Goal: Task Accomplishment & Management: Complete application form

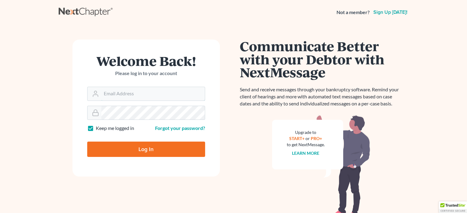
type input "[EMAIL_ADDRESS][DOMAIN_NAME]"
click at [150, 150] on input "Log In" at bounding box center [146, 149] width 118 height 15
type input "Thinking..."
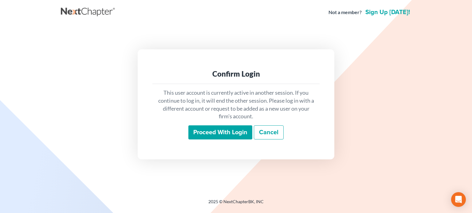
drag, startPoint x: 207, startPoint y: 132, endPoint x: 143, endPoint y: 48, distance: 105.3
click at [205, 131] on input "Proceed with login" at bounding box center [220, 133] width 64 height 14
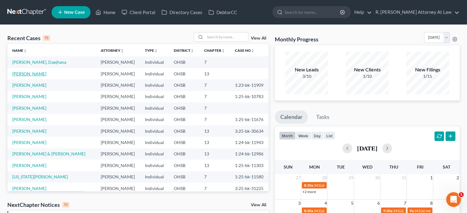
click at [26, 72] on link "[PERSON_NAME]" at bounding box center [29, 73] width 34 height 5
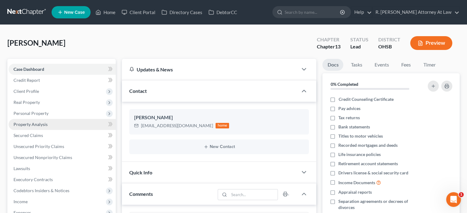
scroll to position [138, 0]
click at [23, 124] on span "Property Analysis" at bounding box center [31, 124] width 34 height 5
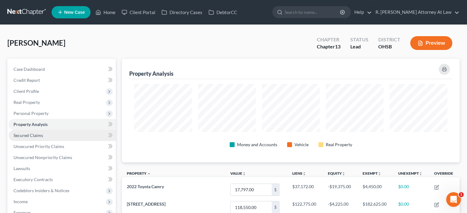
click at [41, 135] on span "Secured Claims" at bounding box center [28, 135] width 29 height 5
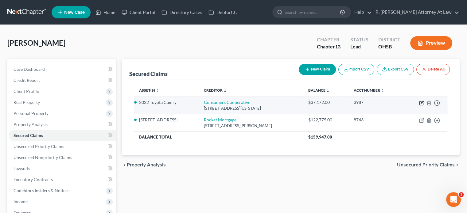
click at [421, 102] on icon "button" at bounding box center [421, 104] width 4 height 4
select select "14"
select select "2"
select select "0"
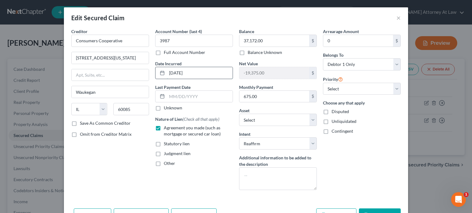
click at [195, 74] on input "[DATE]" at bounding box center [200, 73] width 66 height 12
type input "1"
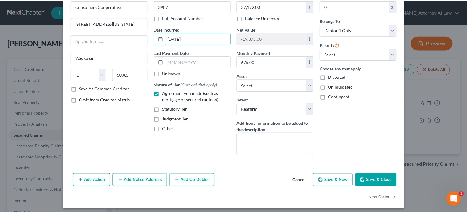
scroll to position [37, 0]
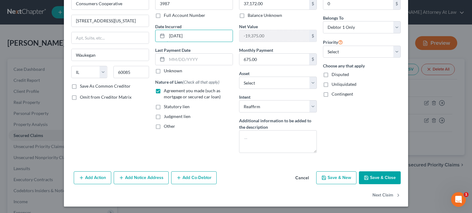
type input "[DATE]"
click at [375, 176] on button "Save & Close" at bounding box center [380, 178] width 42 height 13
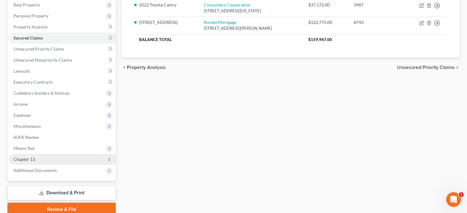
scroll to position [123, 0]
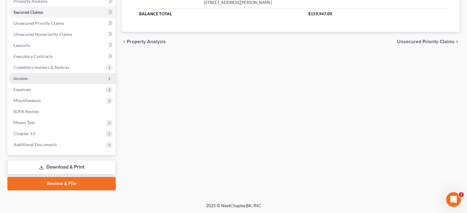
click at [26, 77] on span "Income" at bounding box center [21, 78] width 14 height 5
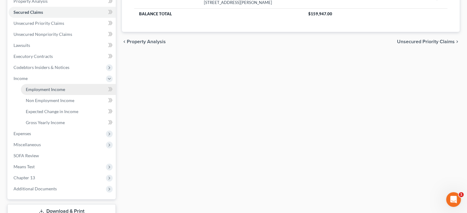
click at [29, 90] on span "Employment Income" at bounding box center [45, 89] width 39 height 5
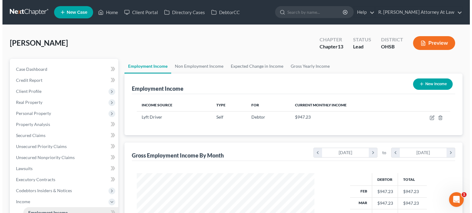
scroll to position [109, 189]
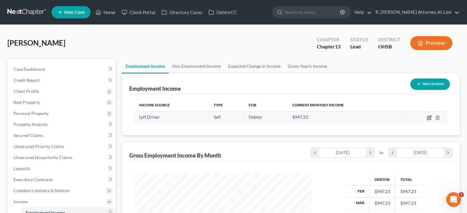
click at [428, 118] on icon "button" at bounding box center [429, 117] width 5 height 5
select select "1"
select select "0"
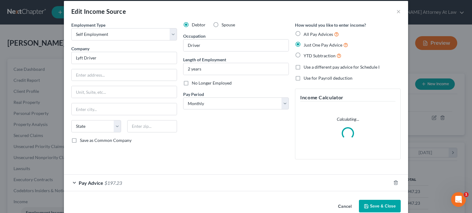
scroll to position [18, 0]
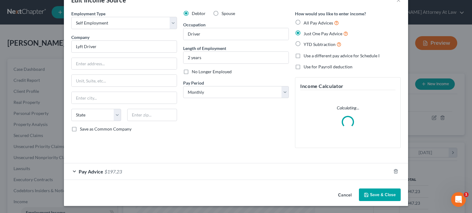
click at [152, 169] on div "Pay Advice $197.23" at bounding box center [227, 172] width 327 height 16
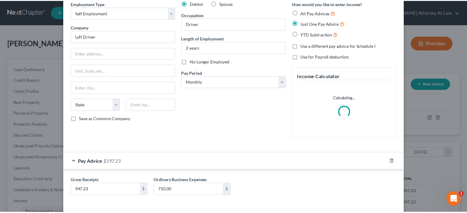
scroll to position [53, 0]
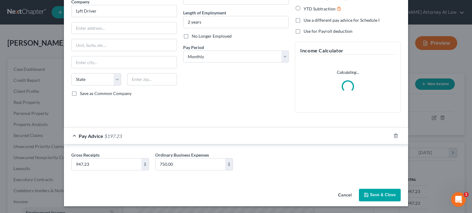
click at [373, 196] on button "Save & Close" at bounding box center [380, 195] width 42 height 13
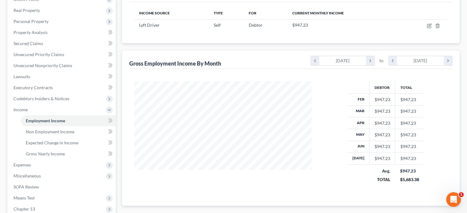
scroll to position [123, 0]
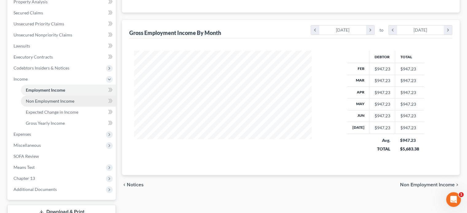
click at [37, 103] on span "Non Employment Income" at bounding box center [50, 101] width 49 height 5
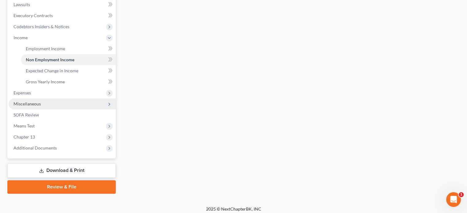
scroll to position [168, 0]
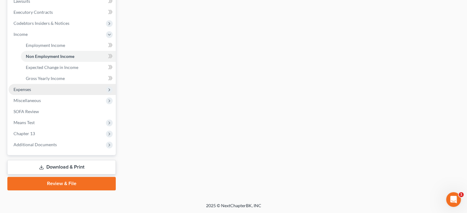
click at [23, 90] on span "Expenses" at bounding box center [23, 89] width 18 height 5
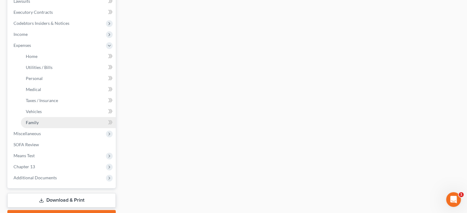
click at [34, 122] on span "Family" at bounding box center [32, 122] width 13 height 5
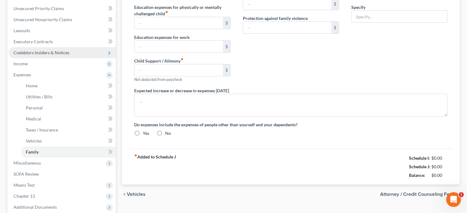
type input "0.00"
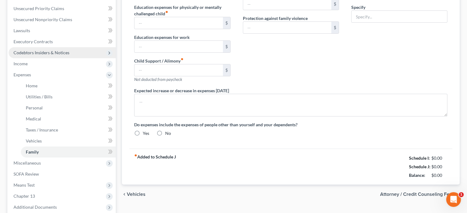
type input "0.00"
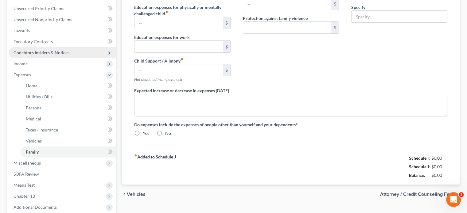
radio input "true"
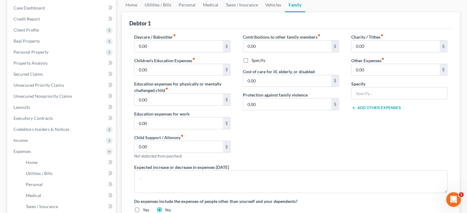
scroll to position [47, 0]
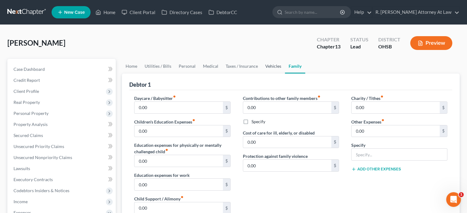
click at [273, 67] on link "Vehicles" at bounding box center [273, 66] width 23 height 15
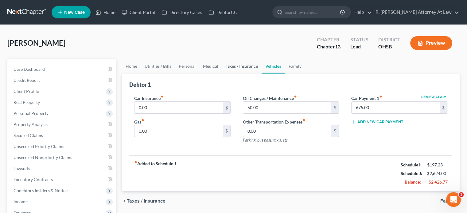
click at [244, 66] on link "Taxes / Insurance" at bounding box center [242, 66] width 40 height 15
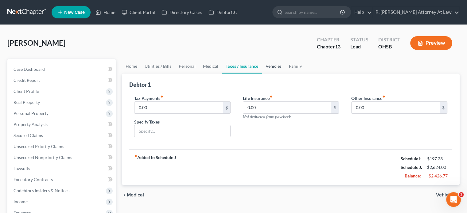
click at [269, 65] on link "Vehicles" at bounding box center [273, 66] width 23 height 15
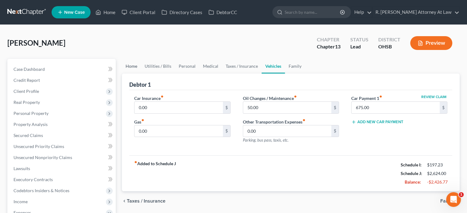
click at [132, 64] on link "Home" at bounding box center [131, 66] width 19 height 15
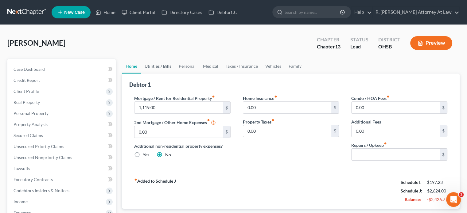
click at [155, 67] on link "Utilities / Bills" at bounding box center [158, 66] width 34 height 15
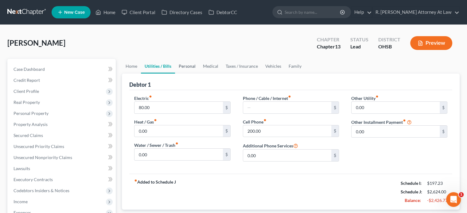
click at [185, 67] on link "Personal" at bounding box center [187, 66] width 24 height 15
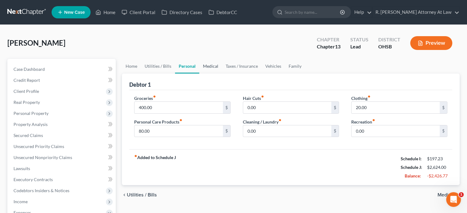
click at [216, 67] on link "Medical" at bounding box center [210, 66] width 23 height 15
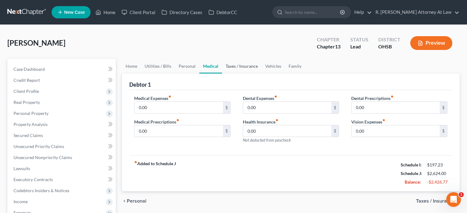
click at [241, 65] on link "Taxes / Insurance" at bounding box center [242, 66] width 40 height 15
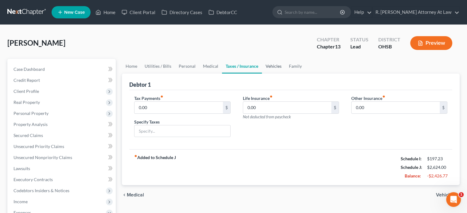
click at [270, 65] on link "Vehicles" at bounding box center [273, 66] width 23 height 15
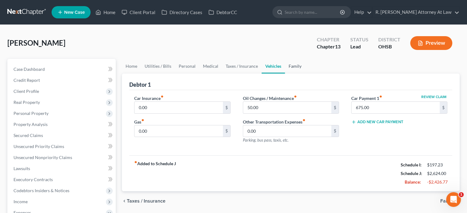
click at [290, 65] on link "Family" at bounding box center [295, 66] width 20 height 15
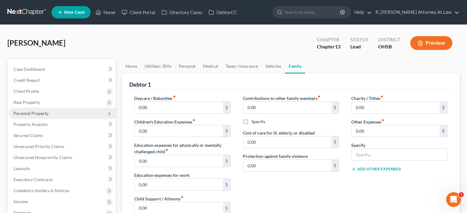
click at [18, 113] on span "Personal Property" at bounding box center [31, 113] width 35 height 5
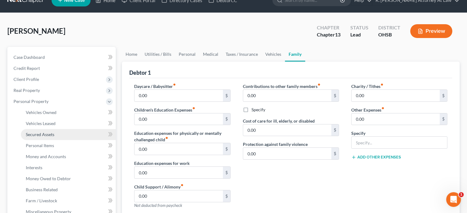
scroll to position [61, 0]
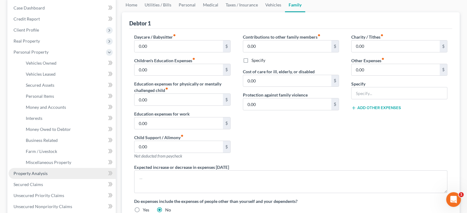
click at [25, 176] on span "Property Analysis" at bounding box center [31, 173] width 34 height 5
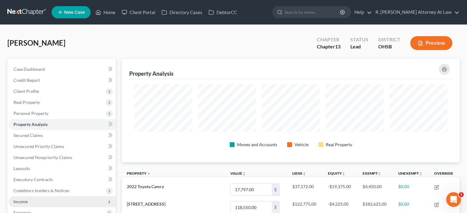
scroll to position [104, 337]
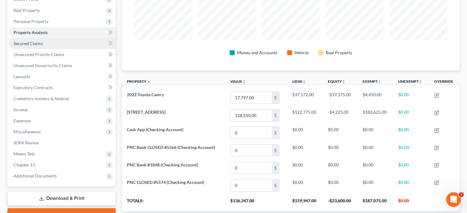
drag, startPoint x: 25, startPoint y: 43, endPoint x: 29, endPoint y: 43, distance: 4.0
click at [25, 42] on span "Secured Claims" at bounding box center [28, 43] width 29 height 5
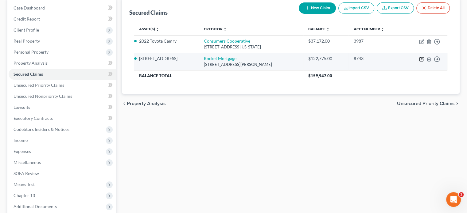
click at [420, 58] on icon "button" at bounding box center [421, 59] width 5 height 5
select select "23"
select select "0"
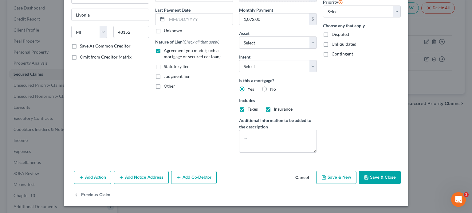
click at [378, 177] on button "Save & Close" at bounding box center [380, 177] width 42 height 13
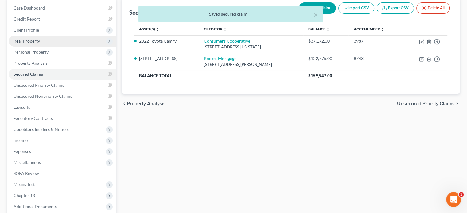
scroll to position [14, 0]
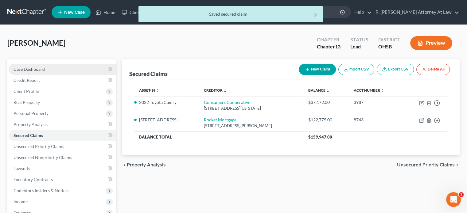
click at [17, 70] on span "Case Dashboard" at bounding box center [29, 69] width 31 height 5
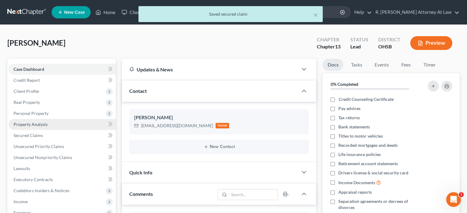
scroll to position [138, 0]
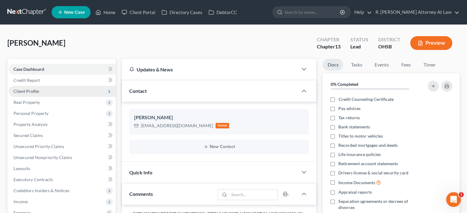
click at [21, 92] on span "Client Profile" at bounding box center [26, 91] width 25 height 5
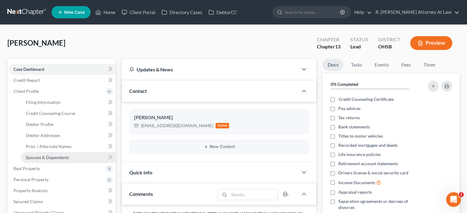
click at [39, 156] on span "Spouses & Dependents" at bounding box center [47, 157] width 43 height 5
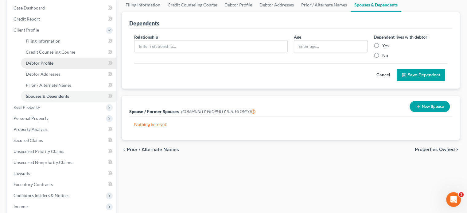
click at [26, 60] on span "Debtor Profile" at bounding box center [40, 62] width 28 height 5
select select "0"
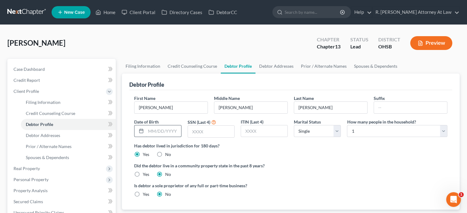
click at [147, 132] on input "text" at bounding box center [163, 132] width 35 height 12
type input "[DATE]"
drag, startPoint x: 197, startPoint y: 131, endPoint x: 211, endPoint y: 131, distance: 14.1
click at [196, 129] on input "text" at bounding box center [211, 132] width 46 height 12
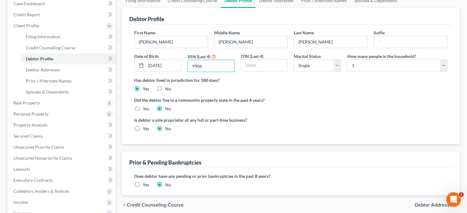
scroll to position [92, 0]
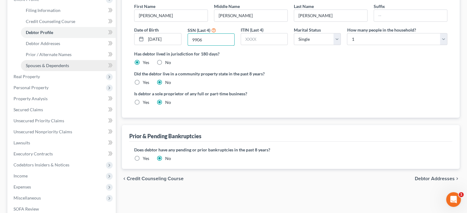
type input "9906"
click at [39, 65] on span "Spouses & Dependents" at bounding box center [47, 65] width 43 height 5
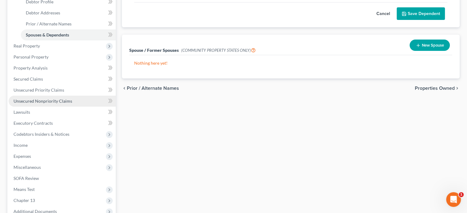
click at [43, 99] on span "Unsecured Nonpriority Claims" at bounding box center [43, 101] width 59 height 5
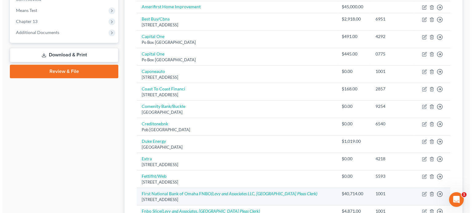
scroll to position [338, 0]
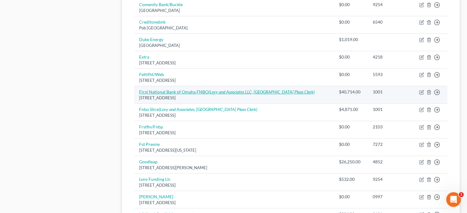
click at [286, 90] on icon "(Levy and Associates LLC, [GEOGRAPHIC_DATA] Pleas Clerk)" at bounding box center [261, 91] width 106 height 5
select select "30"
select select "0"
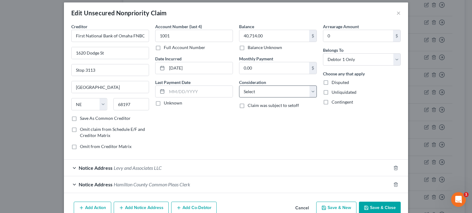
scroll to position [5, 0]
click at [278, 93] on select "Select Cable / Satellite Services Collection Agency Credit Card Debt Debt Couns…" at bounding box center [278, 92] width 78 height 12
select select "10"
click at [239, 86] on select "Select Cable / Satellite Services Collection Agency Credit Card Debt Debt Couns…" at bounding box center [278, 92] width 78 height 12
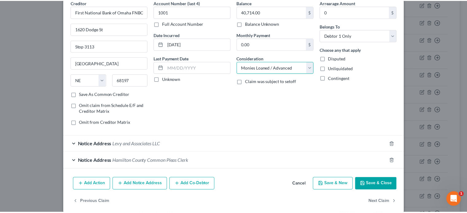
scroll to position [35, 0]
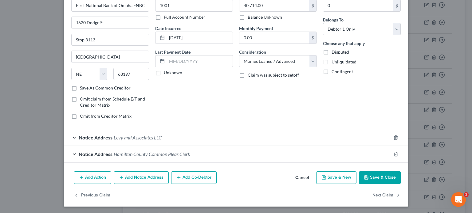
click at [371, 179] on button "Save & Close" at bounding box center [380, 178] width 42 height 13
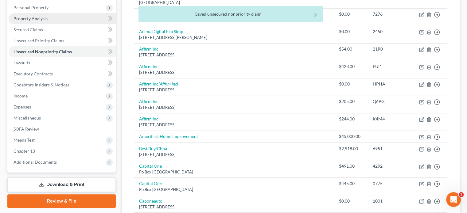
scroll to position [92, 0]
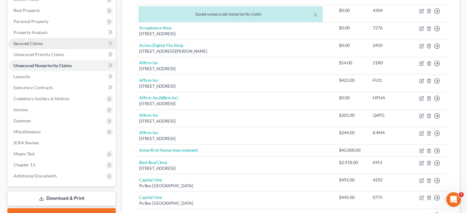
click at [30, 43] on span "Secured Claims" at bounding box center [28, 43] width 29 height 5
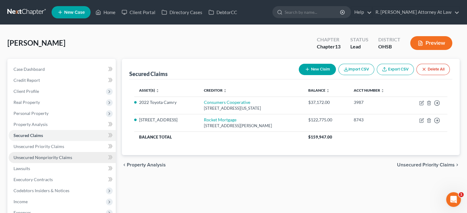
click at [33, 158] on span "Unsecured Nonpriority Claims" at bounding box center [43, 157] width 59 height 5
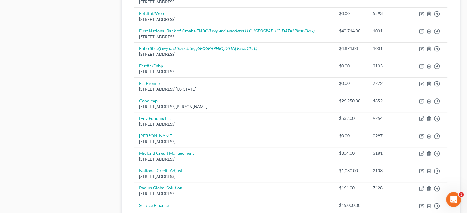
scroll to position [399, 0]
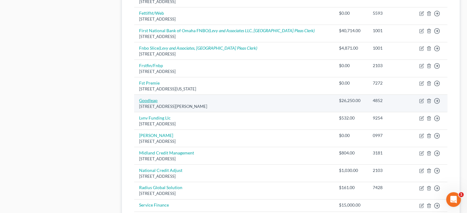
click at [147, 99] on link "Goodleap" at bounding box center [148, 100] width 18 height 5
select select "38"
select select "0"
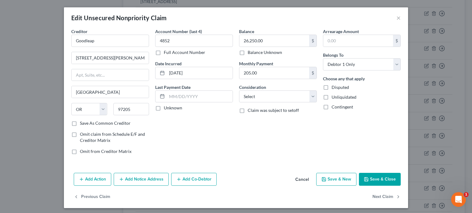
click at [305, 180] on button "Cancel" at bounding box center [301, 180] width 23 height 12
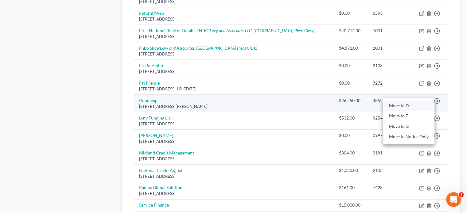
click at [407, 104] on link "Move to D" at bounding box center [408, 106] width 51 height 10
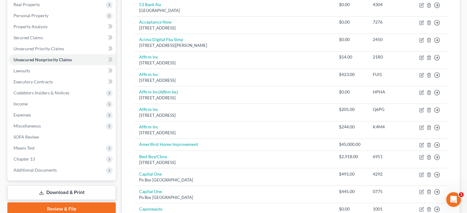
scroll to position [61, 0]
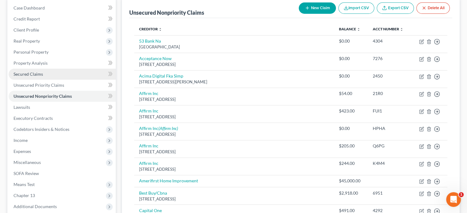
click at [20, 74] on span "Secured Claims" at bounding box center [28, 74] width 29 height 5
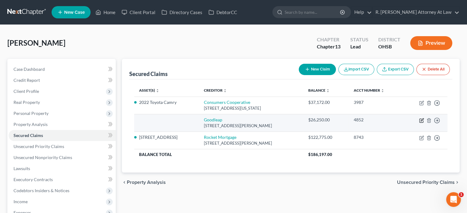
click at [421, 121] on icon "button" at bounding box center [421, 120] width 5 height 5
select select "38"
select select "0"
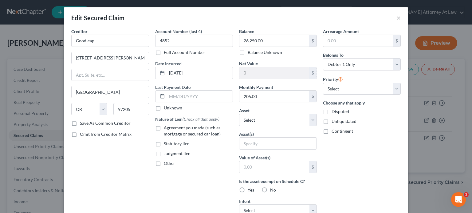
click at [164, 163] on label "Other" at bounding box center [169, 164] width 11 height 6
click at [166, 163] on input "Other" at bounding box center [168, 163] width 4 height 4
checkbox input "true"
drag, startPoint x: 161, startPoint y: 179, endPoint x: 165, endPoint y: 169, distance: 10.2
click at [161, 179] on input "text" at bounding box center [193, 178] width 77 height 12
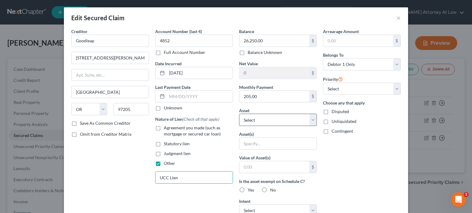
type input "UCC Lien"
click at [257, 121] on select "Select Other Multiple Assets Cash App (Checking Account) - $0.0 2022 Toyota Cam…" at bounding box center [278, 120] width 78 height 12
click at [239, 114] on select "Select Other Multiple Assets Cash App (Checking Account) - $0.0 2022 Toyota Cam…" at bounding box center [278, 120] width 78 height 12
click at [255, 142] on input "text" at bounding box center [277, 144] width 77 height 12
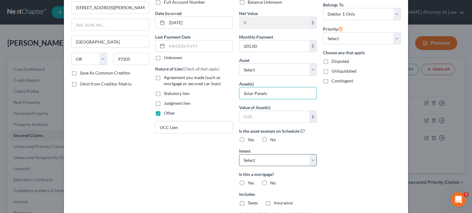
scroll to position [61, 0]
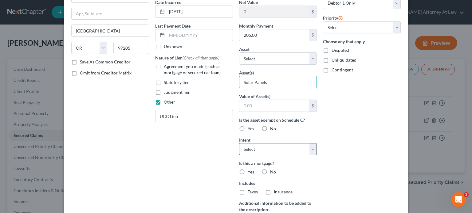
type input "Solar Panels"
click at [249, 149] on select "Select Surrender Redeem Reaffirm Avoid Other" at bounding box center [278, 149] width 78 height 12
select select "2"
click at [239, 143] on select "Select Surrender Redeem Reaffirm Avoid Other" at bounding box center [278, 149] width 78 height 12
click at [270, 171] on label "No" at bounding box center [273, 172] width 6 height 6
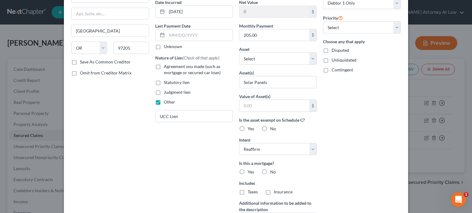
click at [272, 171] on input "No" at bounding box center [274, 171] width 4 height 4
radio input "true"
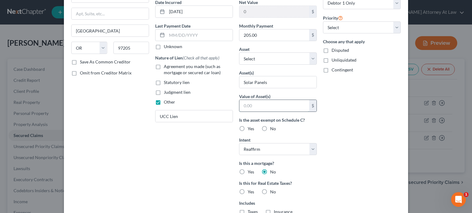
click at [262, 103] on input "text" at bounding box center [274, 106] width 70 height 12
type input "1,000"
click at [179, 146] on div "Account Number (last 4) 4852 Full Account Number Date Incurred [DATE] Last Paym…" at bounding box center [194, 114] width 84 height 294
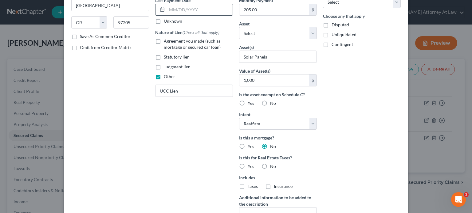
scroll to position [154, 0]
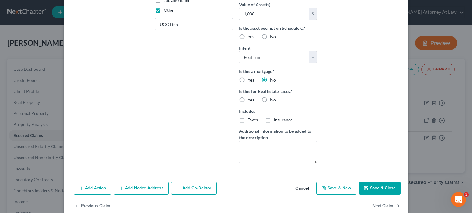
click at [365, 187] on polyline "button" at bounding box center [366, 187] width 2 height 1
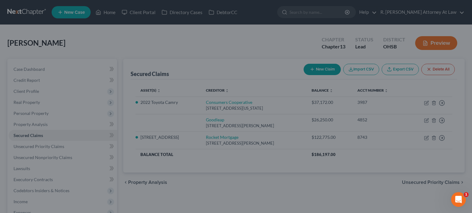
scroll to position [97, 0]
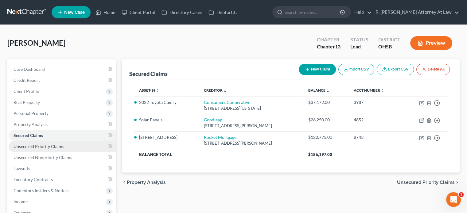
click at [32, 145] on span "Unsecured Priority Claims" at bounding box center [39, 146] width 51 height 5
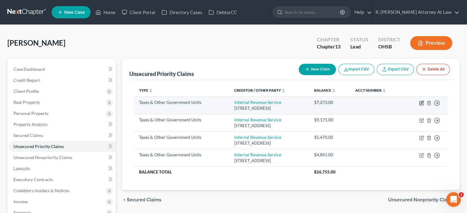
click at [420, 103] on icon "button" at bounding box center [421, 103] width 5 height 5
select select "0"
select select "39"
select select "0"
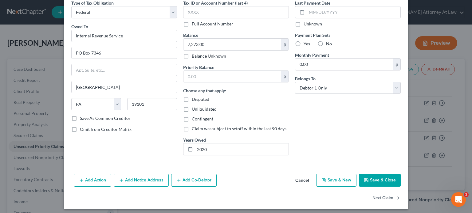
scroll to position [31, 0]
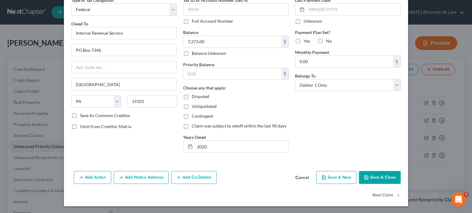
click at [368, 177] on button "Save & Close" at bounding box center [380, 177] width 42 height 13
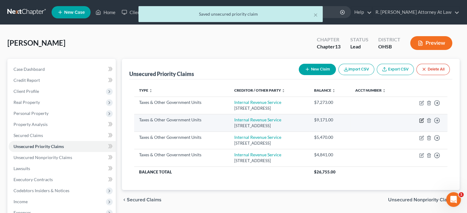
click at [422, 121] on icon "button" at bounding box center [421, 120] width 5 height 5
select select "0"
select select "39"
select select "0"
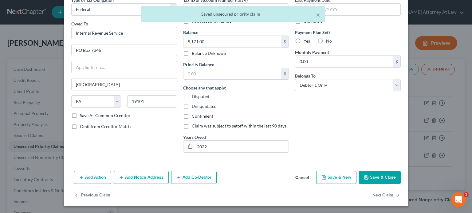
click at [367, 179] on button "Save & Close" at bounding box center [380, 177] width 42 height 13
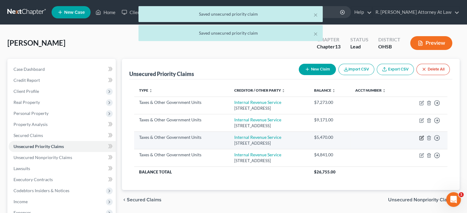
click at [421, 138] on icon "button" at bounding box center [422, 137] width 3 height 3
select select "0"
select select "39"
select select "0"
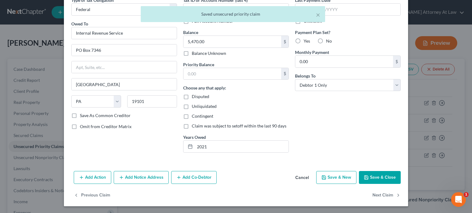
drag, startPoint x: 377, startPoint y: 173, endPoint x: 382, endPoint y: 171, distance: 5.4
click at [377, 173] on button "Save & Close" at bounding box center [380, 177] width 42 height 13
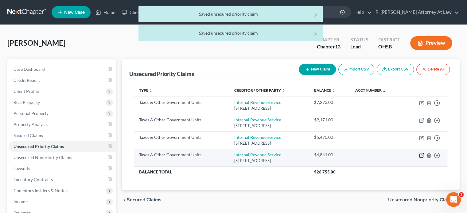
click at [421, 154] on icon "button" at bounding box center [421, 155] width 5 height 5
select select "0"
select select "39"
select select "0"
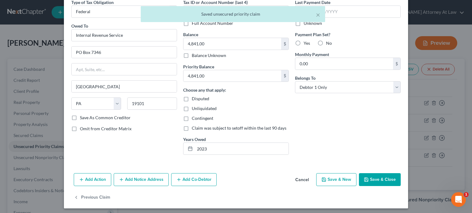
scroll to position [31, 0]
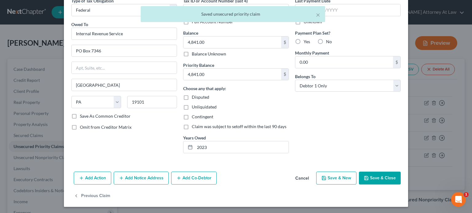
click at [364, 179] on icon "button" at bounding box center [366, 178] width 5 height 5
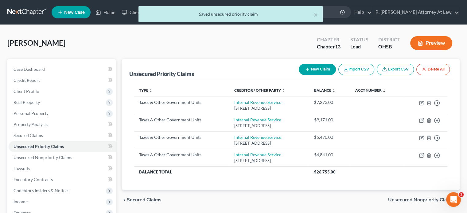
click at [310, 68] on button "New Claim" at bounding box center [317, 69] width 37 height 11
select select "0"
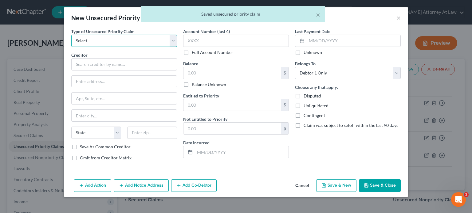
click at [99, 41] on select "Select Taxes & Other Government Units Domestic Support Obligations Extensions o…" at bounding box center [124, 41] width 106 height 12
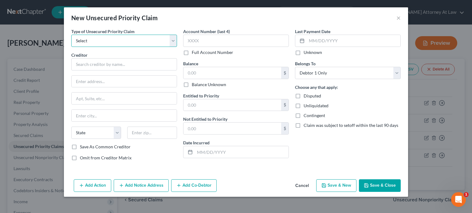
select select "0"
click at [71, 35] on select "Select Taxes & Other Government Units Domestic Support Obligations Extensions o…" at bounding box center [124, 41] width 106 height 12
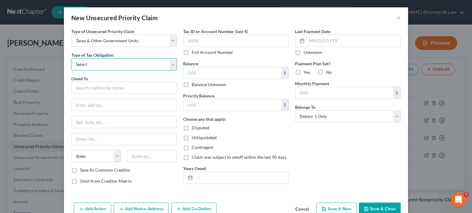
click at [89, 65] on select "Select Federal City State Franchise Tax Board Other" at bounding box center [124, 64] width 106 height 12
select select "0"
click at [71, 58] on select "Select Federal City State Franchise Tax Board Other" at bounding box center [124, 64] width 106 height 12
click at [84, 87] on input "text" at bounding box center [124, 88] width 106 height 12
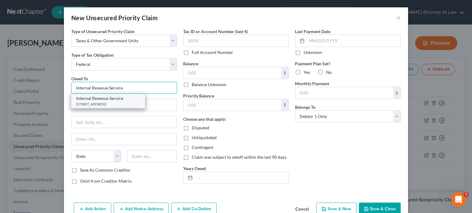
type input "Internal Revenue Service"
click at [96, 95] on div "Internal Revenue Service [STREET_ADDRESS]" at bounding box center [108, 101] width 74 height 14
type input "PO Box 7346"
type input "[GEOGRAPHIC_DATA]"
select select "39"
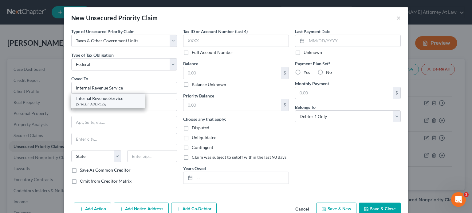
type input "19101"
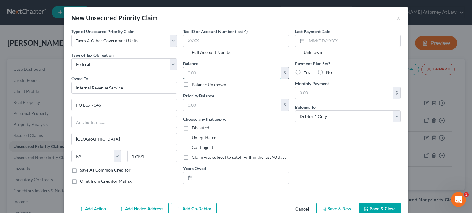
click at [187, 73] on input "text" at bounding box center [232, 73] width 98 height 12
type input "1,350"
click at [191, 107] on input "text" at bounding box center [232, 105] width 98 height 12
type input "1,350"
click at [211, 177] on input "text" at bounding box center [242, 178] width 94 height 12
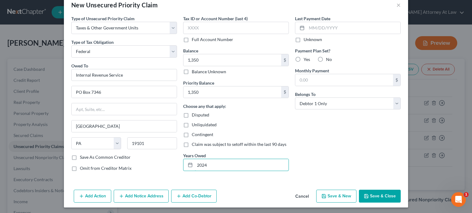
scroll to position [14, 0]
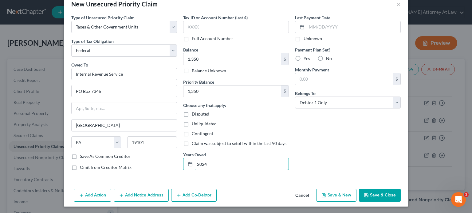
type input "2024"
click at [376, 193] on button "Save & Close" at bounding box center [380, 195] width 42 height 13
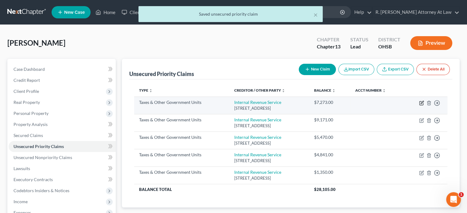
click at [422, 102] on icon "button" at bounding box center [421, 103] width 5 height 5
select select "0"
select select "39"
select select "0"
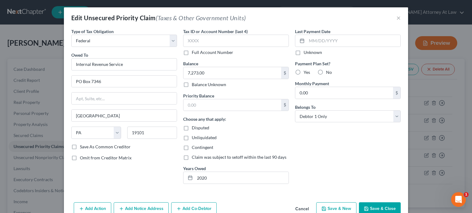
click at [373, 204] on button "Save & Close" at bounding box center [380, 209] width 42 height 13
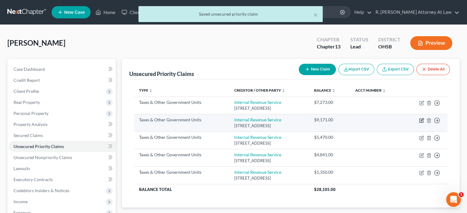
click at [423, 120] on icon "button" at bounding box center [421, 120] width 5 height 5
select select "0"
select select "39"
select select "0"
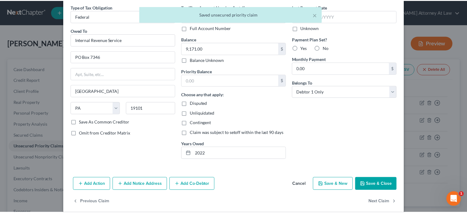
scroll to position [31, 0]
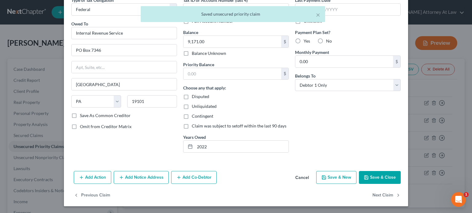
drag, startPoint x: 375, startPoint y: 181, endPoint x: 388, endPoint y: 171, distance: 15.8
click at [375, 180] on button "Save & Close" at bounding box center [380, 177] width 42 height 13
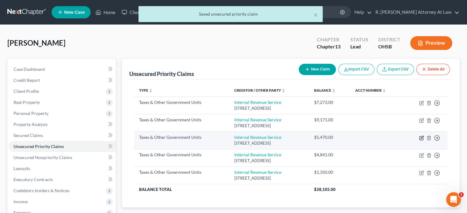
click at [422, 137] on icon "button" at bounding box center [422, 137] width 3 height 3
select select "0"
select select "39"
select select "0"
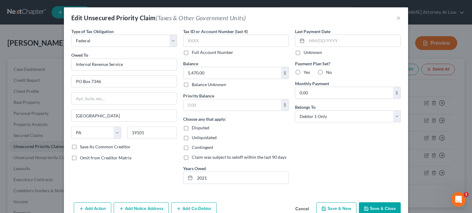
click at [383, 208] on button "Save & Close" at bounding box center [380, 209] width 42 height 13
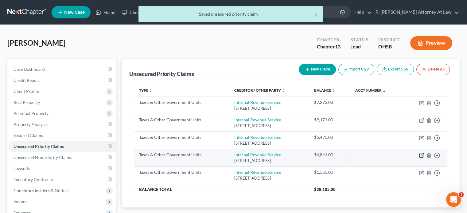
click at [422, 155] on icon "button" at bounding box center [422, 155] width 3 height 3
select select "0"
select select "39"
select select "0"
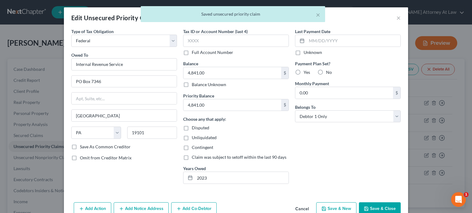
click at [376, 206] on button "Save & Close" at bounding box center [380, 209] width 42 height 13
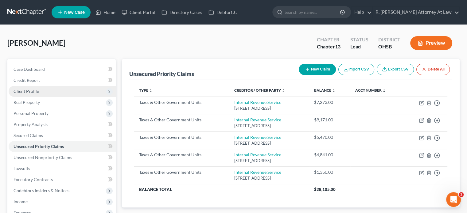
click at [23, 90] on span "Client Profile" at bounding box center [26, 91] width 25 height 5
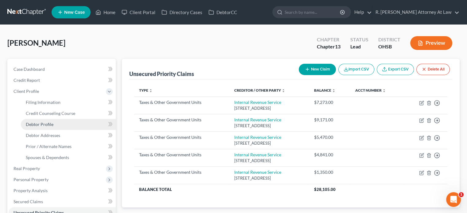
click at [29, 124] on span "Debtor Profile" at bounding box center [40, 124] width 28 height 5
select select "0"
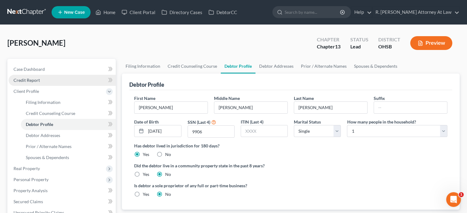
click at [35, 78] on span "Credit Report" at bounding box center [27, 80] width 26 height 5
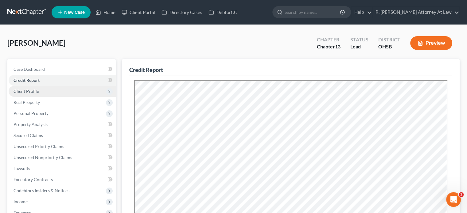
click at [28, 91] on span "Client Profile" at bounding box center [26, 91] width 25 height 5
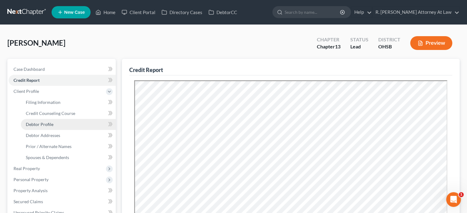
click at [44, 127] on link "Debtor Profile" at bounding box center [68, 124] width 95 height 11
select select "0"
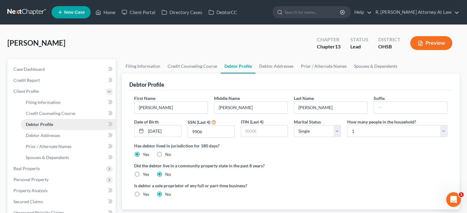
scroll to position [61, 0]
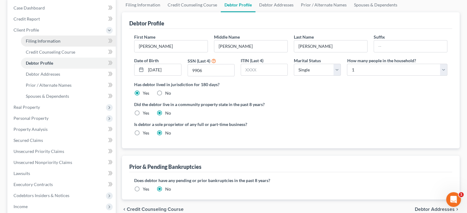
click at [35, 39] on span "Filing Information" at bounding box center [43, 40] width 35 height 5
select select "1"
select select "0"
select select "3"
select select "36"
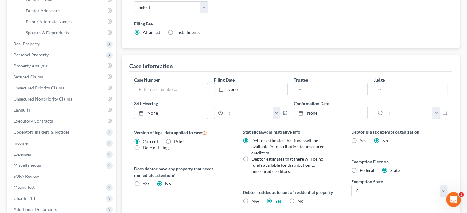
scroll to position [123, 0]
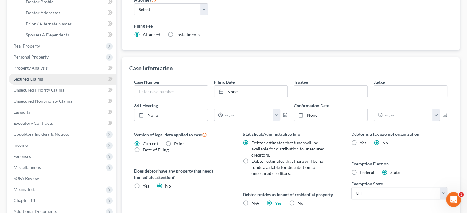
click at [25, 77] on span "Secured Claims" at bounding box center [28, 78] width 29 height 5
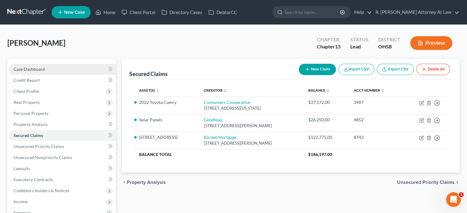
click at [31, 67] on span "Case Dashboard" at bounding box center [29, 69] width 31 height 5
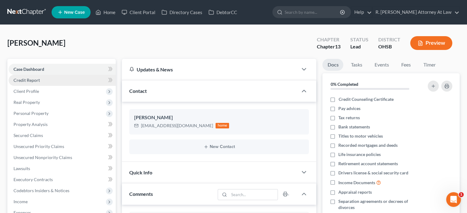
scroll to position [138, 0]
click at [28, 80] on span "Credit Report" at bounding box center [27, 80] width 26 height 5
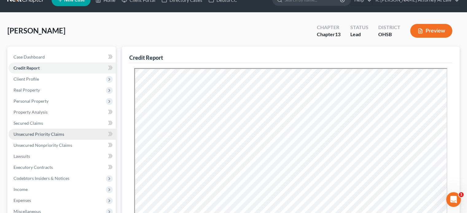
scroll to position [61, 0]
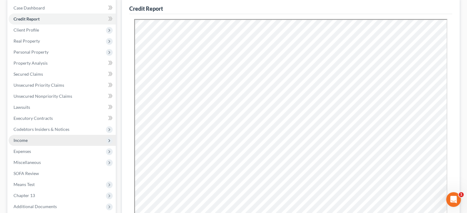
click at [29, 139] on span "Income" at bounding box center [62, 140] width 107 height 11
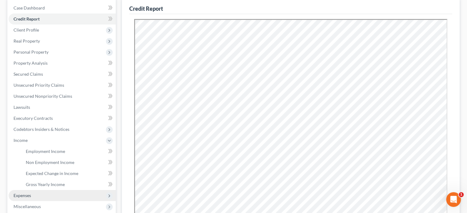
click at [25, 196] on span "Expenses" at bounding box center [23, 195] width 18 height 5
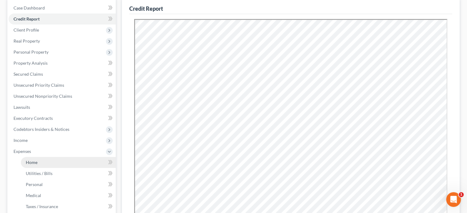
click at [32, 163] on span "Home" at bounding box center [32, 162] width 12 height 5
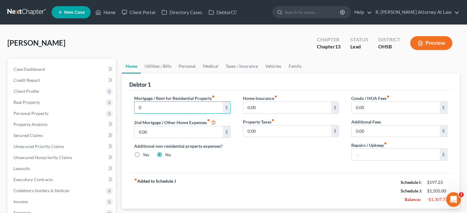
type input "0"
click at [220, 155] on div "Additional non-residential property expenses? Yes No" at bounding box center [182, 150] width 96 height 15
click at [162, 67] on link "Utilities / Bills" at bounding box center [158, 66] width 34 height 15
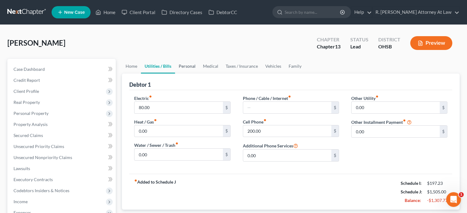
click at [184, 69] on link "Personal" at bounding box center [187, 66] width 24 height 15
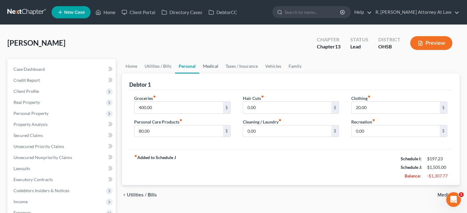
click at [213, 65] on link "Medical" at bounding box center [210, 66] width 23 height 15
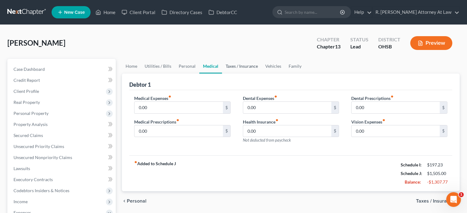
click at [235, 67] on link "Taxes / Insurance" at bounding box center [242, 66] width 40 height 15
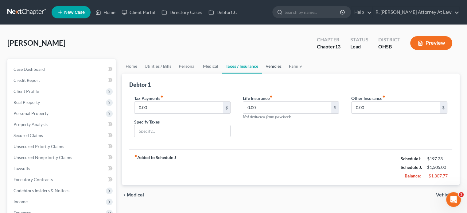
click at [273, 63] on link "Vehicles" at bounding box center [273, 66] width 23 height 15
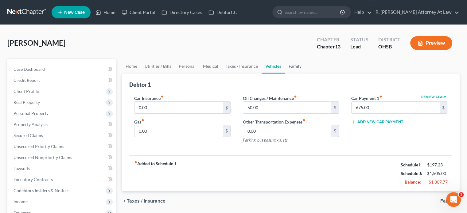
click at [289, 65] on link "Family" at bounding box center [295, 66] width 20 height 15
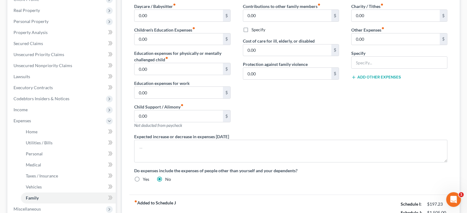
scroll to position [154, 0]
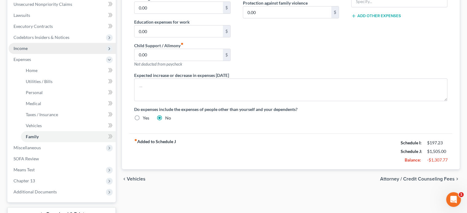
click at [24, 47] on span "Income" at bounding box center [21, 48] width 14 height 5
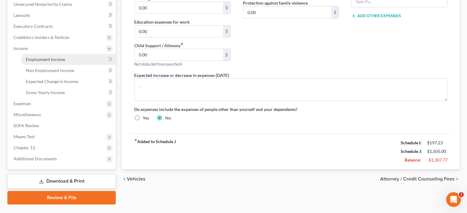
click at [30, 60] on span "Employment Income" at bounding box center [45, 59] width 39 height 5
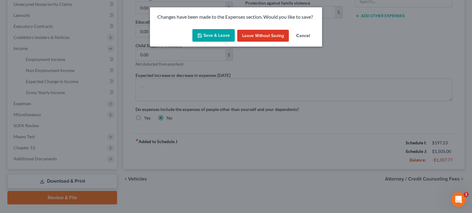
click at [209, 38] on button "Save & Leave" at bounding box center [213, 35] width 42 height 13
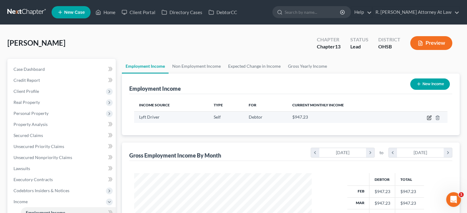
click at [429, 118] on icon "button" at bounding box center [429, 117] width 3 height 3
select select "1"
select select "0"
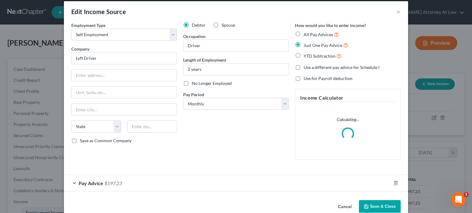
scroll to position [18, 0]
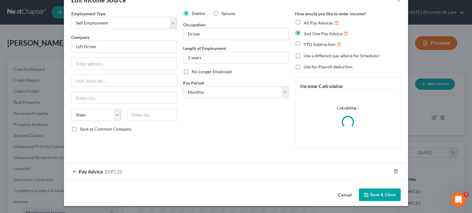
click at [175, 169] on div "Pay Advice $197.23" at bounding box center [227, 172] width 327 height 16
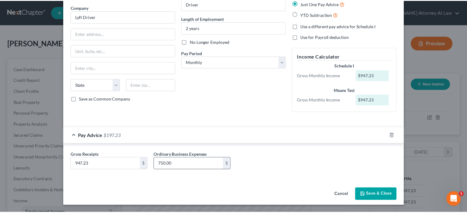
scroll to position [47, 0]
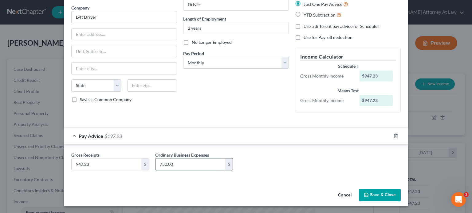
click at [180, 165] on input "750.00" at bounding box center [190, 165] width 70 height 12
type input "200"
click at [375, 195] on button "Save & Close" at bounding box center [380, 195] width 42 height 13
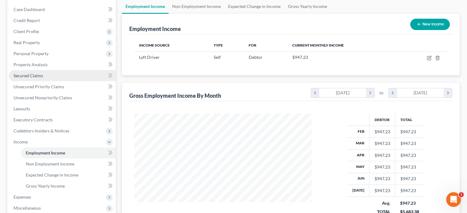
scroll to position [61, 0]
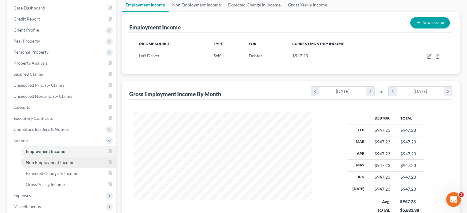
click at [33, 160] on span "Non Employment Income" at bounding box center [50, 162] width 49 height 5
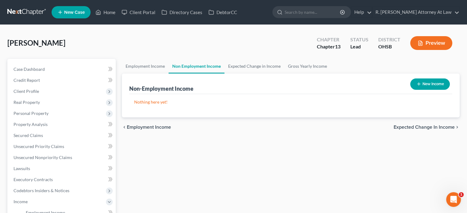
click at [424, 85] on button "New Income" at bounding box center [430, 84] width 40 height 11
select select "0"
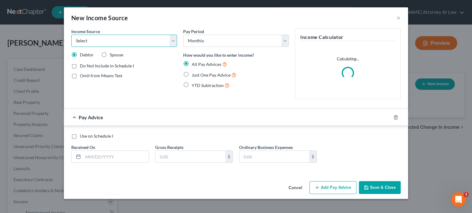
click at [105, 42] on select "Select Unemployment Disability (from employer) Pension Retirement Social Securi…" at bounding box center [124, 41] width 106 height 12
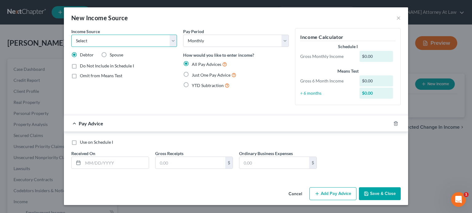
select select "8"
click at [71, 35] on select "Select Unemployment Disability (from employer) Pension Retirement Social Securi…" at bounding box center [124, 41] width 106 height 12
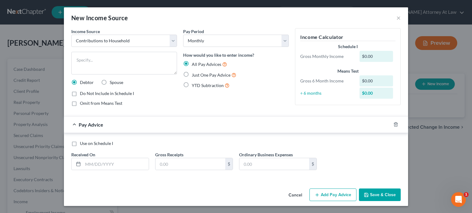
click at [192, 73] on label "Just One Pay Advice" at bounding box center [214, 75] width 45 height 7
click at [194, 73] on input "Just One Pay Advice" at bounding box center [196, 74] width 4 height 4
radio input "true"
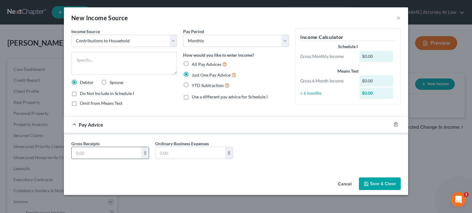
click at [90, 151] on input "text" at bounding box center [107, 153] width 70 height 12
type input "1,200"
click at [224, 180] on div "Cancel Save & Close" at bounding box center [236, 185] width 344 height 20
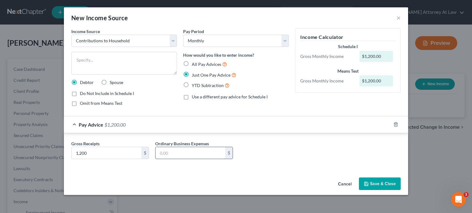
click at [197, 155] on input "text" at bounding box center [190, 153] width 70 height 12
type input "0"
drag, startPoint x: 90, startPoint y: 61, endPoint x: 85, endPoint y: 56, distance: 7.0
click at [89, 61] on textarea at bounding box center [124, 63] width 106 height 23
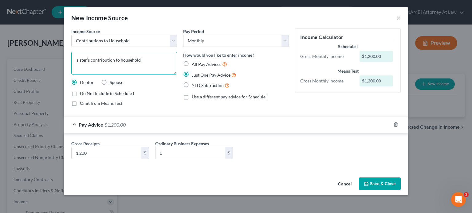
type textarea "sister's contribution to household"
click at [378, 187] on button "Save & Close" at bounding box center [380, 184] width 42 height 13
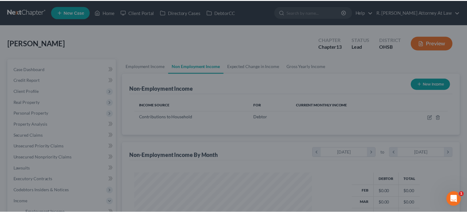
scroll to position [109, 189]
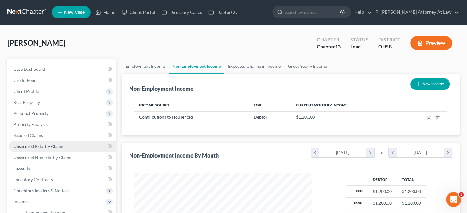
click at [38, 145] on span "Unsecured Priority Claims" at bounding box center [39, 146] width 51 height 5
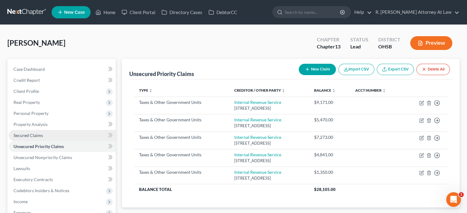
click at [18, 137] on span "Secured Claims" at bounding box center [28, 135] width 29 height 5
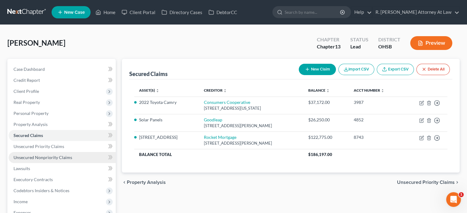
click at [51, 157] on span "Unsecured Nonpriority Claims" at bounding box center [43, 157] width 59 height 5
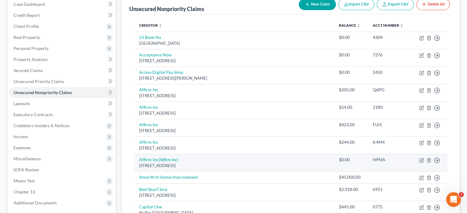
scroll to position [61, 0]
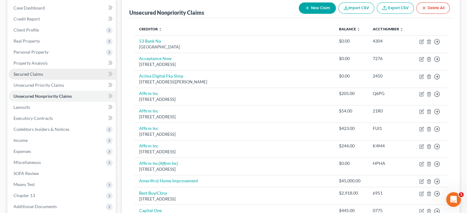
click at [20, 73] on span "Secured Claims" at bounding box center [28, 74] width 29 height 5
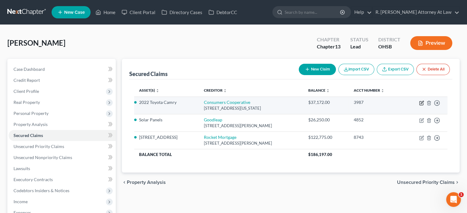
click at [422, 102] on icon "button" at bounding box center [421, 103] width 5 height 5
select select "14"
select select "3"
select select "2"
select select "0"
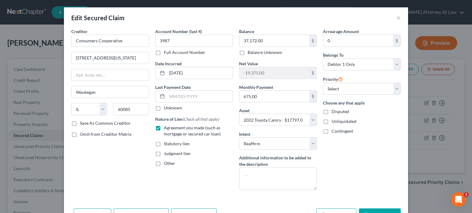
click at [372, 211] on button "Save & Close" at bounding box center [380, 215] width 42 height 13
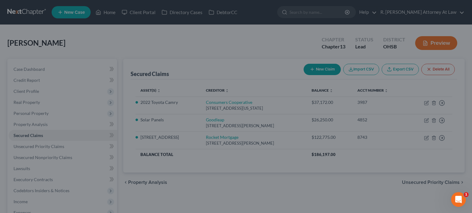
select select "3"
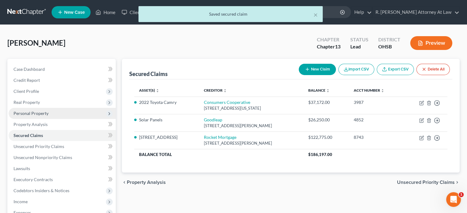
click at [26, 111] on span "Personal Property" at bounding box center [31, 113] width 35 height 5
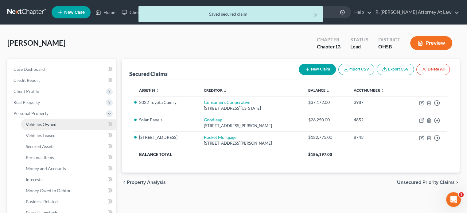
click at [30, 126] on span "Vehicles Owned" at bounding box center [41, 124] width 31 height 5
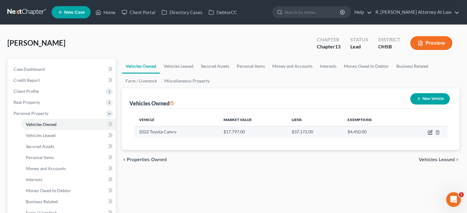
click at [430, 132] on icon "button" at bounding box center [430, 131] width 3 height 3
select select "0"
select select "4"
select select "2"
select select "0"
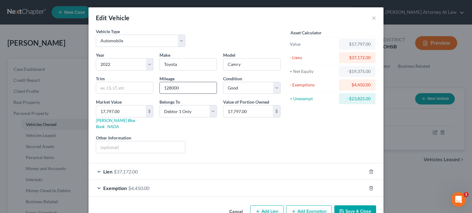
drag, startPoint x: 190, startPoint y: 89, endPoint x: 191, endPoint y: 86, distance: 3.8
click at [190, 88] on input "128000" at bounding box center [188, 88] width 57 height 12
type input "1"
type input "141000"
click at [213, 135] on div "Liens Select" at bounding box center [235, 144] width 95 height 19
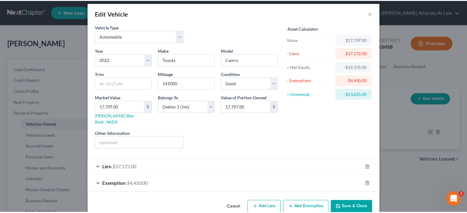
scroll to position [10, 0]
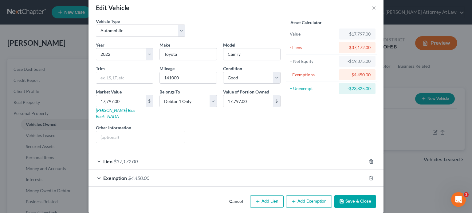
click at [348, 196] on button "Save & Close" at bounding box center [355, 202] width 42 height 13
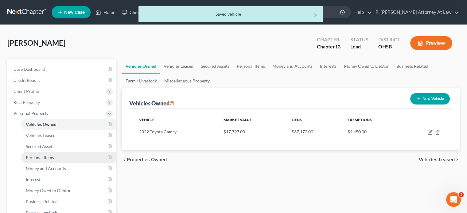
click at [43, 158] on span "Personal Items" at bounding box center [40, 157] width 28 height 5
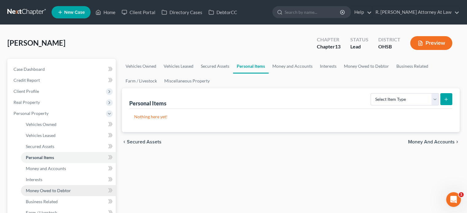
click at [36, 187] on link "Money Owed to Debtor" at bounding box center [68, 190] width 95 height 11
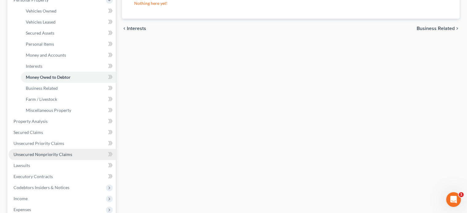
scroll to position [123, 0]
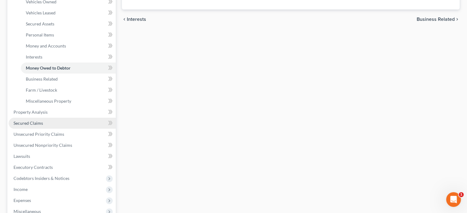
click at [29, 124] on span "Secured Claims" at bounding box center [28, 123] width 29 height 5
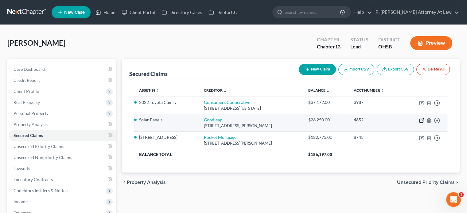
click at [420, 120] on icon "button" at bounding box center [421, 120] width 5 height 5
select select "38"
select select "0"
select select "2"
select select "0"
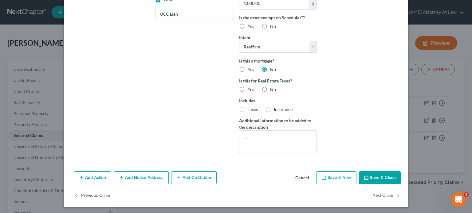
click at [367, 177] on button "Save & Close" at bounding box center [380, 178] width 42 height 13
select select
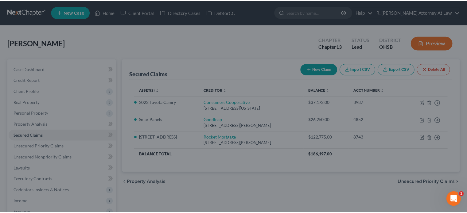
scroll to position [97, 0]
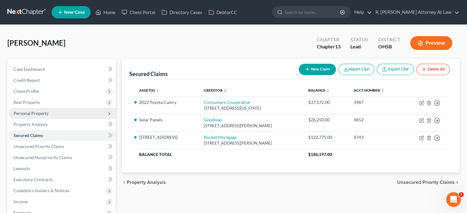
click at [16, 113] on span "Personal Property" at bounding box center [31, 113] width 35 height 5
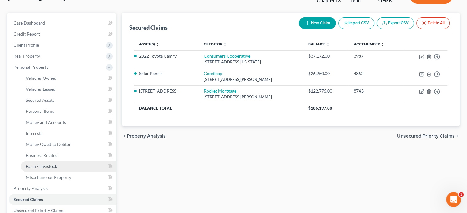
scroll to position [61, 0]
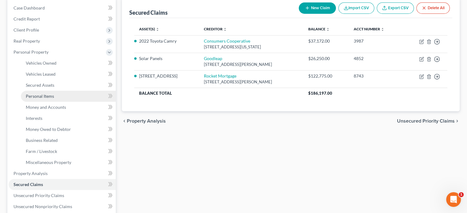
click at [38, 96] on span "Personal Items" at bounding box center [40, 96] width 28 height 5
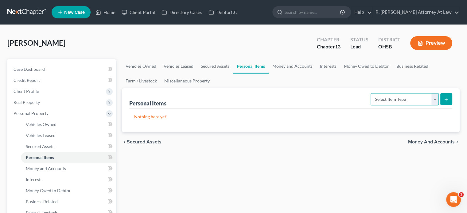
click at [396, 99] on select "Select Item Type Clothing Collectibles Of Value Electronics Firearms Household …" at bounding box center [405, 99] width 68 height 12
select select "other"
click at [371, 93] on select "Select Item Type Clothing Collectibles Of Value Electronics Firearms Household …" at bounding box center [405, 99] width 68 height 12
click at [450, 97] on button "submit" at bounding box center [446, 99] width 12 height 12
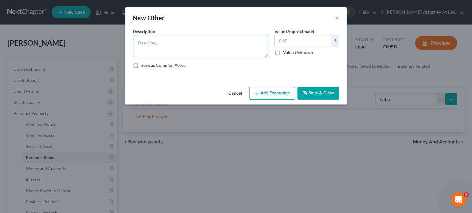
click at [172, 48] on textarea at bounding box center [200, 46] width 135 height 23
type textarea "Solar Panels/and Equiptment"
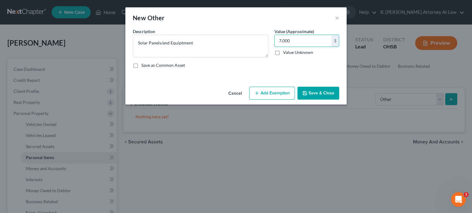
type input "7,000"
click at [317, 91] on button "Save & Close" at bounding box center [318, 93] width 42 height 13
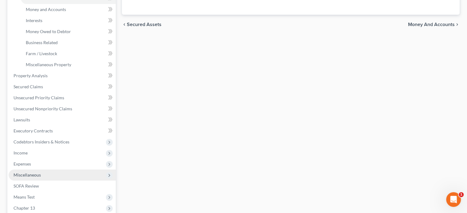
scroll to position [184, 0]
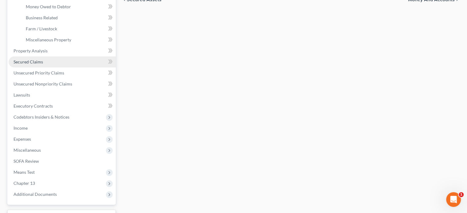
click at [21, 60] on span "Secured Claims" at bounding box center [28, 61] width 29 height 5
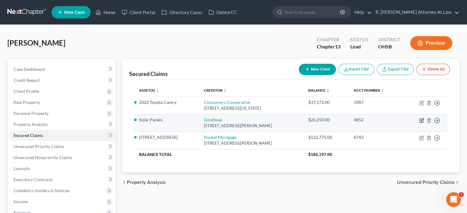
click at [420, 119] on icon "button" at bounding box center [421, 120] width 5 height 5
select select "38"
select select "0"
select select "2"
select select "0"
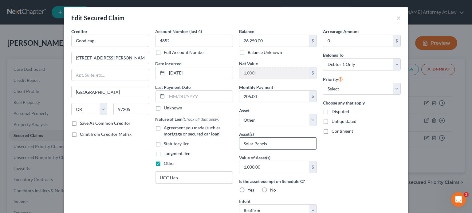
click at [251, 141] on input "Solar Panels" at bounding box center [277, 144] width 77 height 12
click at [255, 121] on select "Select Other Multiple Assets 2022 Toyota Camry - $17797.0 Other - Solar Panels/…" at bounding box center [278, 120] width 78 height 12
select select "3"
click at [239, 114] on select "Select Other Multiple Assets 2022 Toyota Camry - $17797.0 Other - Solar Panels/…" at bounding box center [278, 120] width 78 height 12
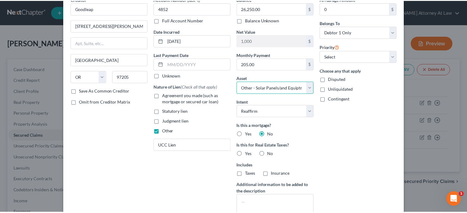
scroll to position [97, 0]
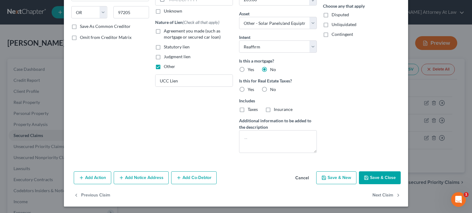
click at [376, 177] on button "Save & Close" at bounding box center [380, 178] width 42 height 13
select select
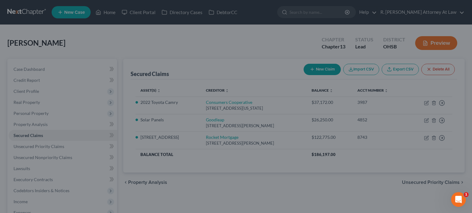
type input "-19,250.00"
select select "3"
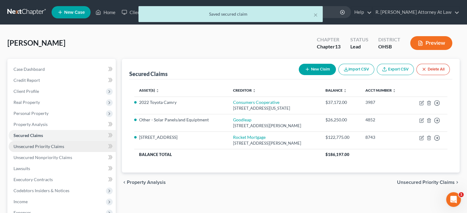
click at [31, 146] on span "Unsecured Priority Claims" at bounding box center [39, 146] width 51 height 5
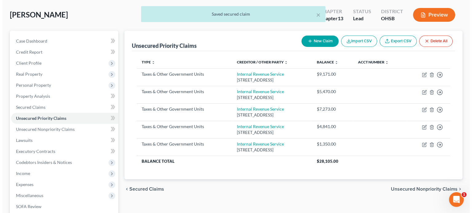
scroll to position [31, 0]
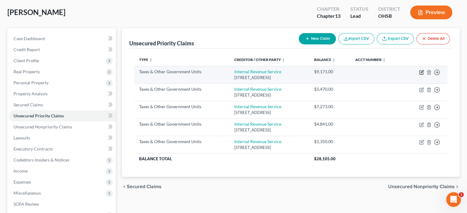
click at [422, 71] on icon "button" at bounding box center [421, 72] width 5 height 5
select select "0"
select select "39"
select select "0"
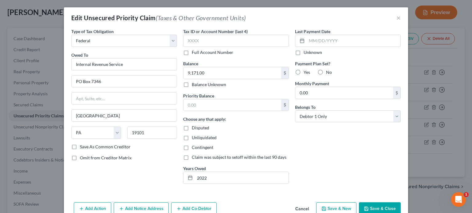
click at [371, 208] on button "Save & Close" at bounding box center [380, 209] width 42 height 13
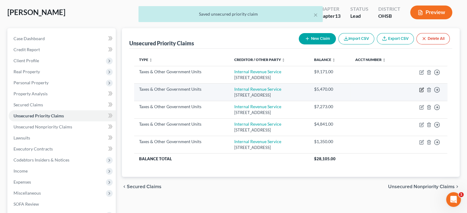
click at [421, 90] on icon "button" at bounding box center [421, 90] width 5 height 5
select select "0"
select select "39"
select select "0"
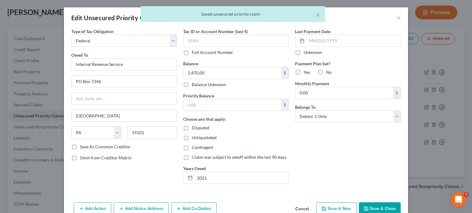
click at [364, 207] on icon "button" at bounding box center [366, 209] width 5 height 5
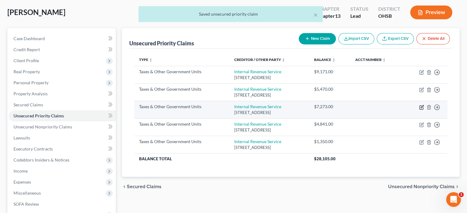
click at [421, 107] on icon "button" at bounding box center [422, 106] width 3 height 3
select select "0"
select select "39"
select select "0"
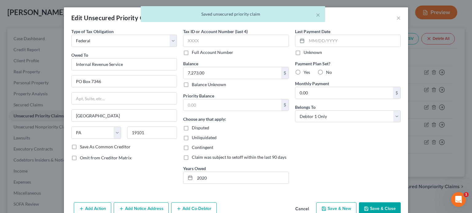
click at [368, 207] on button "Save & Close" at bounding box center [380, 209] width 42 height 13
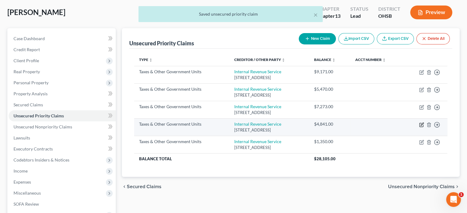
click at [421, 124] on icon "button" at bounding box center [421, 125] width 5 height 5
select select "0"
select select "39"
select select "0"
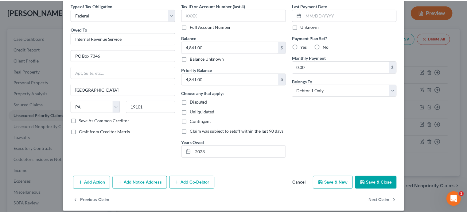
scroll to position [31, 0]
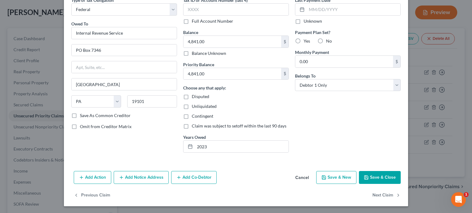
click at [364, 176] on icon "button" at bounding box center [366, 177] width 5 height 5
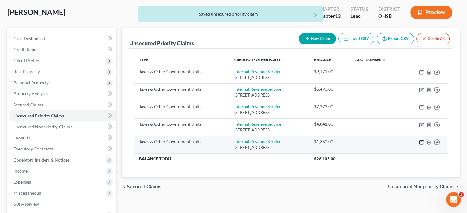
click at [421, 142] on icon "button" at bounding box center [422, 141] width 3 height 3
select select "0"
select select "39"
select select "0"
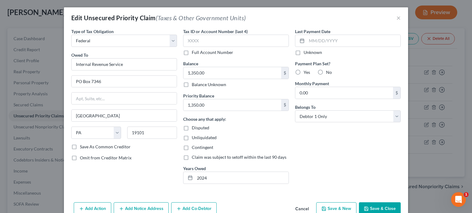
click at [384, 208] on button "Save & Close" at bounding box center [380, 209] width 42 height 13
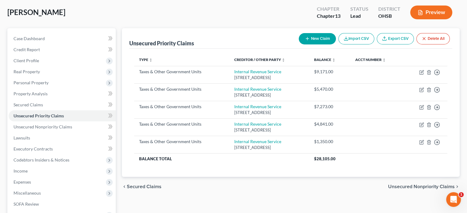
click at [93, 10] on div "[PERSON_NAME] Upgraded Chapter Chapter 13 Status Lead District OHSB Preview" at bounding box center [233, 15] width 452 height 27
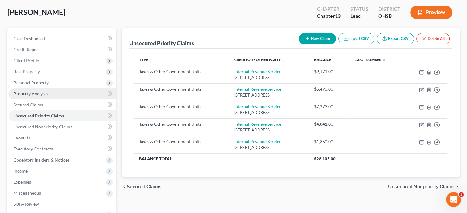
click at [30, 92] on span "Property Analysis" at bounding box center [31, 93] width 34 height 5
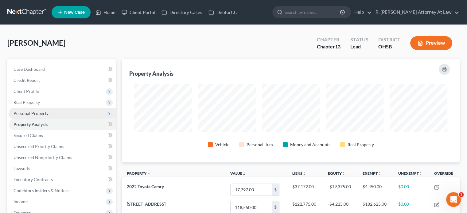
scroll to position [104, 337]
click at [37, 111] on span "Personal Property" at bounding box center [31, 113] width 35 height 5
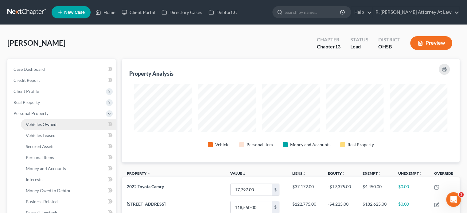
click at [42, 124] on span "Vehicles Owned" at bounding box center [41, 124] width 31 height 5
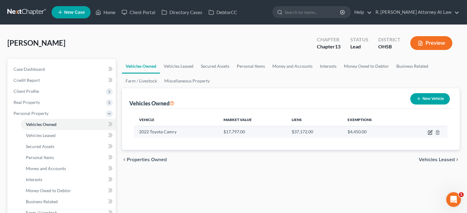
drag, startPoint x: 431, startPoint y: 134, endPoint x: 428, endPoint y: 133, distance: 3.2
click at [431, 134] on icon "button" at bounding box center [430, 132] width 5 height 5
select select "0"
select select "4"
select select "2"
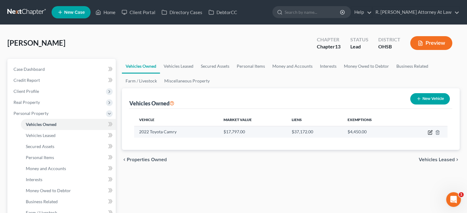
select select "0"
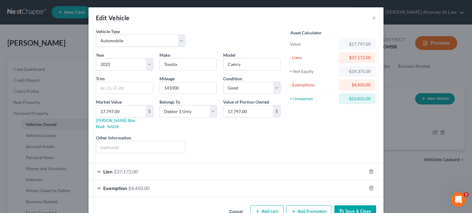
click at [343, 207] on button "Save & Close" at bounding box center [355, 212] width 42 height 13
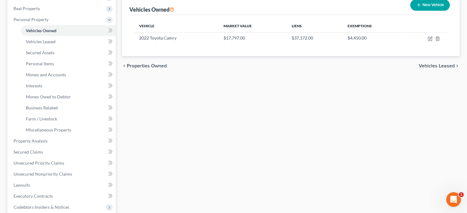
scroll to position [92, 0]
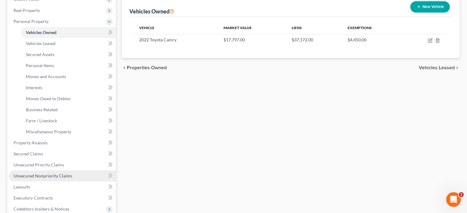
click at [38, 177] on span "Unsecured Nonpriority Claims" at bounding box center [43, 175] width 59 height 5
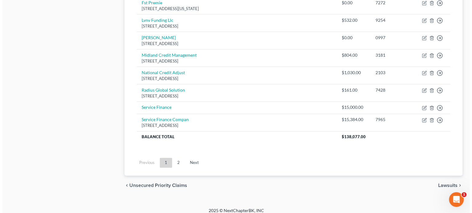
scroll to position [483, 0]
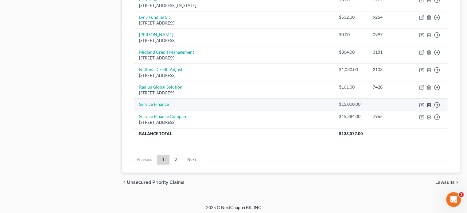
click at [427, 103] on icon "button" at bounding box center [428, 105] width 5 height 5
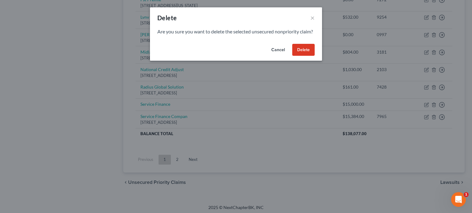
click at [303, 56] on button "Delete" at bounding box center [303, 50] width 22 height 12
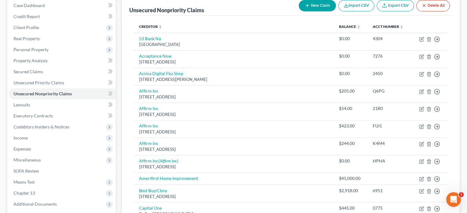
scroll to position [41, 0]
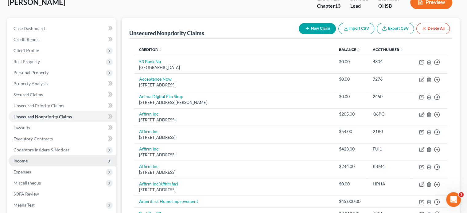
click at [27, 162] on span "Income" at bounding box center [62, 161] width 107 height 11
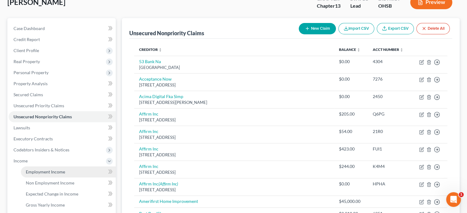
click at [34, 172] on span "Employment Income" at bounding box center [45, 171] width 39 height 5
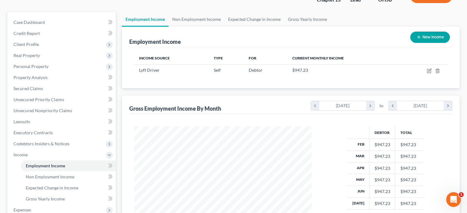
scroll to position [123, 0]
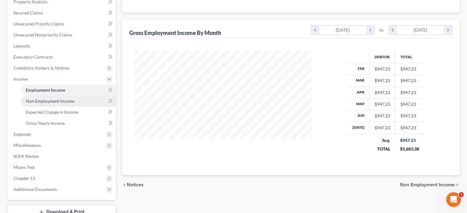
click at [37, 103] on span "Non Employment Income" at bounding box center [50, 101] width 49 height 5
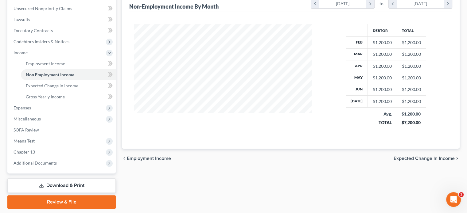
scroll to position [154, 0]
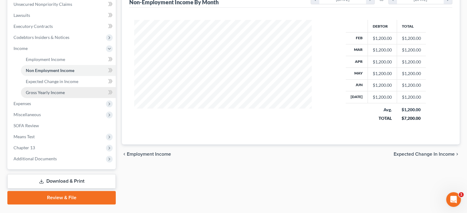
click at [39, 93] on span "Gross Yearly Income" at bounding box center [45, 92] width 39 height 5
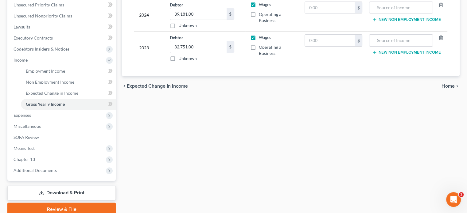
scroll to position [154, 0]
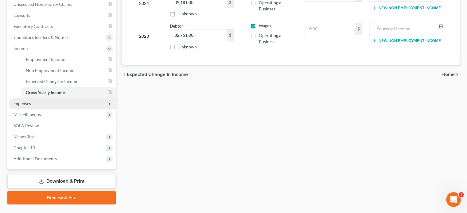
click at [26, 102] on span "Expenses" at bounding box center [23, 103] width 18 height 5
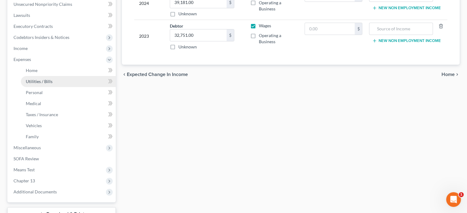
click at [31, 80] on span "Utilities / Bills" at bounding box center [39, 81] width 27 height 5
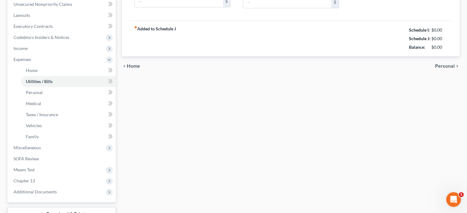
type input "80.00"
type input "0.00"
type input "200.00"
type input "0.00"
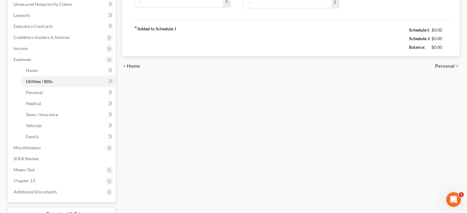
type input "0.00"
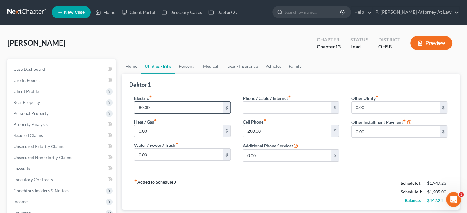
click at [157, 107] on input "80.00" at bounding box center [178, 108] width 88 height 12
click at [267, 128] on input "200.00" at bounding box center [287, 132] width 88 height 12
click at [185, 66] on link "Personal" at bounding box center [187, 66] width 24 height 15
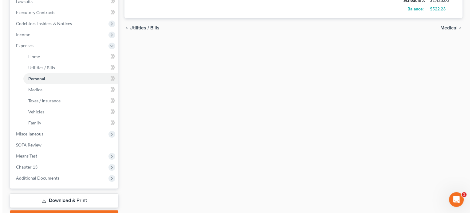
scroll to position [201, 0]
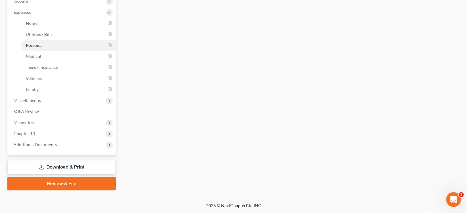
click at [55, 167] on link "Download & Print" at bounding box center [61, 167] width 108 height 14
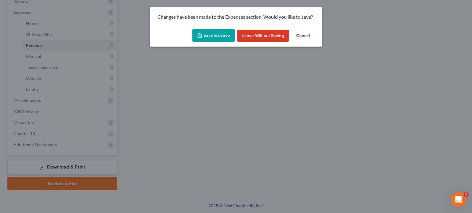
click at [217, 34] on button "Save & Leave" at bounding box center [213, 35] width 42 height 13
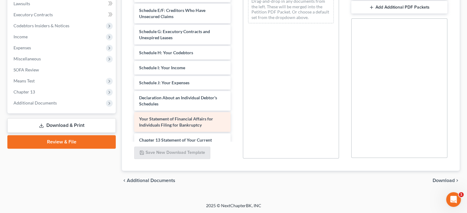
scroll to position [92, 0]
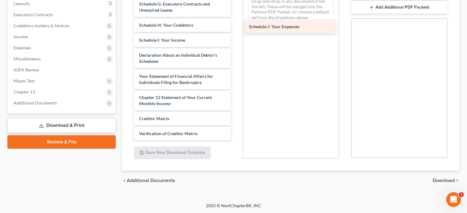
drag, startPoint x: 165, startPoint y: 56, endPoint x: 276, endPoint y: 25, distance: 115.3
click at [235, 25] on div "Schedule J: Your Expenses Voluntary Petition for Individuals Filing for Bankrup…" at bounding box center [182, 29] width 106 height 294
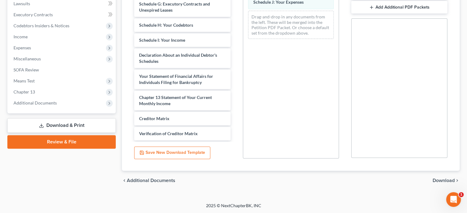
click at [437, 181] on span "Download" at bounding box center [444, 180] width 22 height 5
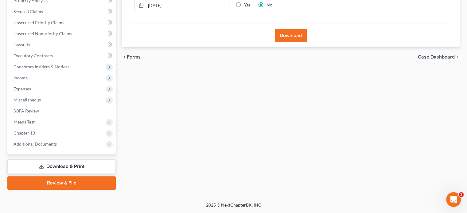
scroll to position [123, 0]
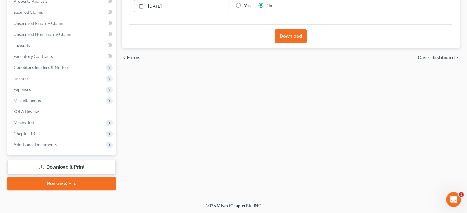
click at [293, 37] on button "Download" at bounding box center [291, 36] width 32 height 14
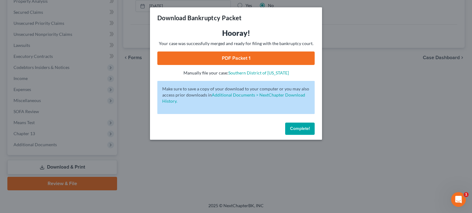
click at [228, 56] on link "PDF Packet 1" at bounding box center [235, 59] width 157 height 14
click at [304, 125] on button "Complete!" at bounding box center [299, 129] width 29 height 12
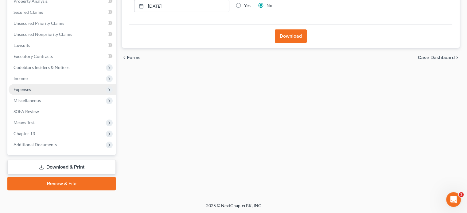
click at [22, 91] on span "Expenses" at bounding box center [23, 89] width 18 height 5
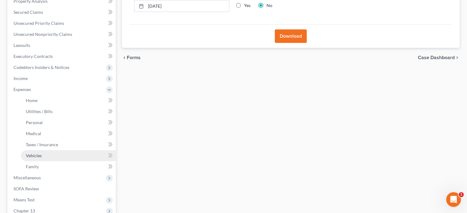
click at [31, 154] on span "Vehicles" at bounding box center [34, 155] width 16 height 5
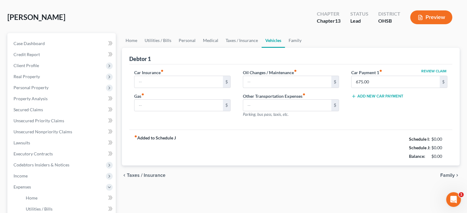
type input "0.00"
type input "50.00"
type input "0.00"
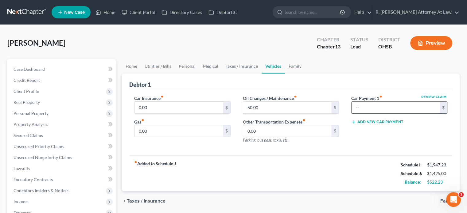
drag, startPoint x: 372, startPoint y: 110, endPoint x: 365, endPoint y: 107, distance: 7.3
click at [370, 109] on input "text" at bounding box center [396, 108] width 88 height 12
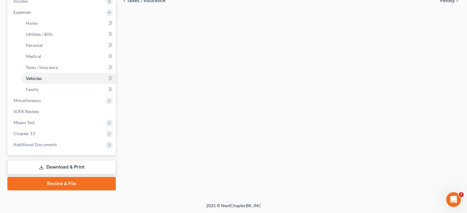
click at [43, 169] on icon at bounding box center [41, 167] width 5 height 5
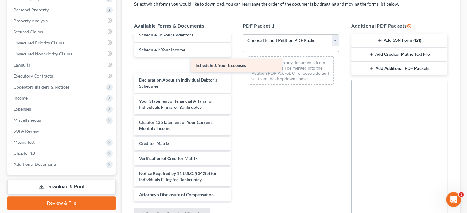
scroll to position [128, 0]
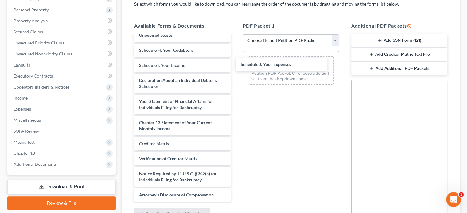
drag, startPoint x: 158, startPoint y: 67, endPoint x: 285, endPoint y: 84, distance: 127.6
click at [235, 67] on div "Schedule J: Your Expenses Voluntary Petition for Individuals Filing for Bankrup…" at bounding box center [182, 55] width 106 height 294
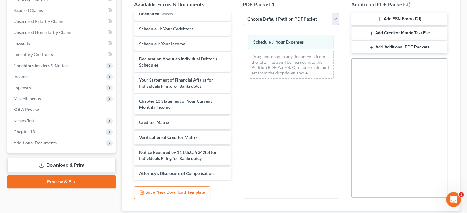
scroll to position [165, 0]
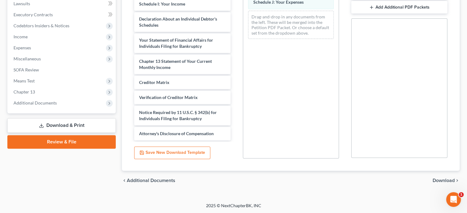
click at [449, 178] on span "Download" at bounding box center [444, 180] width 22 height 5
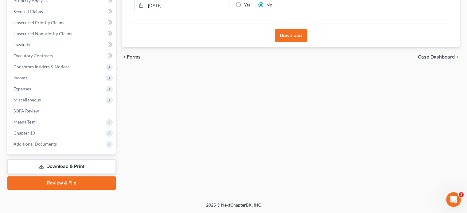
scroll to position [123, 0]
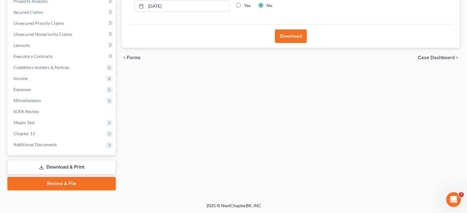
click at [287, 38] on button "Download" at bounding box center [291, 36] width 32 height 14
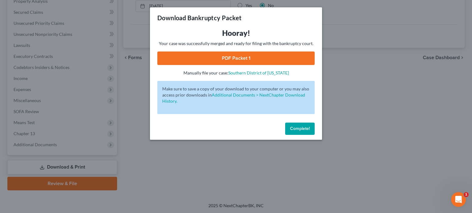
click at [219, 58] on link "PDF Packet 1" at bounding box center [235, 59] width 157 height 14
drag, startPoint x: 299, startPoint y: 125, endPoint x: 156, endPoint y: 98, distance: 146.2
click at [298, 123] on button "Complete!" at bounding box center [299, 129] width 29 height 12
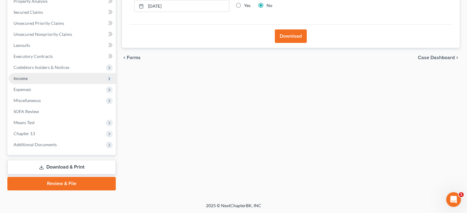
click at [29, 75] on span "Income" at bounding box center [62, 78] width 107 height 11
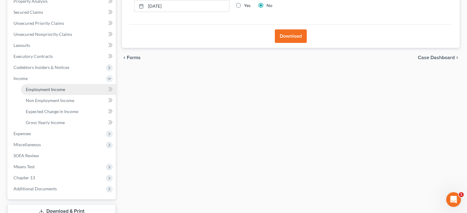
click at [36, 90] on span "Employment Income" at bounding box center [45, 89] width 39 height 5
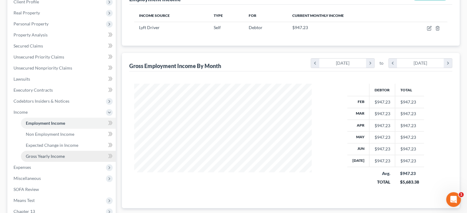
scroll to position [92, 0]
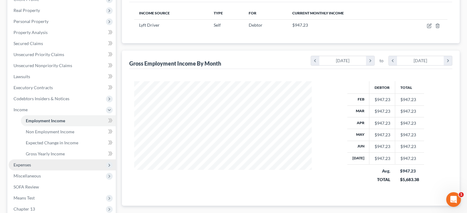
click at [25, 163] on span "Expenses" at bounding box center [23, 164] width 18 height 5
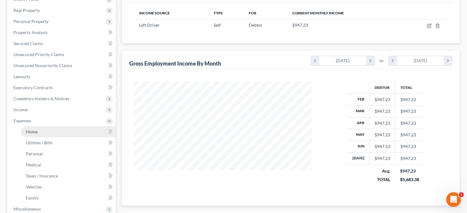
click at [31, 132] on span "Home" at bounding box center [32, 131] width 12 height 5
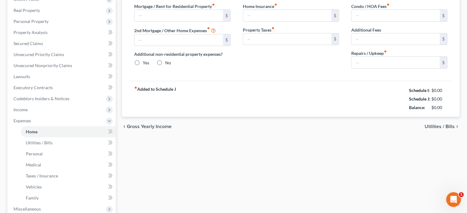
scroll to position [15, 0]
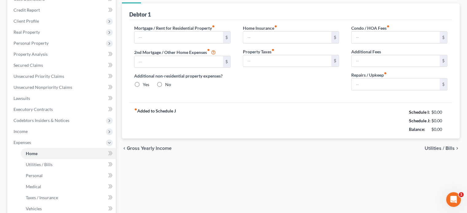
type input "0.00"
radio input "true"
type input "0.00"
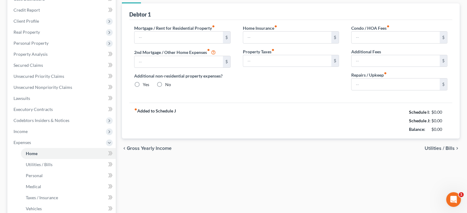
type input "0.00"
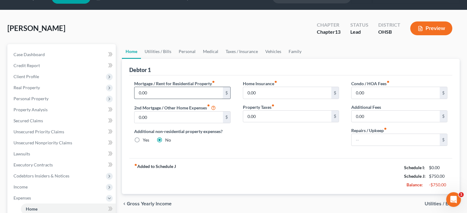
scroll to position [0, 0]
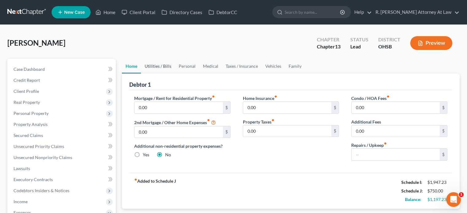
click at [157, 64] on link "Utilities / Bills" at bounding box center [158, 66] width 34 height 15
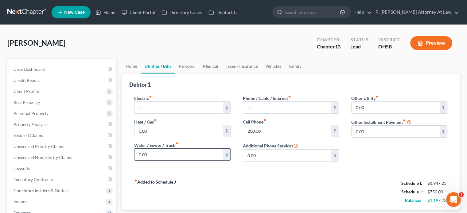
click at [154, 155] on input "0.00" at bounding box center [178, 155] width 88 height 12
type input "80"
click at [221, 174] on div "fiber_manual_record Added to Schedule J Schedule I: $1,947.23 Schedule J: $830.…" at bounding box center [290, 192] width 323 height 36
click at [185, 66] on link "Personal" at bounding box center [187, 66] width 24 height 15
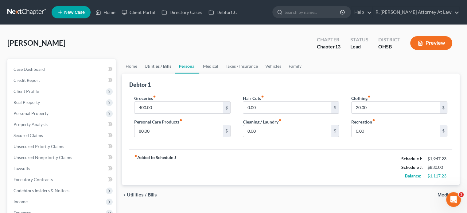
click at [152, 66] on link "Utilities / Bills" at bounding box center [158, 66] width 34 height 15
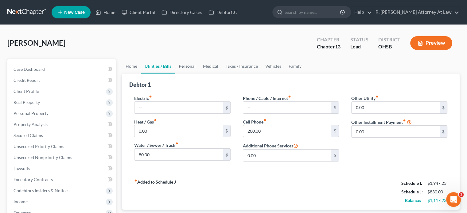
click at [183, 66] on link "Personal" at bounding box center [187, 66] width 24 height 15
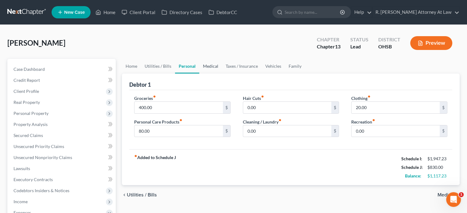
click at [208, 65] on link "Medical" at bounding box center [210, 66] width 23 height 15
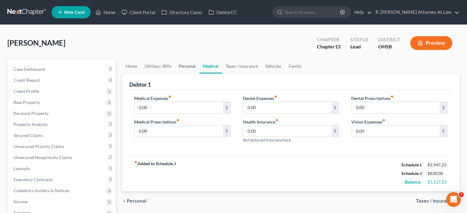
click at [184, 66] on link "Personal" at bounding box center [187, 66] width 24 height 15
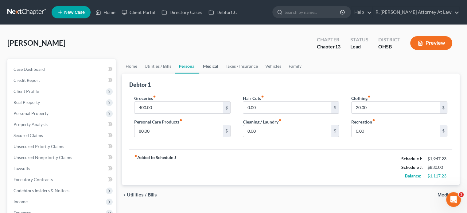
click at [210, 65] on link "Medical" at bounding box center [210, 66] width 23 height 15
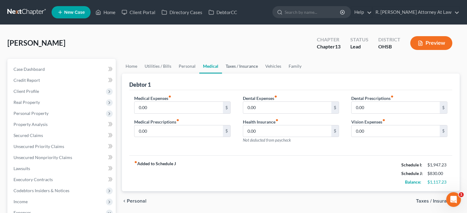
click at [235, 65] on link "Taxes / Insurance" at bounding box center [242, 66] width 40 height 15
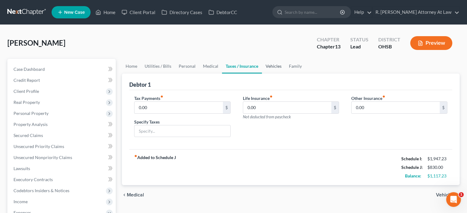
click at [274, 65] on link "Vehicles" at bounding box center [273, 66] width 23 height 15
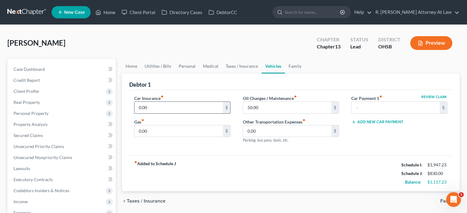
click at [149, 107] on input "0.00" at bounding box center [178, 108] width 88 height 12
click at [160, 132] on input "0.00" at bounding box center [178, 132] width 88 height 12
click at [44, 123] on span "Property Analysis" at bounding box center [31, 124] width 34 height 5
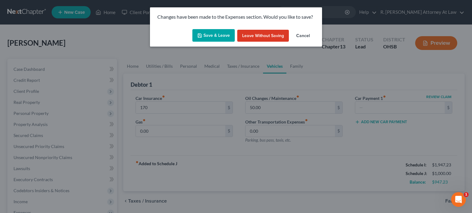
click at [202, 34] on icon "button" at bounding box center [199, 35] width 5 height 5
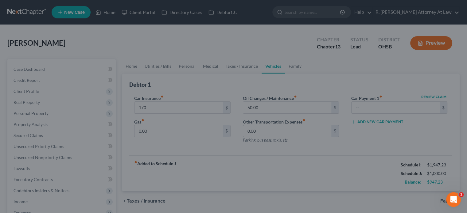
type input "170.00"
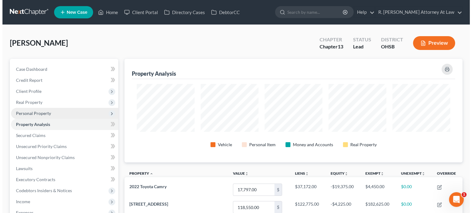
scroll to position [104, 337]
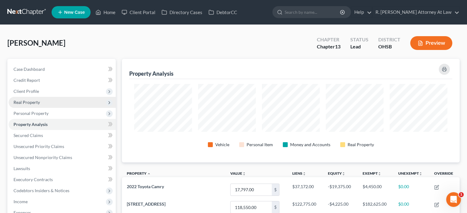
click at [28, 104] on span "Real Property" at bounding box center [27, 102] width 26 height 5
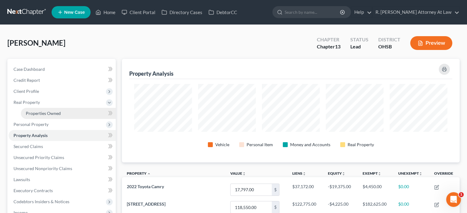
click at [37, 111] on span "Properties Owned" at bounding box center [43, 113] width 35 height 5
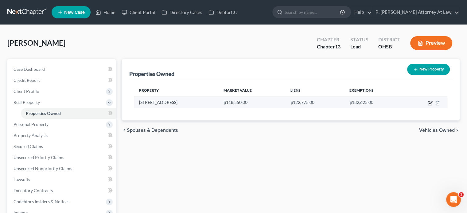
click at [429, 103] on icon "button" at bounding box center [430, 103] width 5 height 5
select select "36"
select select "0"
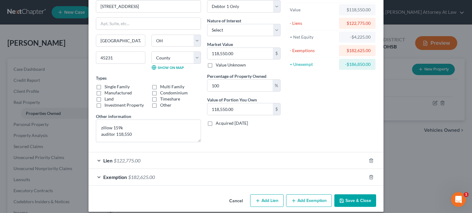
scroll to position [40, 0]
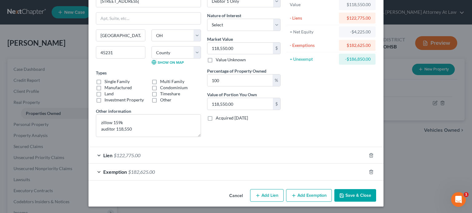
click at [347, 199] on button "Save & Close" at bounding box center [355, 195] width 42 height 13
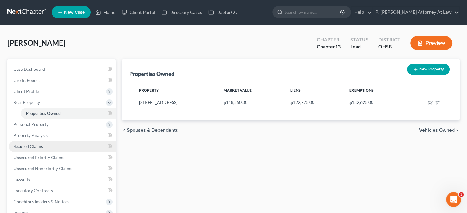
drag, startPoint x: 18, startPoint y: 147, endPoint x: 28, endPoint y: 147, distance: 10.1
click at [18, 147] on span "Secured Claims" at bounding box center [28, 146] width 29 height 5
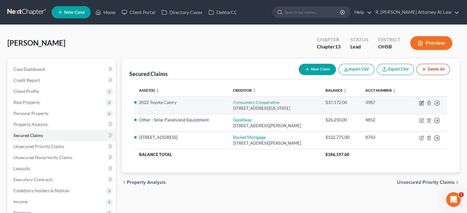
click at [422, 102] on icon "button" at bounding box center [421, 103] width 5 height 5
select select "14"
select select "2"
select select "0"
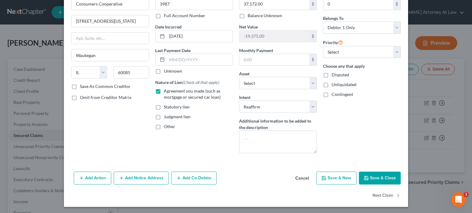
scroll to position [37, 0]
click at [382, 174] on button "Save & Close" at bounding box center [380, 178] width 42 height 13
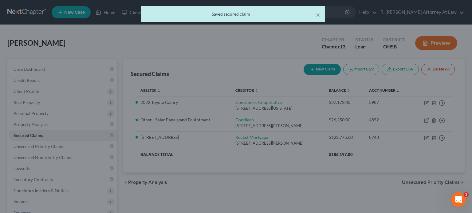
select select "2"
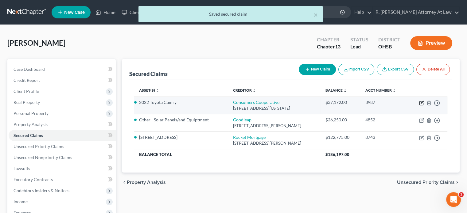
click at [421, 102] on icon "button" at bounding box center [421, 103] width 5 height 5
select select "14"
select select "2"
select select "0"
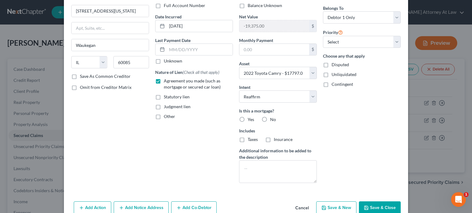
scroll to position [61, 0]
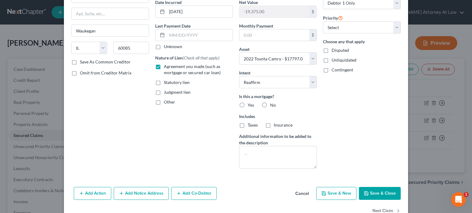
drag, startPoint x: 239, startPoint y: 104, endPoint x: 255, endPoint y: 105, distance: 15.7
click at [247, 104] on label "Yes" at bounding box center [250, 105] width 6 height 6
click at [250, 104] on input "Yes" at bounding box center [252, 104] width 4 height 4
radio input "true"
drag, startPoint x: 378, startPoint y: 192, endPoint x: 369, endPoint y: 184, distance: 11.9
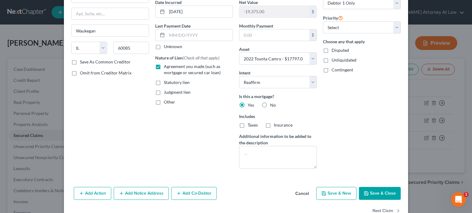
click at [378, 192] on button "Save & Close" at bounding box center [380, 193] width 42 height 13
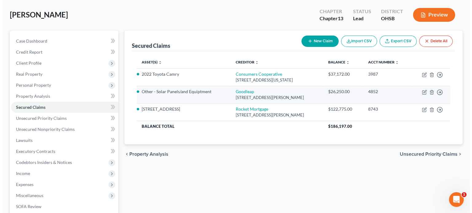
scroll to position [31, 0]
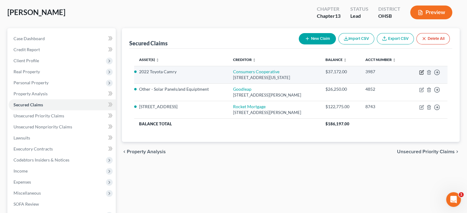
click at [421, 72] on icon "button" at bounding box center [421, 72] width 5 height 5
select select "14"
select select "2"
select select "0"
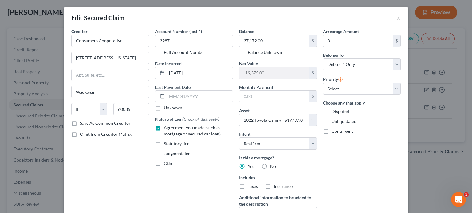
click at [270, 165] on label "No" at bounding box center [273, 167] width 6 height 6
click at [272, 165] on input "No" at bounding box center [274, 166] width 4 height 4
radio input "true"
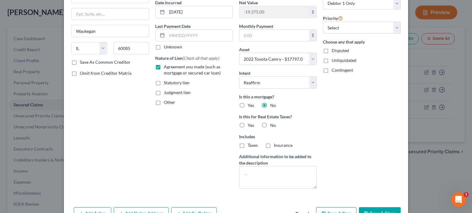
scroll to position [61, 0]
click at [270, 124] on label "No" at bounding box center [273, 125] width 6 height 6
click at [272, 124] on input "No" at bounding box center [274, 124] width 4 height 4
radio input "true"
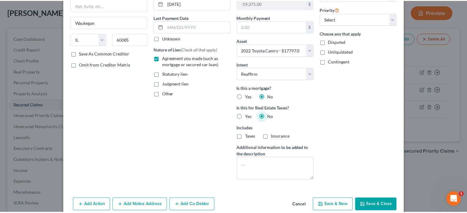
scroll to position [97, 0]
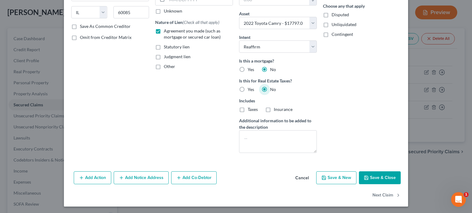
click at [378, 173] on button "Save & Close" at bounding box center [380, 178] width 42 height 13
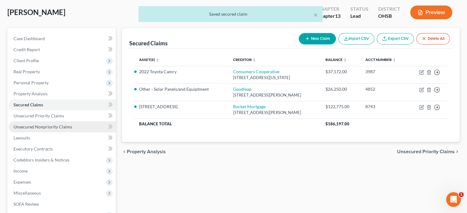
click at [32, 128] on span "Unsecured Nonpriority Claims" at bounding box center [43, 126] width 59 height 5
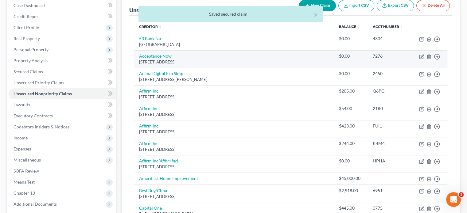
scroll to position [61, 0]
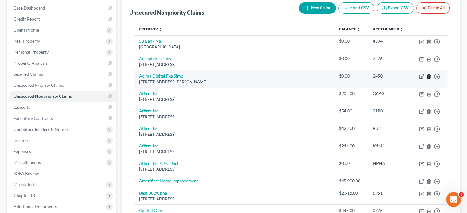
click at [430, 76] on icon "button" at bounding box center [428, 77] width 3 height 4
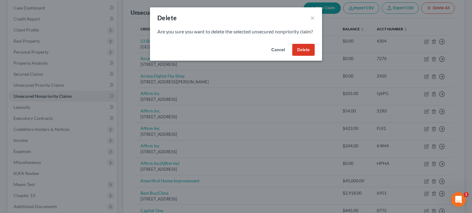
click at [297, 56] on button "Delete" at bounding box center [303, 50] width 22 height 12
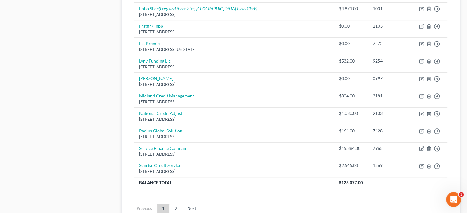
scroll to position [430, 0]
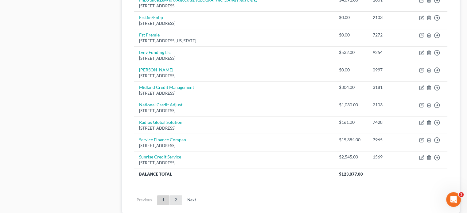
click at [177, 200] on link "2" at bounding box center [176, 201] width 12 height 10
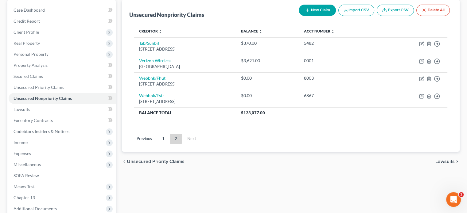
scroll to position [31, 0]
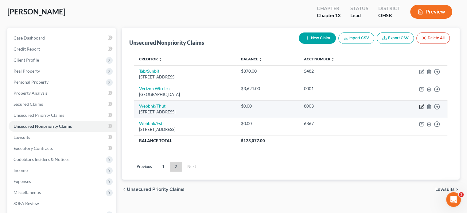
click at [420, 105] on icon "button" at bounding box center [421, 106] width 5 height 5
select select "24"
select select "2"
select select "0"
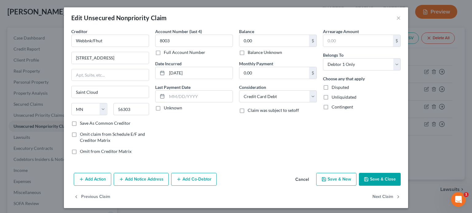
drag, startPoint x: 305, startPoint y: 179, endPoint x: 365, endPoint y: 123, distance: 82.8
click at [304, 179] on button "Cancel" at bounding box center [301, 180] width 23 height 12
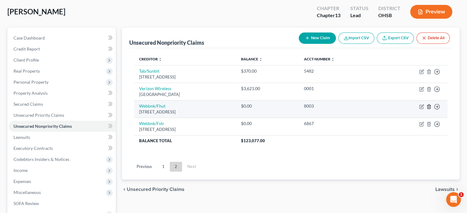
click at [430, 105] on icon "button" at bounding box center [428, 106] width 5 height 5
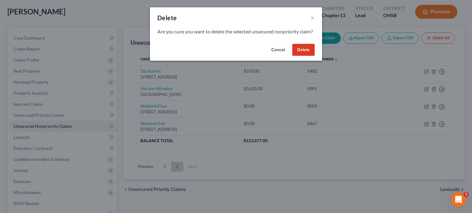
click at [300, 56] on button "Delete" at bounding box center [303, 50] width 22 height 12
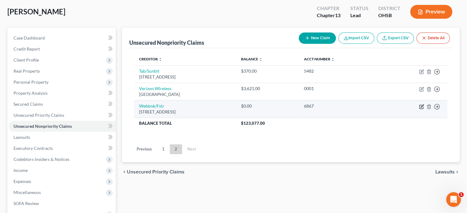
click at [421, 107] on icon "button" at bounding box center [421, 106] width 5 height 5
select select "24"
select select "0"
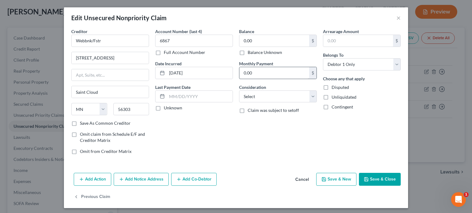
drag, startPoint x: 241, startPoint y: 52, endPoint x: 272, endPoint y: 69, distance: 35.3
click at [247, 53] on label "Balance Unknown" at bounding box center [264, 52] width 34 height 6
click at [250, 53] on input "Balance Unknown" at bounding box center [252, 51] width 4 height 4
checkbox input "true"
click at [369, 179] on button "Save & Close" at bounding box center [380, 179] width 42 height 13
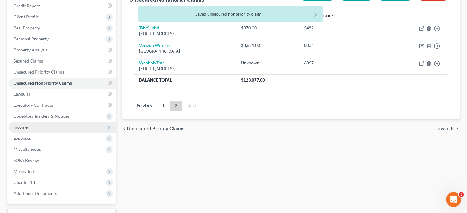
scroll to position [123, 0]
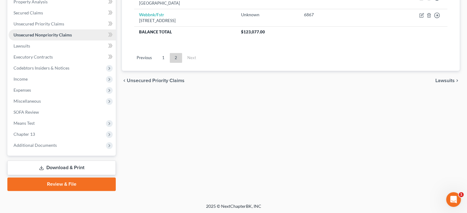
click at [26, 34] on span "Unsecured Nonpriority Claims" at bounding box center [43, 34] width 58 height 5
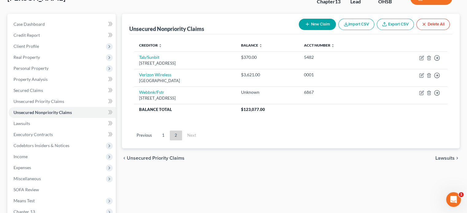
scroll to position [0, 0]
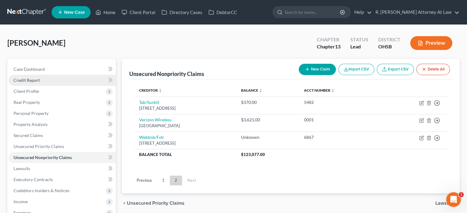
click at [27, 80] on span "Credit Report" at bounding box center [27, 80] width 26 height 5
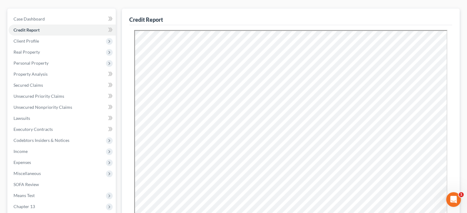
scroll to position [61, 0]
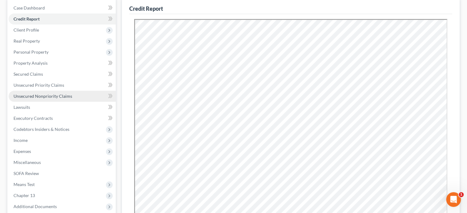
click at [26, 95] on span "Unsecured Nonpriority Claims" at bounding box center [43, 96] width 59 height 5
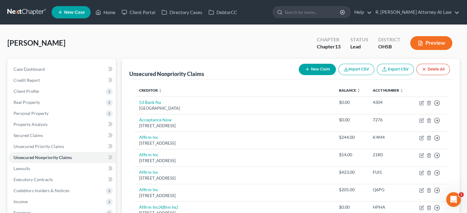
click at [305, 70] on icon "button" at bounding box center [307, 69] width 5 height 5
select select "0"
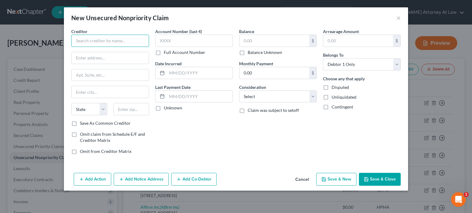
click at [108, 43] on input "text" at bounding box center [110, 41] width 78 height 12
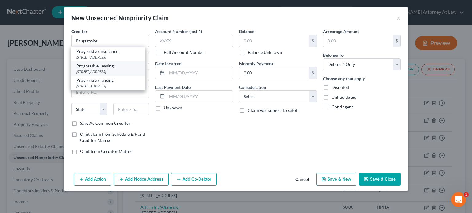
click at [88, 69] on div "Progressive Leasing" at bounding box center [108, 66] width 64 height 6
type input "Progressive Leasing"
type input "[STREET_ADDRESS]"
type input "[PERSON_NAME]"
select select "46"
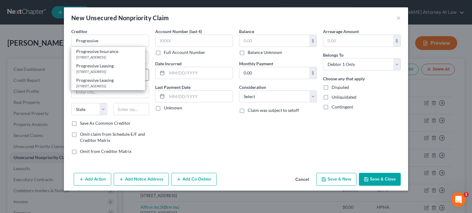
type input "84020"
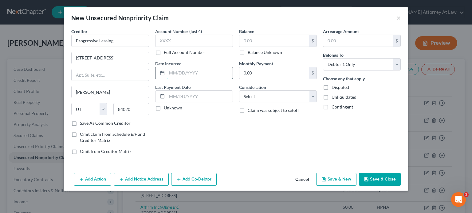
click at [174, 75] on input "text" at bounding box center [200, 73] width 66 height 12
type input "2024"
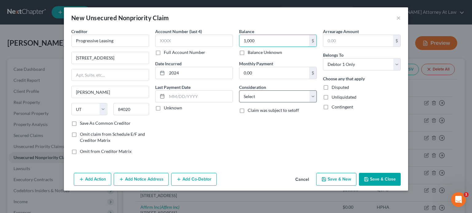
type input "1,000"
click at [250, 95] on select "Select Cable / Satellite Services Collection Agency Credit Card Debt Debt Couns…" at bounding box center [278, 97] width 78 height 12
select select "14"
click at [239, 91] on select "Select Cable / Satellite Services Collection Agency Credit Card Debt Debt Couns…" at bounding box center [278, 97] width 78 height 12
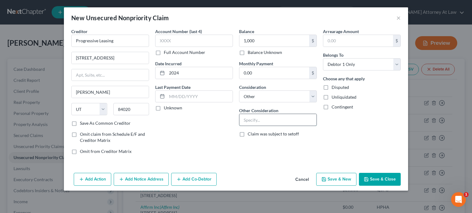
click at [248, 122] on input "text" at bounding box center [277, 120] width 77 height 12
type input "b"
type input "balance of non executory lease"
drag, startPoint x: 382, startPoint y: 177, endPoint x: 261, endPoint y: 176, distance: 121.3
click at [382, 177] on button "Save & Close" at bounding box center [380, 179] width 42 height 13
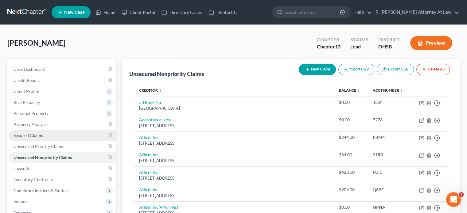
click at [30, 137] on span "Secured Claims" at bounding box center [28, 135] width 29 height 5
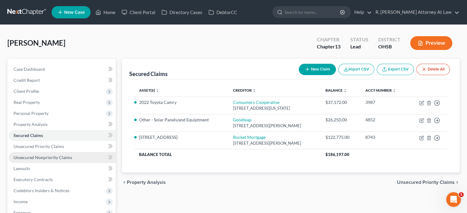
drag, startPoint x: 39, startPoint y: 157, endPoint x: 44, endPoint y: 156, distance: 5.0
click at [39, 157] on span "Unsecured Nonpriority Claims" at bounding box center [43, 157] width 59 height 5
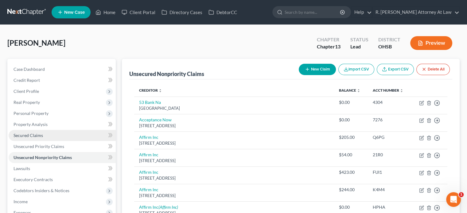
click at [23, 135] on span "Secured Claims" at bounding box center [28, 135] width 29 height 5
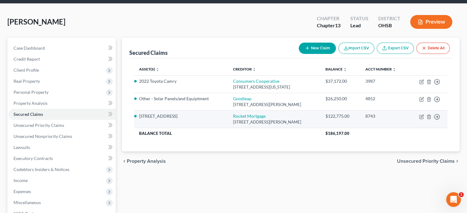
scroll to position [123, 0]
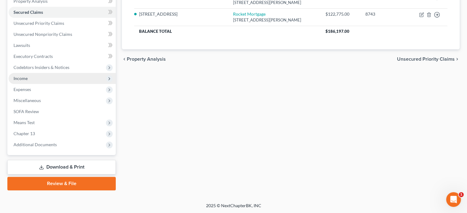
click at [22, 79] on span "Income" at bounding box center [21, 78] width 14 height 5
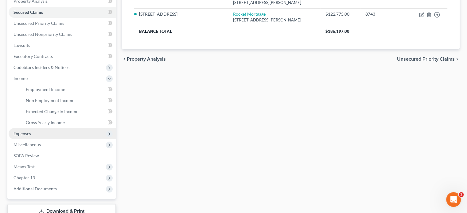
click at [26, 135] on span "Expenses" at bounding box center [23, 133] width 18 height 5
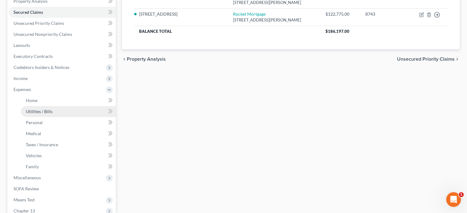
click at [29, 110] on span "Utilities / Bills" at bounding box center [39, 111] width 27 height 5
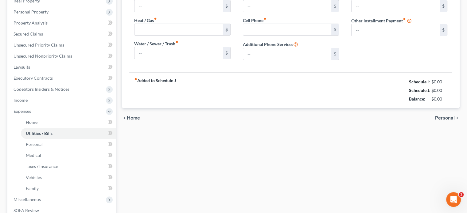
type input "0.00"
type input "80.00"
type input "200.00"
type input "0.00"
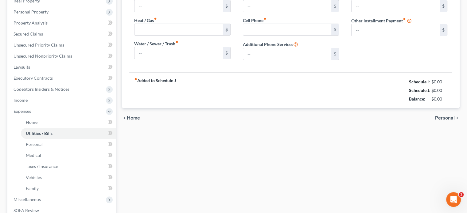
type input "0.00"
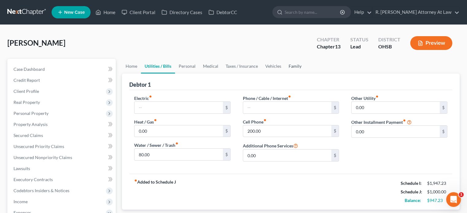
click at [294, 65] on link "Family" at bounding box center [295, 66] width 20 height 15
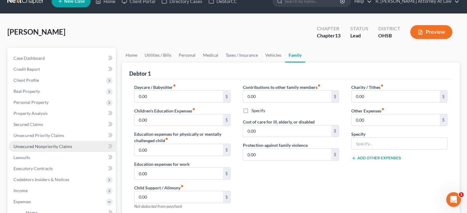
scroll to position [31, 0]
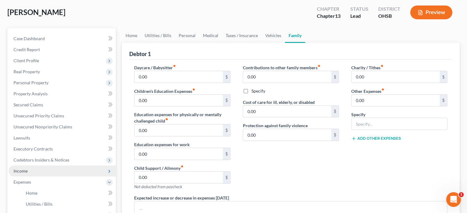
click at [32, 170] on span "Income" at bounding box center [62, 171] width 107 height 11
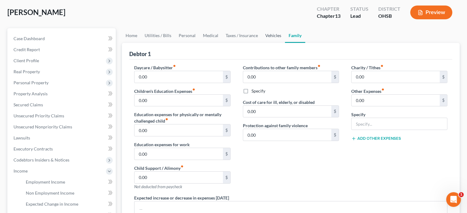
click at [269, 36] on link "Vehicles" at bounding box center [273, 35] width 23 height 15
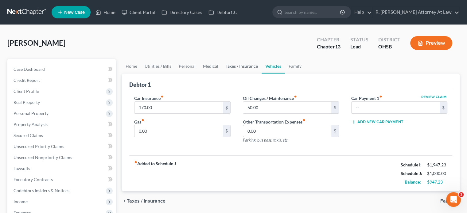
click at [237, 66] on link "Taxes / Insurance" at bounding box center [242, 66] width 40 height 15
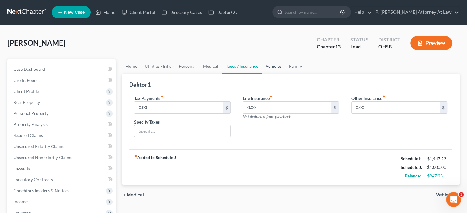
click at [272, 65] on link "Vehicles" at bounding box center [273, 66] width 23 height 15
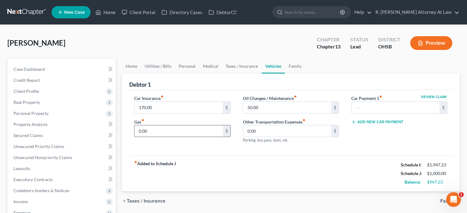
click at [151, 134] on input "0.00" at bounding box center [178, 132] width 88 height 12
type input "300"
drag, startPoint x: 224, startPoint y: 145, endPoint x: 216, endPoint y: 125, distance: 20.8
click at [224, 145] on div "Car Insurance fiber_manual_record 170.00 $ Gas fiber_manual_record 300 $" at bounding box center [182, 121] width 108 height 53
click at [237, 66] on link "Taxes / Insurance" at bounding box center [242, 66] width 40 height 15
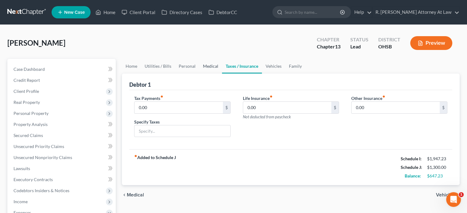
click at [209, 66] on link "Medical" at bounding box center [210, 66] width 23 height 15
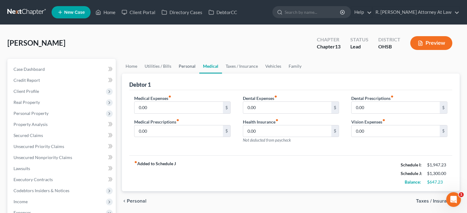
click at [185, 66] on link "Personal" at bounding box center [187, 66] width 24 height 15
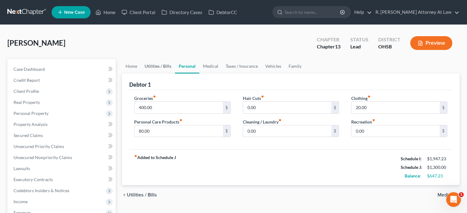
click at [157, 66] on link "Utilities / Bills" at bounding box center [158, 66] width 34 height 15
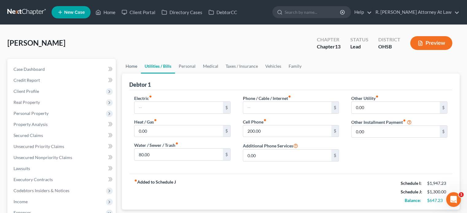
click at [127, 65] on link "Home" at bounding box center [131, 66] width 19 height 15
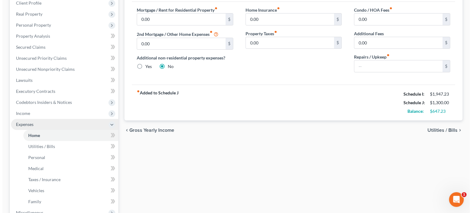
scroll to position [92, 0]
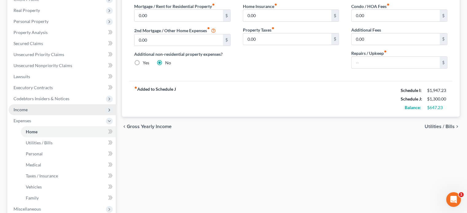
click at [29, 110] on span "Income" at bounding box center [62, 109] width 107 height 11
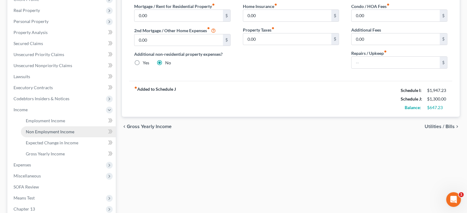
click at [40, 131] on span "Non Employment Income" at bounding box center [50, 131] width 49 height 5
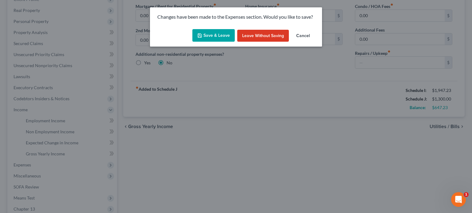
click at [206, 34] on button "Save & Leave" at bounding box center [213, 35] width 42 height 13
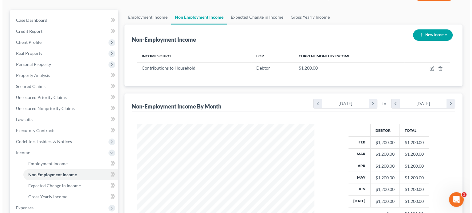
scroll to position [61, 0]
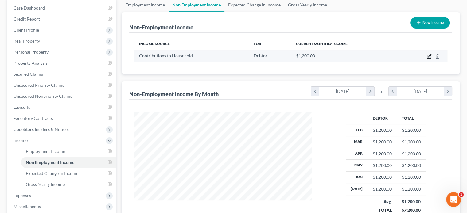
click at [427, 56] on icon "button" at bounding box center [429, 56] width 5 height 5
select select "8"
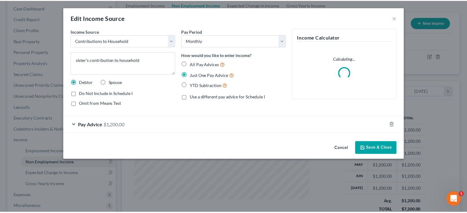
scroll to position [109, 192]
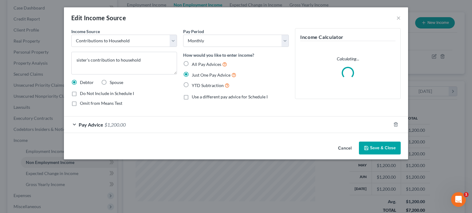
click at [124, 129] on div "Pay Advice $1,200.00" at bounding box center [227, 125] width 327 height 16
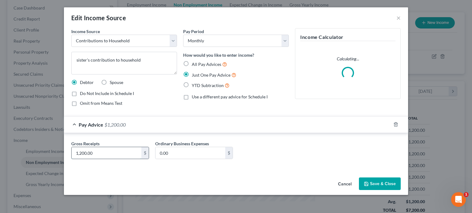
click at [103, 154] on input "1,200.00" at bounding box center [107, 153] width 70 height 12
click at [388, 185] on button "Save & Close" at bounding box center [380, 184] width 42 height 13
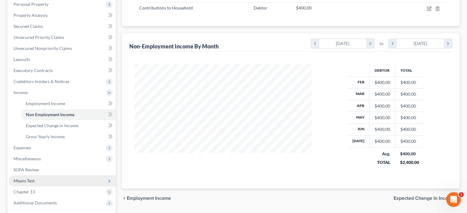
scroll to position [123, 0]
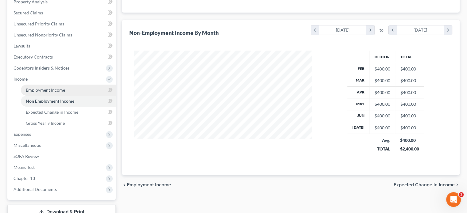
click at [29, 89] on span "Employment Income" at bounding box center [45, 90] width 39 height 5
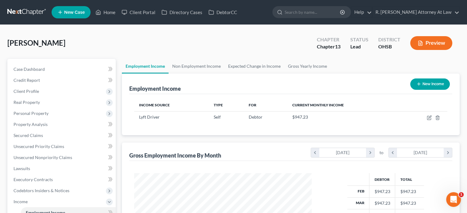
scroll to position [109, 189]
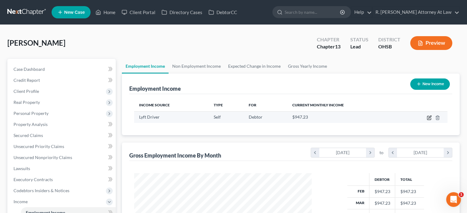
click at [429, 118] on icon "button" at bounding box center [429, 117] width 3 height 3
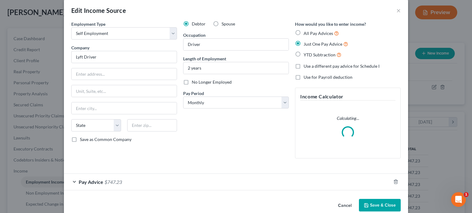
scroll to position [18, 0]
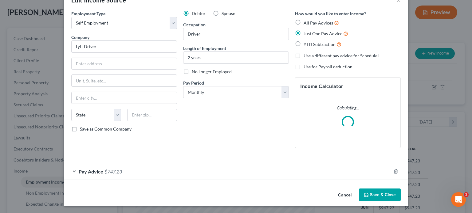
click at [303, 54] on label "Use a different pay advice for Schedule I" at bounding box center [341, 56] width 76 height 6
click at [306, 54] on input "Use a different pay advice for Schedule I" at bounding box center [308, 55] width 4 height 4
drag, startPoint x: 321, startPoint y: 195, endPoint x: 253, endPoint y: 137, distance: 90.0
click at [321, 195] on button "Add Schedule I Income" at bounding box center [325, 195] width 61 height 13
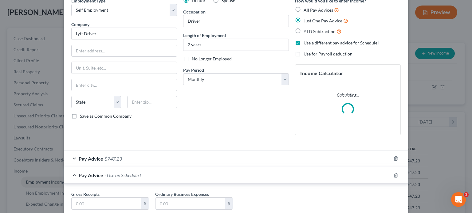
scroll to position [49, 0]
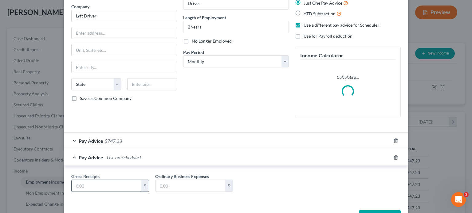
click at [96, 180] on div "Gross Receipts $" at bounding box center [110, 182] width 84 height 19
click at [88, 185] on input "text" at bounding box center [107, 186] width 70 height 12
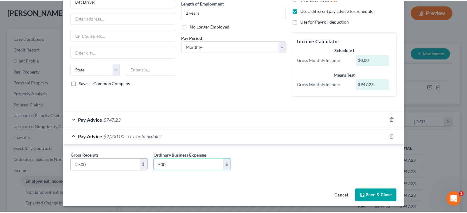
scroll to position [64, 0]
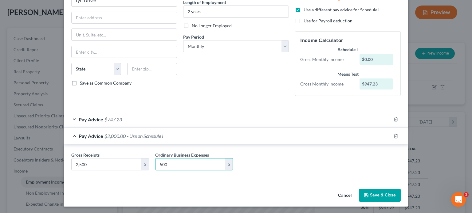
click at [373, 194] on button "Save & Close" at bounding box center [380, 195] width 42 height 13
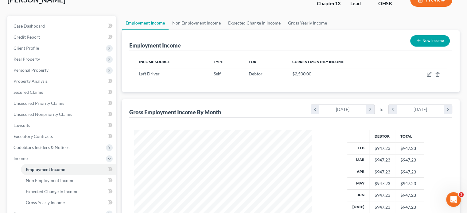
scroll to position [154, 0]
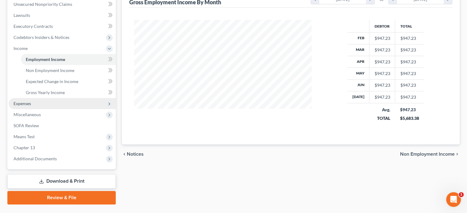
click at [33, 103] on span "Expenses" at bounding box center [62, 103] width 107 height 11
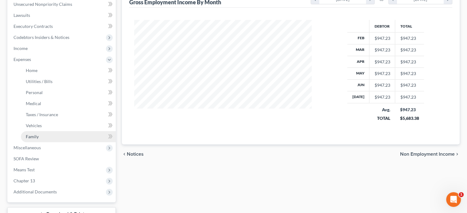
click at [34, 138] on span "Family" at bounding box center [32, 136] width 13 height 5
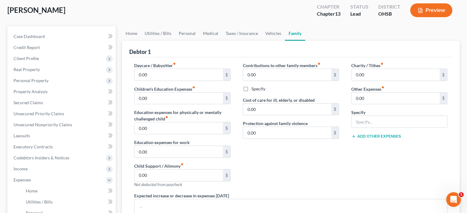
scroll to position [31, 0]
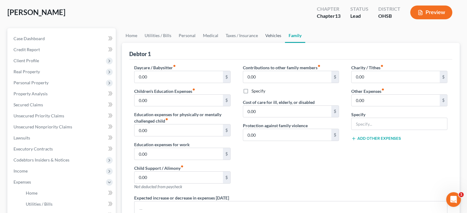
click at [268, 34] on link "Vehicles" at bounding box center [273, 35] width 23 height 15
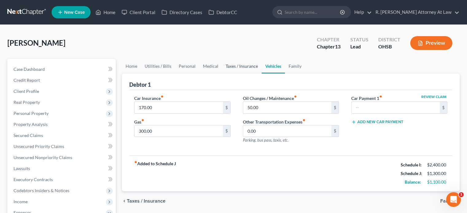
click at [240, 66] on link "Taxes / Insurance" at bounding box center [242, 66] width 40 height 15
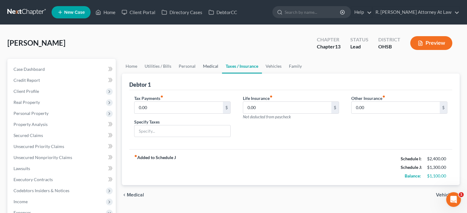
click at [205, 66] on link "Medical" at bounding box center [210, 66] width 23 height 15
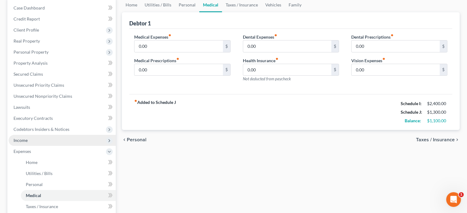
click at [29, 140] on span "Income" at bounding box center [62, 140] width 107 height 11
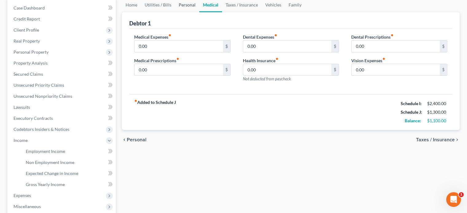
click at [187, 4] on link "Personal" at bounding box center [187, 5] width 24 height 15
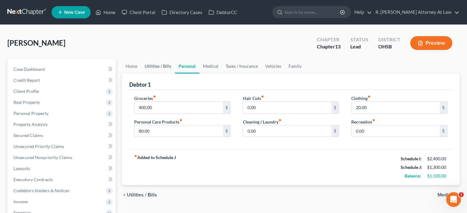
click at [155, 64] on link "Utilities / Bills" at bounding box center [158, 66] width 34 height 15
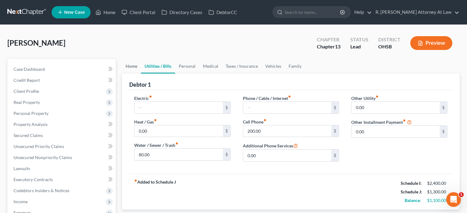
click at [131, 68] on link "Home" at bounding box center [131, 66] width 19 height 15
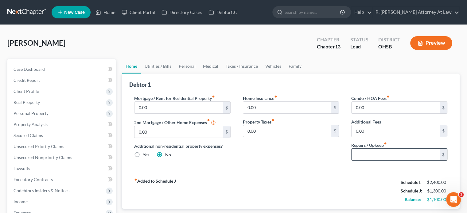
click at [360, 155] on input "text" at bounding box center [396, 155] width 88 height 12
drag, startPoint x: 300, startPoint y: 163, endPoint x: 297, endPoint y: 159, distance: 4.6
click at [299, 163] on div "Home Insurance fiber_manual_record 0.00 $ Property Taxes fiber_manual_record 0.…" at bounding box center [291, 130] width 108 height 71
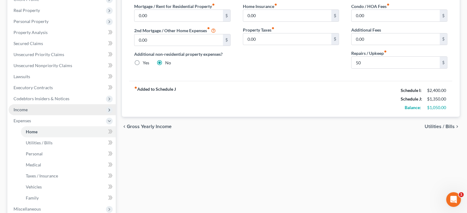
click at [27, 108] on span "Income" at bounding box center [21, 109] width 14 height 5
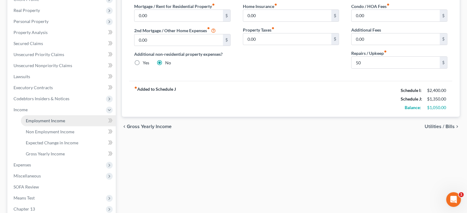
click at [34, 121] on span "Employment Income" at bounding box center [45, 120] width 39 height 5
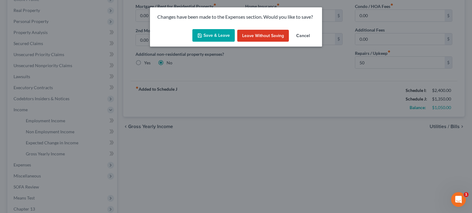
click at [200, 36] on polyline "button" at bounding box center [200, 37] width 2 height 2
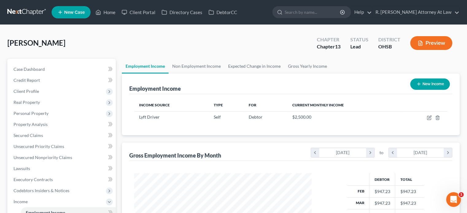
scroll to position [109, 189]
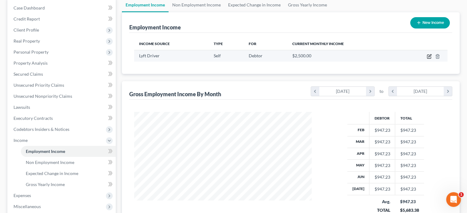
click at [429, 56] on icon "button" at bounding box center [429, 55] width 3 height 3
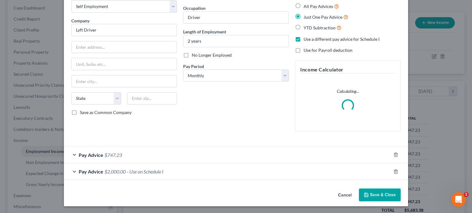
click at [138, 169] on span "- Use on Schedule I" at bounding box center [145, 172] width 37 height 6
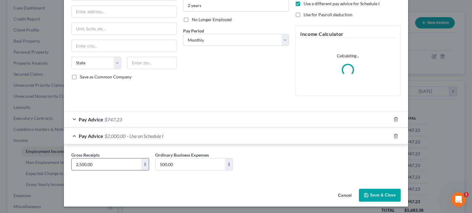
click at [102, 169] on input "2,500.00" at bounding box center [107, 165] width 70 height 12
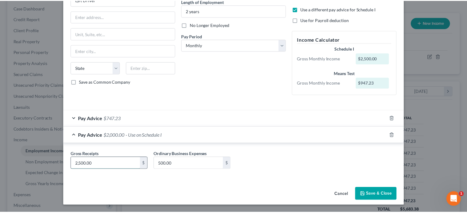
scroll to position [64, 0]
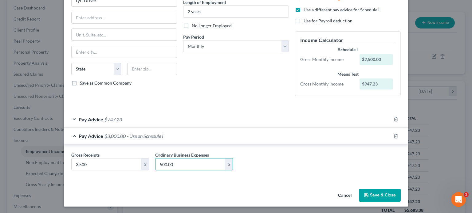
click at [369, 196] on button "Save & Close" at bounding box center [380, 195] width 42 height 13
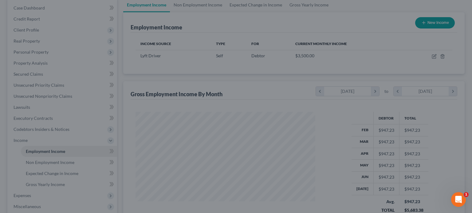
scroll to position [306936, 306856]
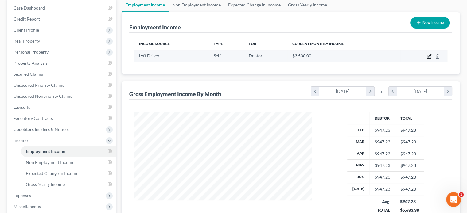
click at [430, 55] on icon "button" at bounding box center [429, 55] width 3 height 3
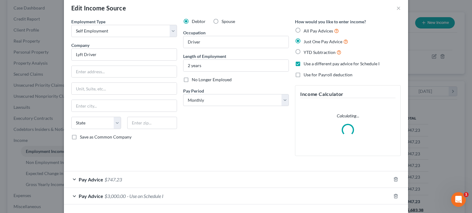
scroll to position [34, 0]
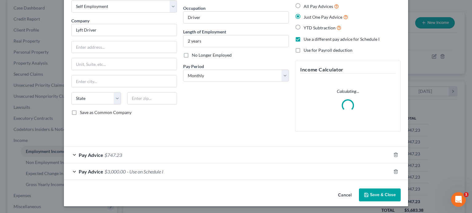
click at [209, 177] on div "Pay Advice $3,000.00 - Use on Schedule I" at bounding box center [227, 172] width 327 height 16
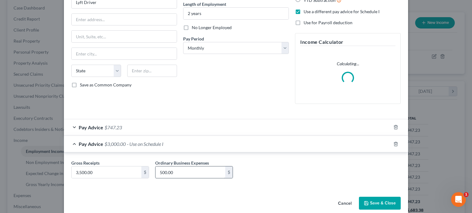
scroll to position [70, 0]
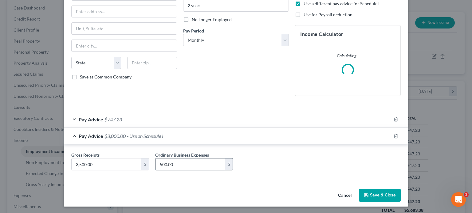
click at [190, 169] on input "500.00" at bounding box center [190, 165] width 70 height 12
drag, startPoint x: 385, startPoint y: 193, endPoint x: 265, endPoint y: 162, distance: 123.9
click at [384, 193] on button "Save & Close" at bounding box center [380, 195] width 42 height 13
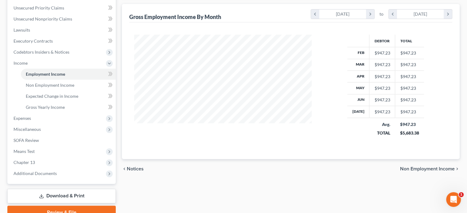
scroll to position [154, 0]
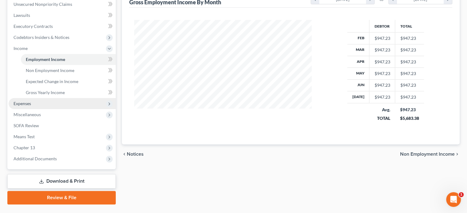
click at [27, 104] on span "Expenses" at bounding box center [23, 103] width 18 height 5
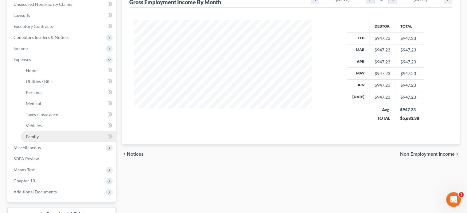
click at [25, 138] on link "Family" at bounding box center [68, 136] width 95 height 11
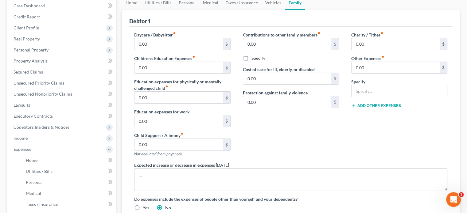
scroll to position [61, 0]
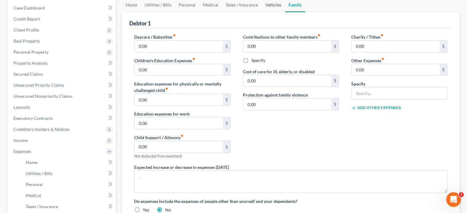
click at [270, 5] on link "Vehicles" at bounding box center [273, 5] width 23 height 15
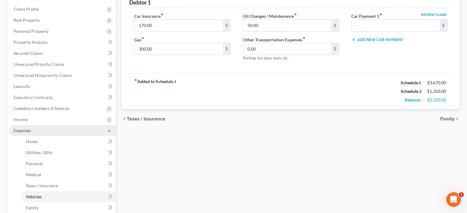
scroll to position [92, 0]
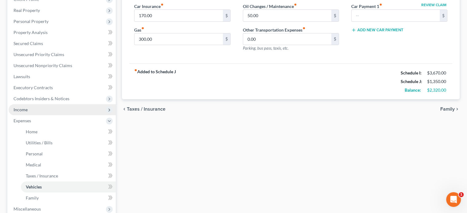
click at [20, 109] on span "Income" at bounding box center [21, 109] width 14 height 5
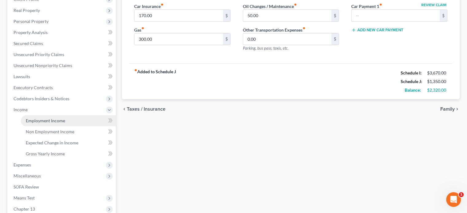
click at [29, 121] on span "Employment Income" at bounding box center [45, 120] width 39 height 5
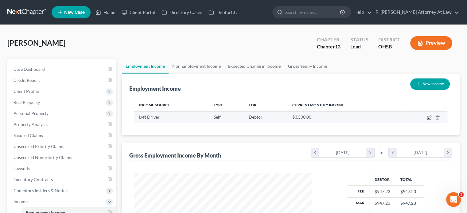
click at [429, 118] on icon "button" at bounding box center [429, 117] width 5 height 5
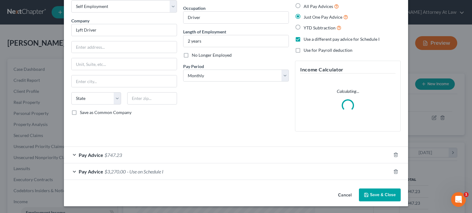
click at [178, 169] on div "Pay Advice $3,270.00 - Use on Schedule I" at bounding box center [227, 172] width 327 height 16
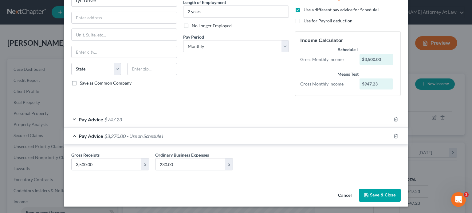
click at [377, 195] on button "Save & Close" at bounding box center [380, 195] width 42 height 13
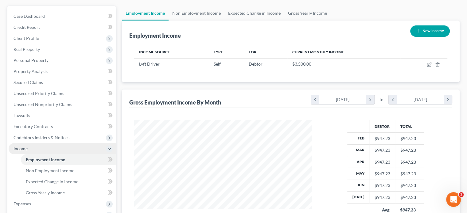
scroll to position [61, 0]
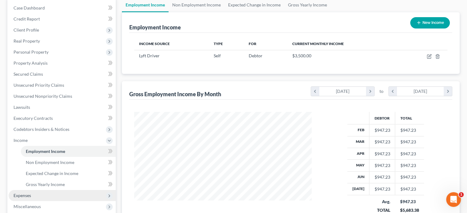
click at [26, 194] on span "Expenses" at bounding box center [23, 195] width 18 height 5
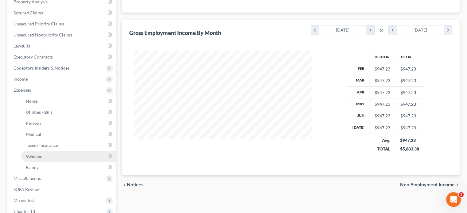
click at [28, 154] on span "Vehicles" at bounding box center [34, 156] width 16 height 5
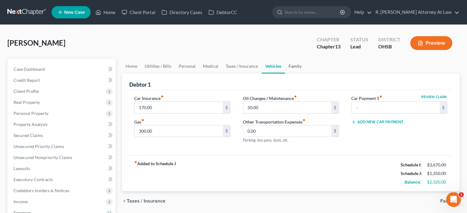
click at [295, 66] on link "Family" at bounding box center [295, 66] width 20 height 15
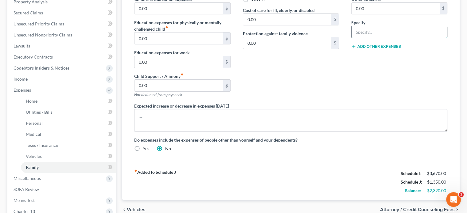
click at [360, 29] on input "text" at bounding box center [399, 32] width 95 height 12
click at [370, 10] on input "0.00" at bounding box center [396, 9] width 88 height 12
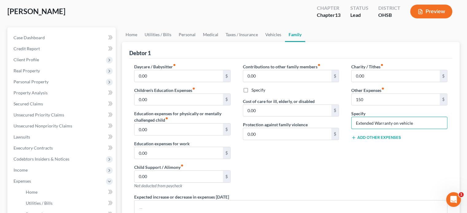
scroll to position [31, 0]
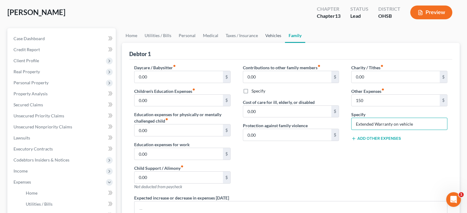
click at [272, 36] on link "Vehicles" at bounding box center [273, 35] width 23 height 15
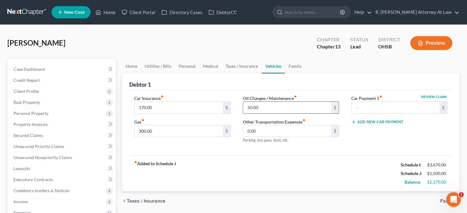
click at [262, 107] on input "50.00" at bounding box center [287, 108] width 88 height 12
drag, startPoint x: 179, startPoint y: 129, endPoint x: 200, endPoint y: 96, distance: 39.4
click at [179, 129] on input "300.00" at bounding box center [178, 132] width 88 height 12
click at [236, 67] on link "Taxes / Insurance" at bounding box center [242, 66] width 40 height 15
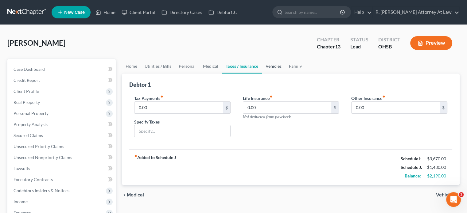
click at [267, 64] on link "Vehicles" at bounding box center [273, 66] width 23 height 15
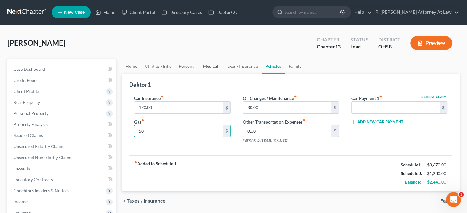
click at [205, 65] on link "Medical" at bounding box center [210, 66] width 23 height 15
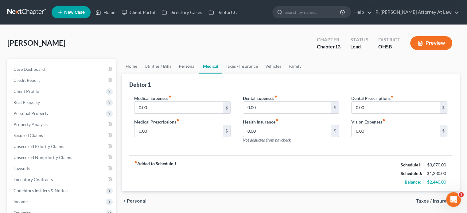
click at [182, 67] on link "Personal" at bounding box center [187, 66] width 24 height 15
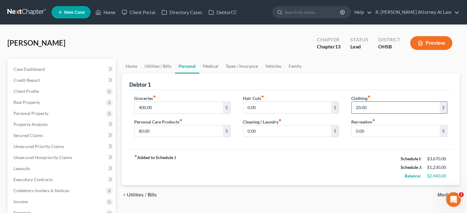
drag, startPoint x: 372, startPoint y: 107, endPoint x: 368, endPoint y: 105, distance: 3.4
click at [372, 107] on input "20.00" at bounding box center [396, 108] width 88 height 12
click at [372, 130] on input "0.00" at bounding box center [396, 132] width 88 height 12
drag, startPoint x: 154, startPoint y: 131, endPoint x: 173, endPoint y: 121, distance: 21.4
click at [154, 131] on input "80.00" at bounding box center [178, 132] width 88 height 12
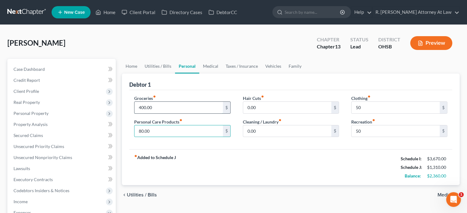
click at [154, 107] on input "400.00" at bounding box center [178, 108] width 88 height 12
drag, startPoint x: 153, startPoint y: 65, endPoint x: 173, endPoint y: 73, distance: 20.9
click at [153, 65] on link "Utilities / Bills" at bounding box center [158, 66] width 34 height 15
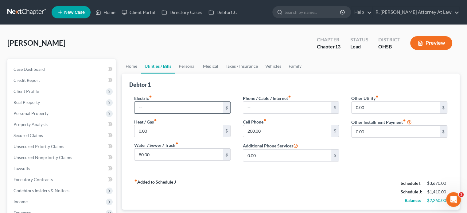
click at [150, 105] on input "text" at bounding box center [178, 108] width 88 height 12
click at [270, 64] on link "Vehicles" at bounding box center [273, 66] width 23 height 15
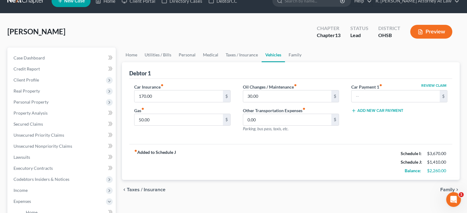
scroll to position [31, 0]
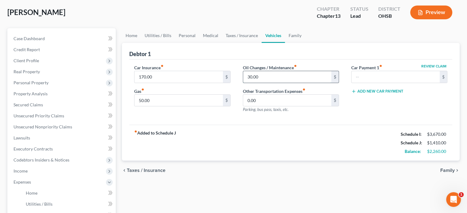
click at [262, 77] on input "30.00" at bounding box center [287, 77] width 88 height 12
click at [237, 35] on link "Taxes / Insurance" at bounding box center [242, 35] width 40 height 15
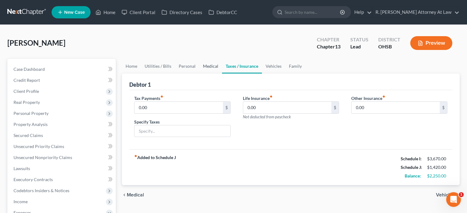
click at [209, 65] on link "Medical" at bounding box center [210, 66] width 23 height 15
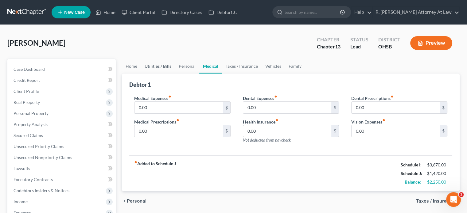
click at [167, 67] on link "Utilities / Bills" at bounding box center [158, 66] width 34 height 15
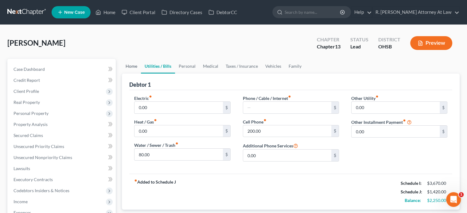
click at [131, 70] on link "Home" at bounding box center [131, 66] width 19 height 15
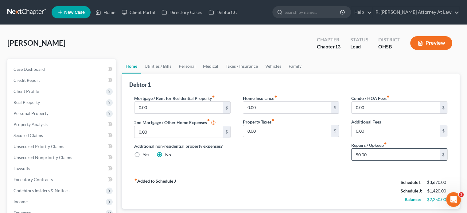
click at [370, 155] on input "50.00" at bounding box center [396, 155] width 88 height 12
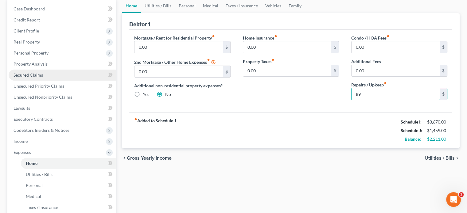
scroll to position [61, 0]
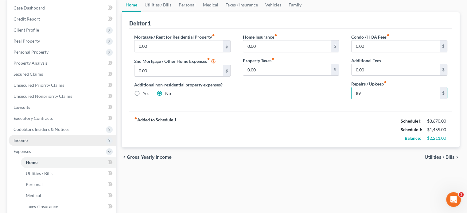
click at [22, 143] on span "Income" at bounding box center [62, 140] width 107 height 11
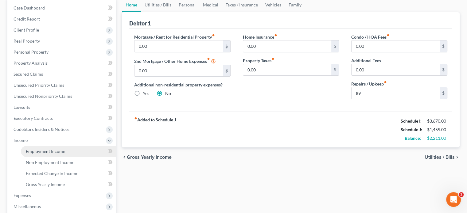
click at [33, 150] on span "Employment Income" at bounding box center [45, 151] width 39 height 5
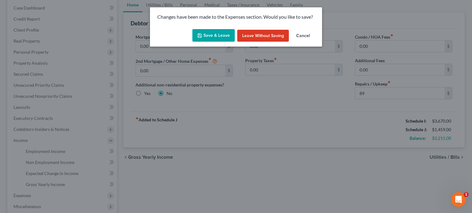
click at [214, 34] on button "Save & Leave" at bounding box center [213, 35] width 42 height 13
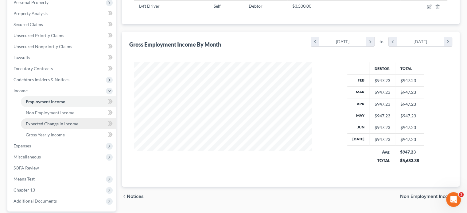
scroll to position [123, 0]
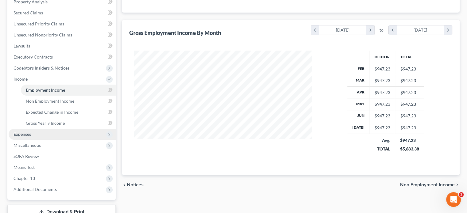
click at [29, 132] on span "Expenses" at bounding box center [23, 134] width 18 height 5
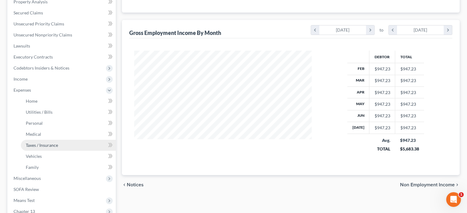
click at [34, 146] on span "Taxes / Insurance" at bounding box center [42, 145] width 32 height 5
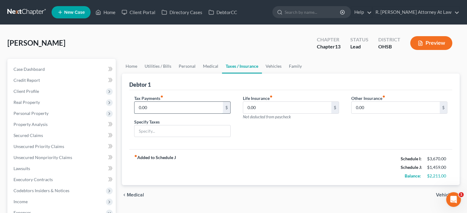
drag, startPoint x: 159, startPoint y: 107, endPoint x: 158, endPoint y: 102, distance: 4.9
click at [158, 107] on input "0.00" at bounding box center [178, 108] width 88 height 12
drag, startPoint x: 131, startPoint y: 66, endPoint x: 360, endPoint y: 121, distance: 235.3
click at [131, 66] on link "Home" at bounding box center [131, 66] width 19 height 15
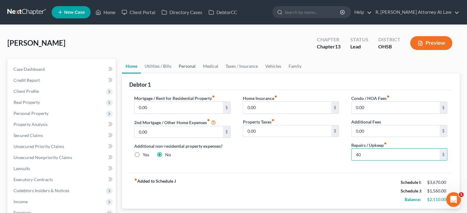
click at [182, 66] on link "Personal" at bounding box center [187, 66] width 24 height 15
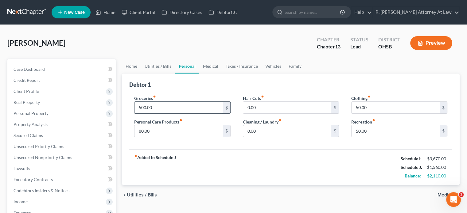
click at [161, 107] on input "500.00" at bounding box center [178, 108] width 88 height 12
click at [298, 162] on div "fiber_manual_record Added to Schedule J Schedule I: $3,670.00 Schedule J: $1,49…" at bounding box center [290, 168] width 323 height 36
click at [369, 127] on input "50.00" at bounding box center [396, 132] width 88 height 12
drag, startPoint x: 341, startPoint y: 159, endPoint x: 347, endPoint y: 158, distance: 6.0
click at [341, 159] on div "fiber_manual_record Added to Schedule J Schedule I: $3,670.00 Schedule J: $1,46…" at bounding box center [290, 168] width 323 height 36
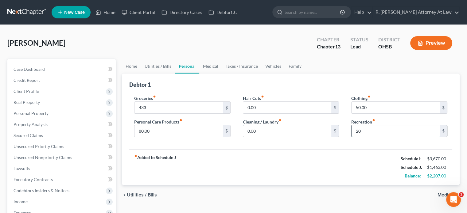
click at [369, 131] on input "20" at bounding box center [396, 132] width 88 height 12
drag, startPoint x: 337, startPoint y: 157, endPoint x: 280, endPoint y: 87, distance: 90.2
click at [336, 157] on div "fiber_manual_record Added to Schedule J Schedule I: $3,670.00 Schedule J: $1,45…" at bounding box center [290, 168] width 323 height 36
click at [287, 66] on link "Family" at bounding box center [295, 66] width 20 height 15
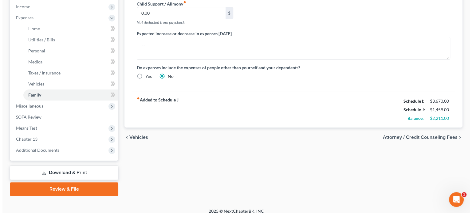
scroll to position [201, 0]
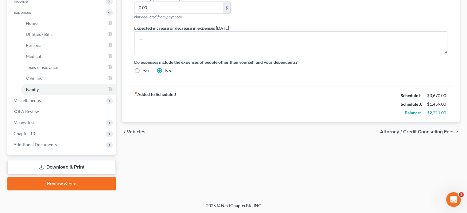
click at [55, 166] on link "Download & Print" at bounding box center [61, 167] width 108 height 14
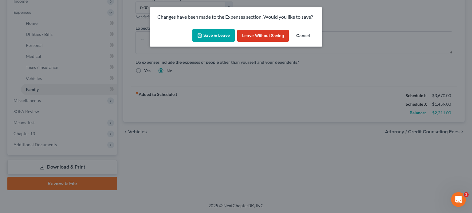
click at [212, 33] on button "Save & Leave" at bounding box center [213, 35] width 42 height 13
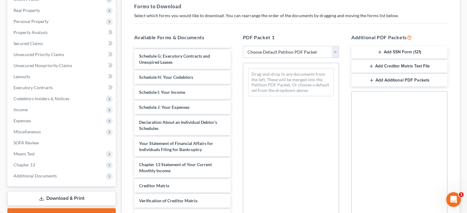
scroll to position [123, 0]
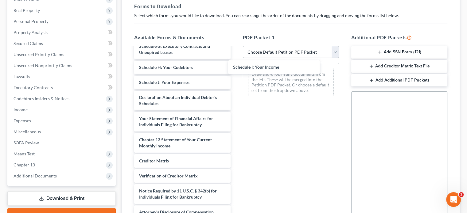
drag, startPoint x: 177, startPoint y: 84, endPoint x: 202, endPoint y: 89, distance: 26.1
click at [235, 70] on div "Schedule I: Your Income Voluntary Petition for Individuals Filing for Bankruptc…" at bounding box center [182, 72] width 106 height 294
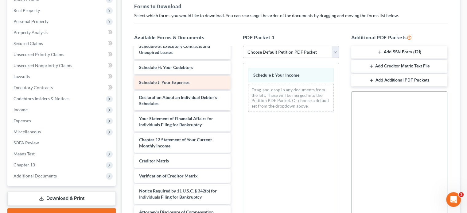
scroll to position [113, 0]
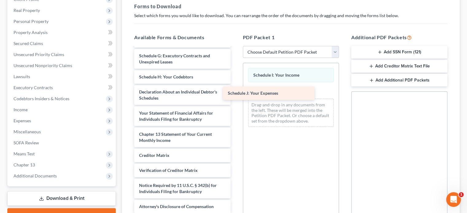
drag, startPoint x: 194, startPoint y: 88, endPoint x: 282, endPoint y: 99, distance: 89.5
click at [235, 99] on div "Schedule J: Your Expenses Voluntary Petition for Individuals Filing for Bankrup…" at bounding box center [182, 73] width 106 height 279
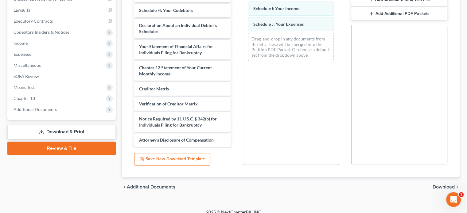
scroll to position [165, 0]
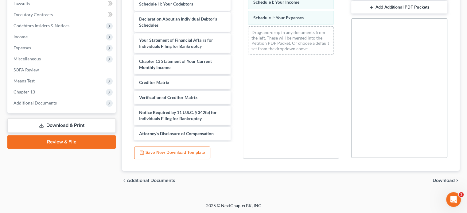
click at [448, 181] on span "Download" at bounding box center [444, 180] width 22 height 5
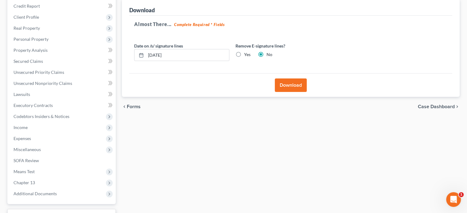
scroll to position [62, 0]
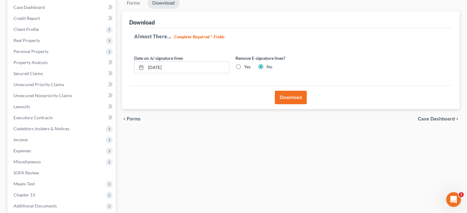
drag, startPoint x: 288, startPoint y: 97, endPoint x: 184, endPoint y: 92, distance: 104.5
click at [288, 97] on button "Download" at bounding box center [291, 98] width 32 height 14
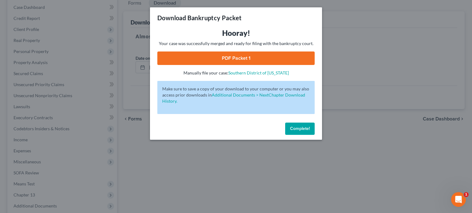
drag, startPoint x: 219, startPoint y: 57, endPoint x: 225, endPoint y: 56, distance: 6.9
click at [219, 57] on link "PDF Packet 1" at bounding box center [235, 59] width 157 height 14
drag, startPoint x: 294, startPoint y: 130, endPoint x: 55, endPoint y: 76, distance: 244.3
click at [292, 130] on span "Complete!" at bounding box center [300, 128] width 20 height 5
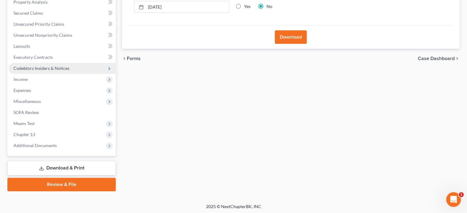
scroll to position [123, 0]
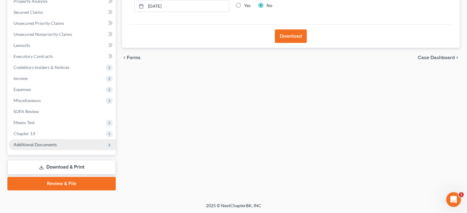
click at [41, 145] on span "Additional Documents" at bounding box center [35, 144] width 43 height 5
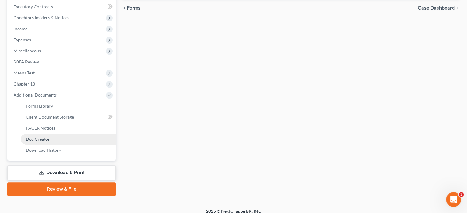
scroll to position [179, 0]
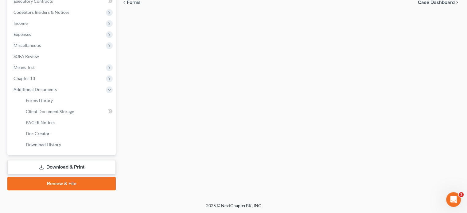
click at [46, 165] on link "Download & Print" at bounding box center [61, 167] width 108 height 14
drag, startPoint x: 38, startPoint y: 102, endPoint x: 49, endPoint y: 101, distance: 10.4
click at [38, 101] on span "Forms Library" at bounding box center [39, 100] width 27 height 5
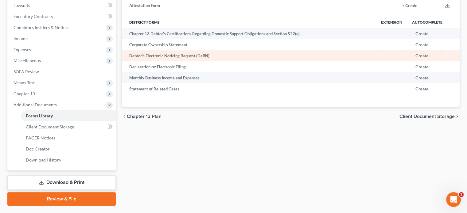
scroll to position [179, 0]
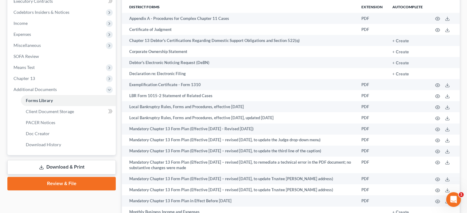
click at [50, 169] on link "Download & Print" at bounding box center [61, 167] width 108 height 14
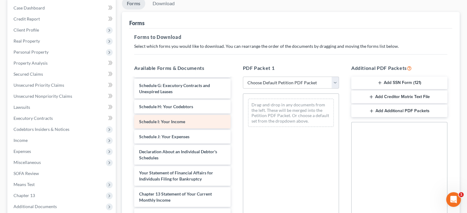
scroll to position [123, 0]
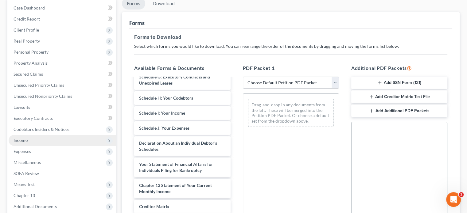
click at [26, 139] on span "Income" at bounding box center [21, 140] width 14 height 5
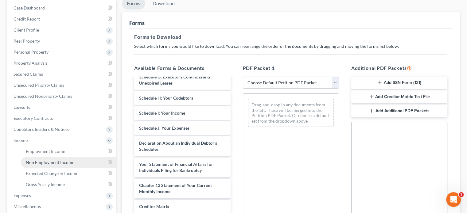
click at [37, 162] on span "Non Employment Income" at bounding box center [50, 162] width 49 height 5
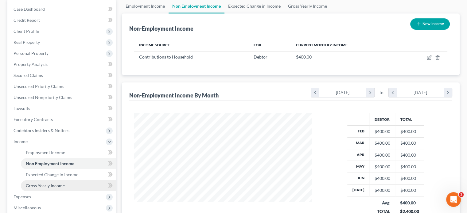
scroll to position [61, 0]
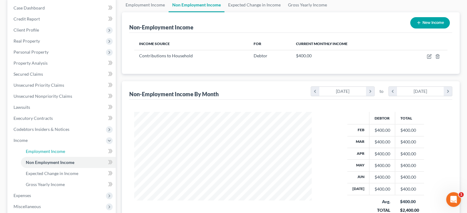
drag, startPoint x: 42, startPoint y: 151, endPoint x: 238, endPoint y: 134, distance: 197.2
click at [41, 150] on span "Employment Income" at bounding box center [45, 151] width 39 height 5
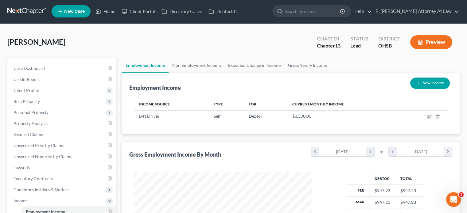
scroll to position [109, 189]
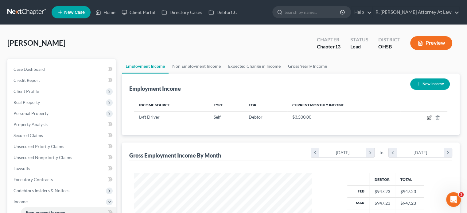
drag, startPoint x: 427, startPoint y: 117, endPoint x: 323, endPoint y: 146, distance: 108.6
click at [425, 117] on td at bounding box center [423, 117] width 47 height 12
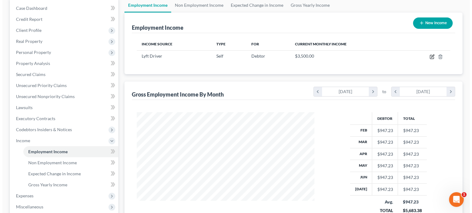
scroll to position [61, 0]
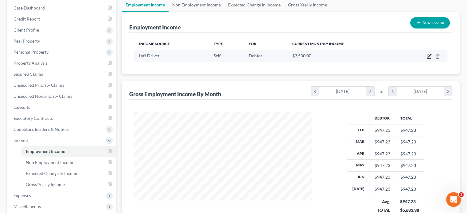
click at [428, 56] on icon "button" at bounding box center [429, 56] width 5 height 5
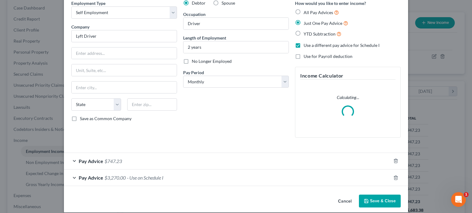
scroll to position [31, 0]
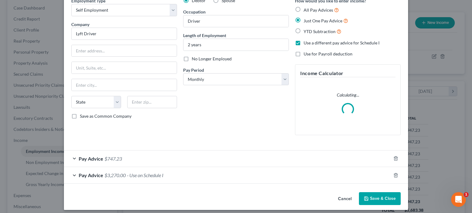
click at [197, 179] on div "Pay Advice $3,270.00 - Use on Schedule I" at bounding box center [227, 175] width 327 height 16
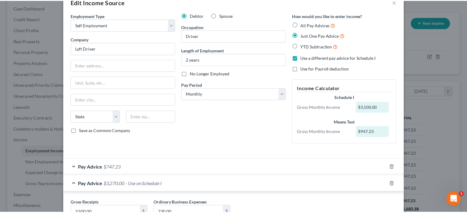
scroll to position [64, 0]
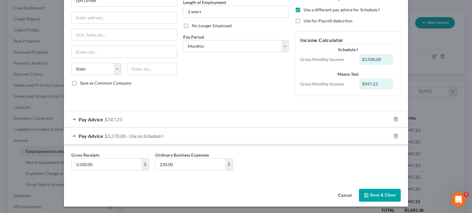
drag, startPoint x: 370, startPoint y: 194, endPoint x: 159, endPoint y: 117, distance: 224.7
click at [370, 193] on button "Save & Close" at bounding box center [380, 195] width 42 height 13
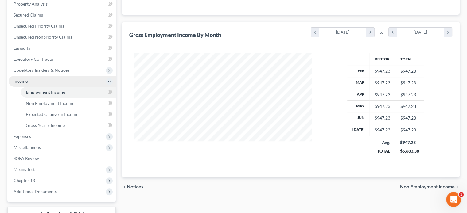
scroll to position [123, 0]
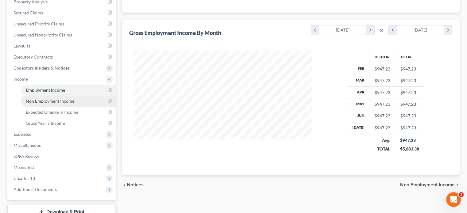
click at [51, 101] on span "Non Employment Income" at bounding box center [50, 101] width 49 height 5
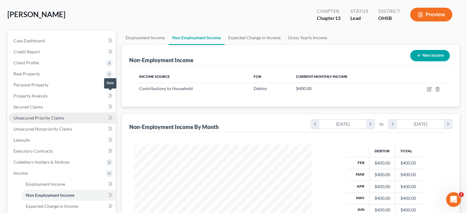
scroll to position [31, 0]
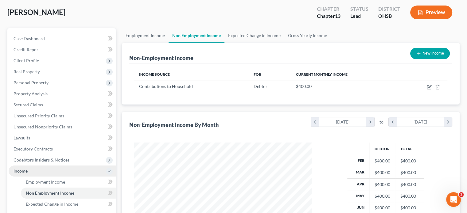
click at [24, 172] on span "Income" at bounding box center [21, 171] width 14 height 5
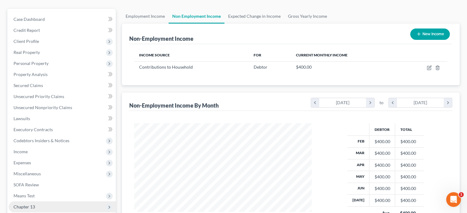
scroll to position [127, 0]
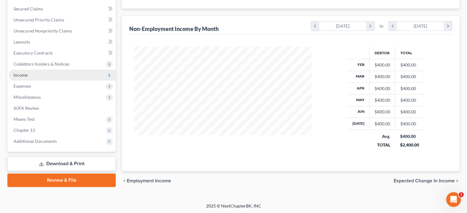
drag, startPoint x: 21, startPoint y: 75, endPoint x: 33, endPoint y: 77, distance: 12.9
click at [21, 75] on span "Income" at bounding box center [21, 74] width 14 height 5
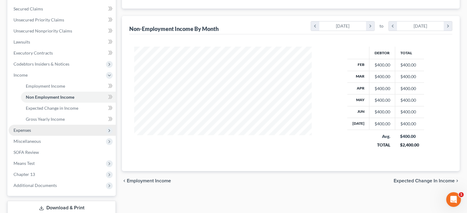
click at [21, 126] on span "Expenses" at bounding box center [62, 130] width 107 height 11
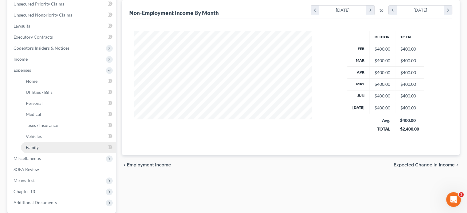
scroll to position [188, 0]
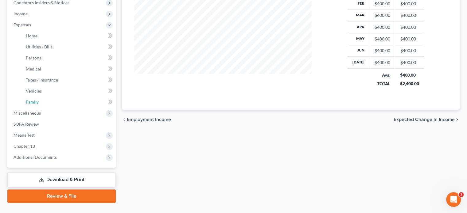
drag, startPoint x: 33, startPoint y: 103, endPoint x: 148, endPoint y: 90, distance: 116.4
click at [33, 103] on span "Family" at bounding box center [32, 101] width 13 height 5
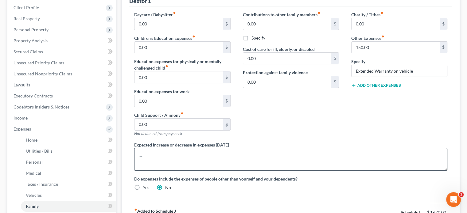
scroll to position [92, 0]
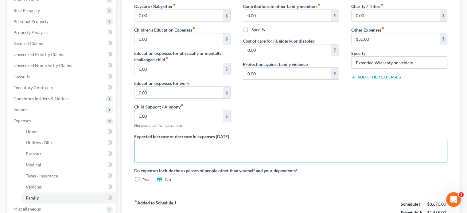
drag, startPoint x: 155, startPoint y: 150, endPoint x: 155, endPoint y: 146, distance: 4.0
click at [154, 149] on textarea at bounding box center [290, 151] width 313 height 23
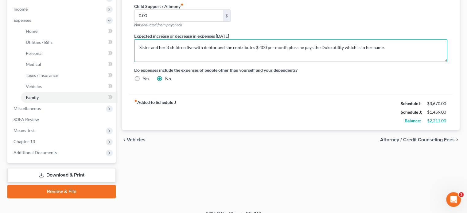
scroll to position [201, 0]
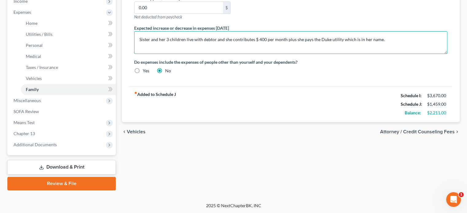
drag, startPoint x: 390, startPoint y: 39, endPoint x: 0, endPoint y: 14, distance: 391.1
click at [390, 39] on textarea "Sister and her 3 children live with debtor and she contributes $ 400 per month …" at bounding box center [290, 42] width 313 height 23
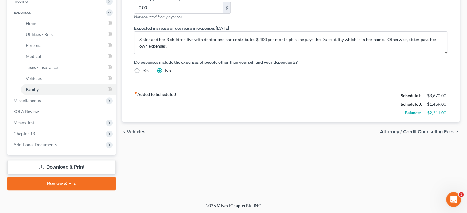
click at [51, 163] on link "Download & Print" at bounding box center [61, 167] width 108 height 14
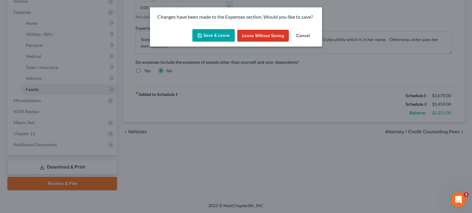
drag, startPoint x: 215, startPoint y: 33, endPoint x: 68, endPoint y: 113, distance: 167.1
click at [214, 33] on button "Save & Leave" at bounding box center [213, 35] width 42 height 13
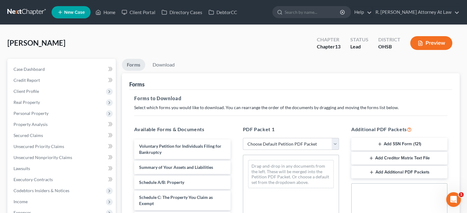
scroll to position [165, 0]
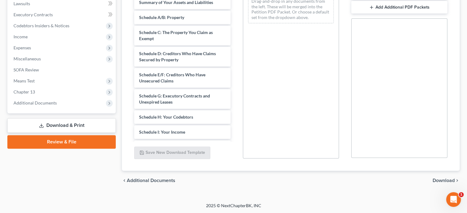
click at [49, 124] on link "Download & Print" at bounding box center [61, 126] width 108 height 14
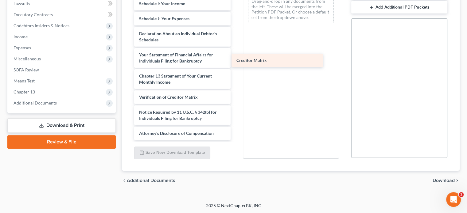
scroll to position [128, 0]
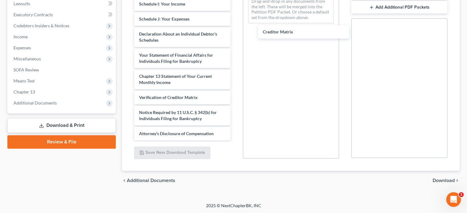
drag, startPoint x: 155, startPoint y: 82, endPoint x: 375, endPoint y: 135, distance: 225.5
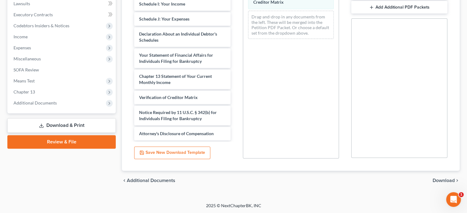
click at [436, 181] on span "Download" at bounding box center [444, 180] width 22 height 5
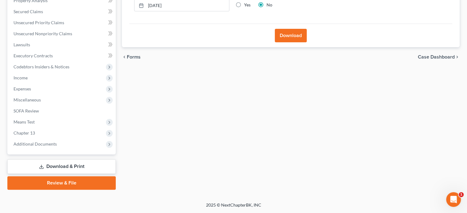
scroll to position [123, 0]
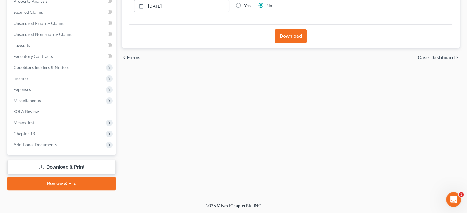
click at [281, 37] on button "Download" at bounding box center [291, 36] width 32 height 14
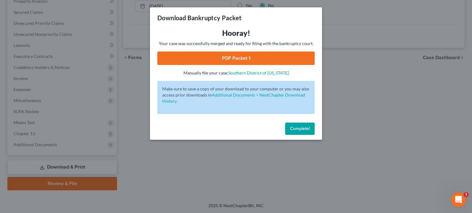
click at [222, 53] on link "PDF Packet 1" at bounding box center [235, 59] width 157 height 14
click at [296, 132] on button "Complete!" at bounding box center [299, 129] width 29 height 12
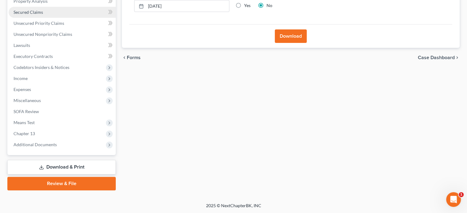
click at [23, 11] on span "Secured Claims" at bounding box center [28, 12] width 29 height 5
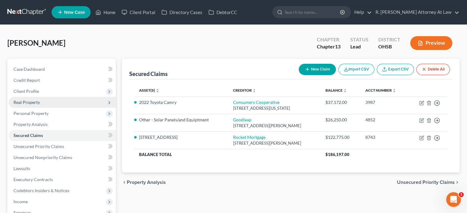
click at [26, 104] on span "Real Property" at bounding box center [27, 102] width 26 height 5
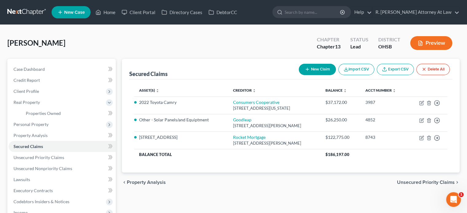
click at [309, 68] on button "New Claim" at bounding box center [317, 69] width 37 height 11
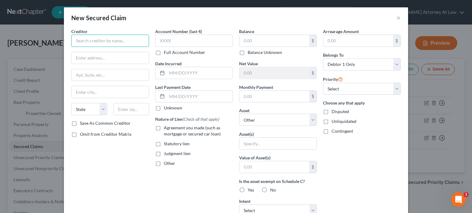
click at [79, 41] on input "text" at bounding box center [110, 41] width 78 height 12
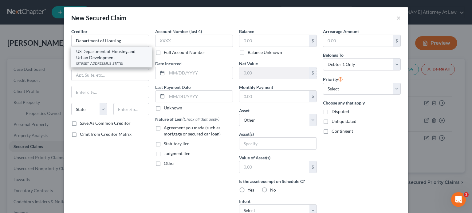
click at [88, 53] on div "US Department of Housing and Urban Development" at bounding box center [111, 55] width 71 height 12
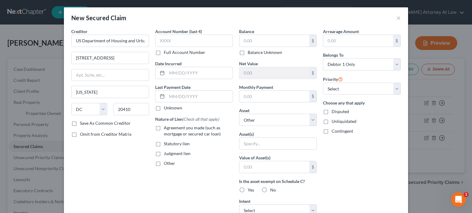
click at [164, 128] on label "Agreement you made (such as mortgage or secured car loan)" at bounding box center [198, 131] width 69 height 12
click at [166, 128] on input "Agreement you made (such as mortgage or secured car loan)" at bounding box center [168, 127] width 4 height 4
click at [250, 39] on input "text" at bounding box center [274, 41] width 70 height 12
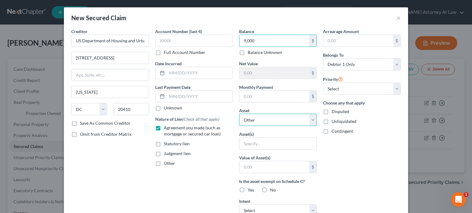
click at [249, 119] on select "Select Other Multiple Assets 2022 Toyota Camry - $17797.0 Other - Solar Panels/…" at bounding box center [278, 120] width 78 height 12
click at [239, 114] on select "Select Other Multiple Assets 2022 Toyota Camry - $17797.0 Other - Solar Panels/…" at bounding box center [278, 120] width 78 height 12
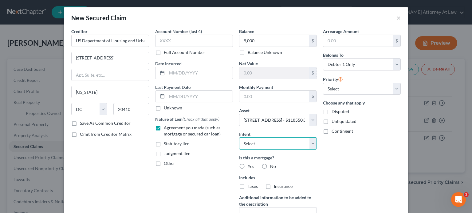
drag, startPoint x: 248, startPoint y: 144, endPoint x: 249, endPoint y: 148, distance: 4.4
click at [248, 144] on select "Select Surrender Redeem Reaffirm Avoid Other" at bounding box center [278, 144] width 78 height 12
click at [239, 138] on select "Select Surrender Redeem Reaffirm Avoid Other" at bounding box center [278, 144] width 78 height 12
click at [247, 165] on label "Yes" at bounding box center [250, 167] width 6 height 6
click at [250, 165] on input "Yes" at bounding box center [252, 166] width 4 height 4
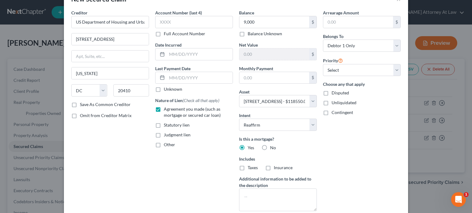
scroll to position [60, 0]
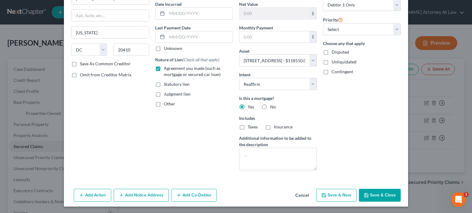
click at [335, 193] on button "Save & New" at bounding box center [336, 195] width 40 height 13
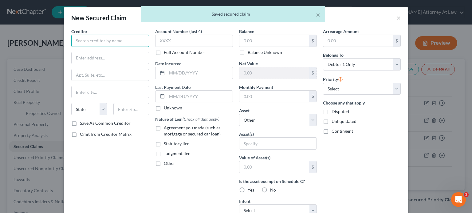
click at [95, 41] on input "text" at bounding box center [110, 41] width 78 height 12
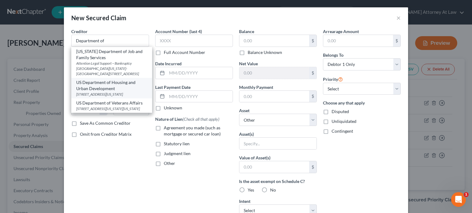
click at [90, 80] on div "US Department of Housing and Urban Development" at bounding box center [111, 86] width 71 height 12
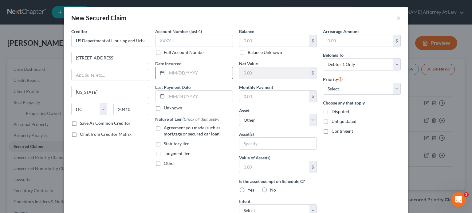
click at [178, 72] on input "text" at bounding box center [200, 73] width 66 height 12
drag, startPoint x: 246, startPoint y: 119, endPoint x: 247, endPoint y: 125, distance: 6.2
click at [246, 119] on select "Select Other Multiple Assets 2022 Toyota Camry - $17797.0 Other - Solar Panels/…" at bounding box center [278, 120] width 78 height 12
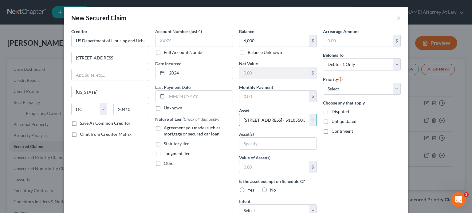
click at [239, 114] on select "Select Other Multiple Assets 2022 Toyota Camry - $17797.0 Other - Solar Panels/…" at bounding box center [278, 120] width 78 height 12
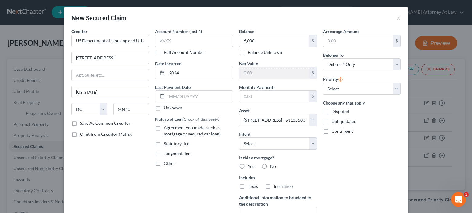
drag, startPoint x: 240, startPoint y: 166, endPoint x: 157, endPoint y: 130, distance: 90.1
click at [247, 165] on label "Yes" at bounding box center [250, 167] width 6 height 6
click at [250, 165] on input "Yes" at bounding box center [252, 166] width 4 height 4
drag, startPoint x: 157, startPoint y: 130, endPoint x: 281, endPoint y: 148, distance: 125.3
click at [164, 130] on label "Agreement you made (such as mortgage or secured car loan)" at bounding box center [198, 131] width 69 height 12
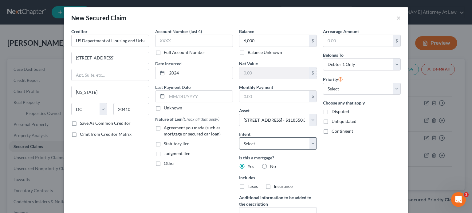
click at [166, 129] on input "Agreement you made (such as mortgage or secured car loan)" at bounding box center [168, 127] width 4 height 4
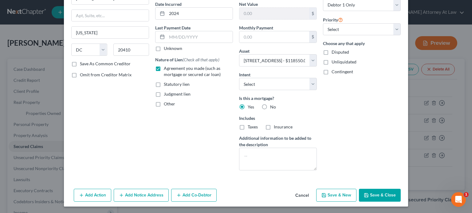
drag, startPoint x: 374, startPoint y: 197, endPoint x: 172, endPoint y: 129, distance: 213.3
click at [373, 197] on button "Save & Close" at bounding box center [380, 195] width 42 height 13
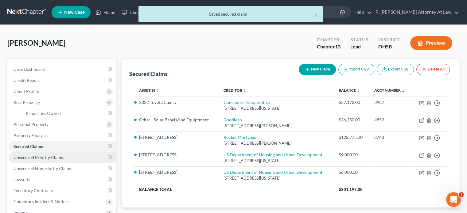
drag, startPoint x: 27, startPoint y: 158, endPoint x: 30, endPoint y: 159, distance: 3.2
click at [27, 158] on span "Unsecured Priority Claims" at bounding box center [39, 157] width 51 height 5
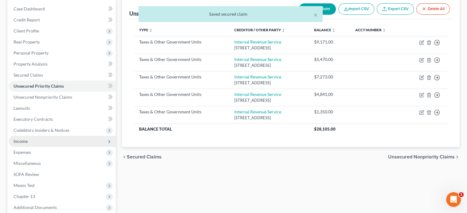
scroll to position [61, 0]
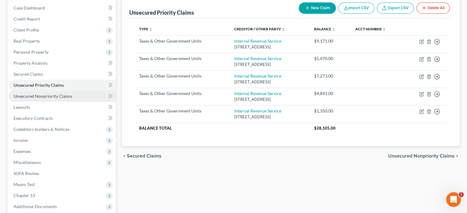
click at [38, 97] on span "Unsecured Nonpriority Claims" at bounding box center [43, 96] width 59 height 5
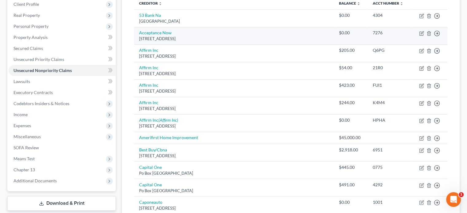
scroll to position [92, 0]
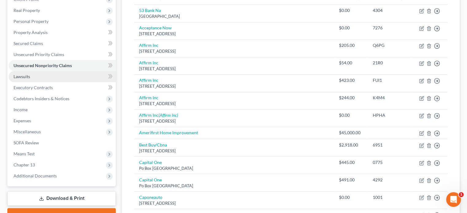
click at [23, 76] on span "Lawsuits" at bounding box center [22, 76] width 17 height 5
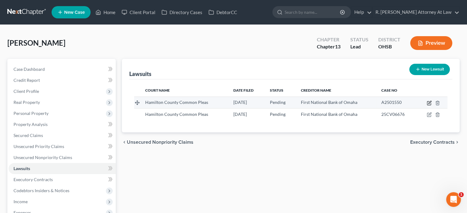
click at [429, 104] on icon "button" at bounding box center [429, 103] width 5 height 5
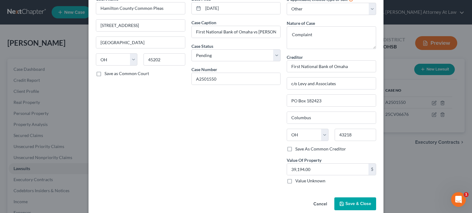
scroll to position [41, 0]
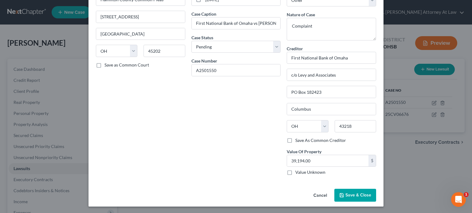
drag, startPoint x: 358, startPoint y: 197, endPoint x: 425, endPoint y: 129, distance: 95.1
click at [358, 196] on span "Save & Close" at bounding box center [358, 195] width 26 height 5
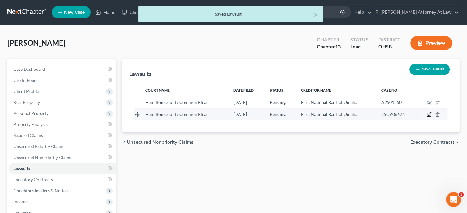
click at [429, 114] on icon "button" at bounding box center [429, 114] width 5 height 5
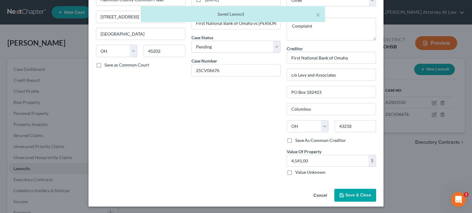
click at [347, 191] on button "Save & Close" at bounding box center [355, 195] width 42 height 13
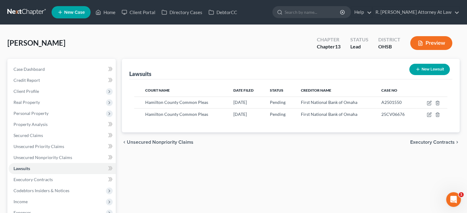
click at [347, 191] on div "Lawsuits New Lawsuit Court Name Date Filed Status Creditor Name Case No [GEOGRA…" at bounding box center [291, 186] width 344 height 255
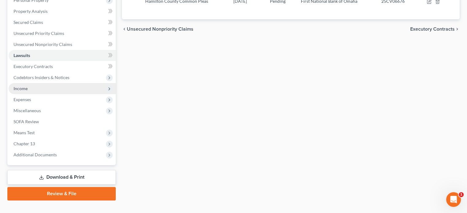
scroll to position [123, 0]
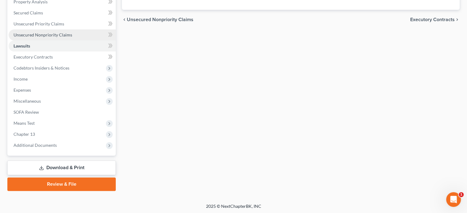
click at [26, 34] on span "Unsecured Nonpriority Claims" at bounding box center [43, 34] width 59 height 5
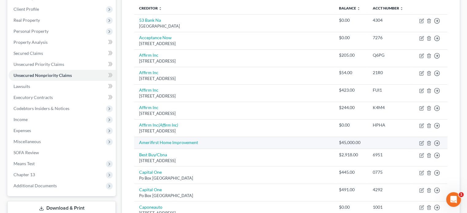
scroll to position [31, 0]
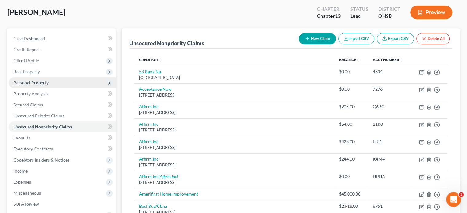
click at [18, 80] on span "Personal Property" at bounding box center [31, 82] width 35 height 5
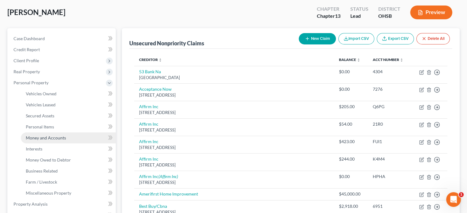
click at [39, 138] on span "Money and Accounts" at bounding box center [46, 137] width 40 height 5
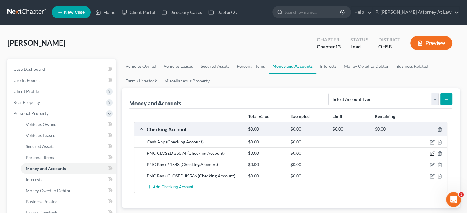
click at [432, 152] on icon "button" at bounding box center [432, 153] width 5 height 5
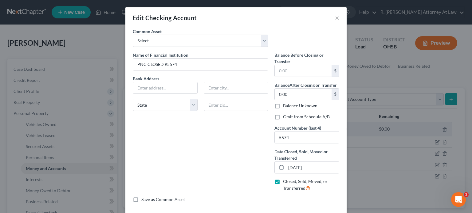
click at [283, 117] on label "Omit from Schedule A/B" at bounding box center [306, 117] width 47 height 6
click at [285, 117] on input "Omit from Schedule A/B" at bounding box center [287, 116] width 4 height 4
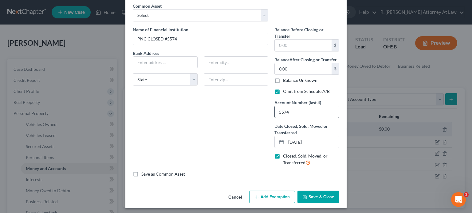
scroll to position [27, 0]
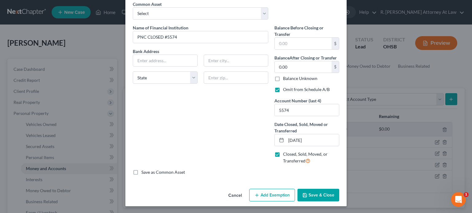
click at [232, 193] on button "Cancel" at bounding box center [234, 196] width 23 height 12
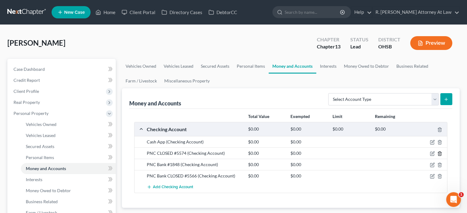
click at [438, 153] on icon "button" at bounding box center [439, 154] width 3 height 4
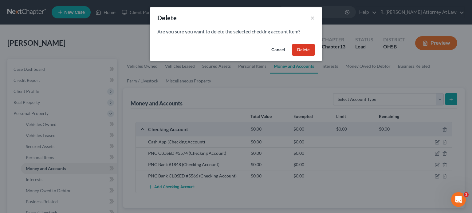
drag, startPoint x: 308, startPoint y: 53, endPoint x: 377, endPoint y: 111, distance: 91.1
click at [308, 53] on button "Delete" at bounding box center [303, 50] width 22 height 12
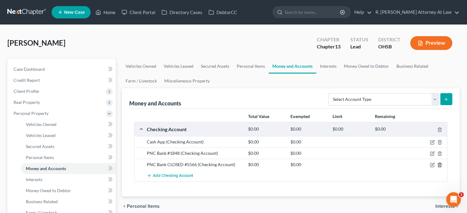
click at [439, 165] on icon "button" at bounding box center [439, 165] width 5 height 5
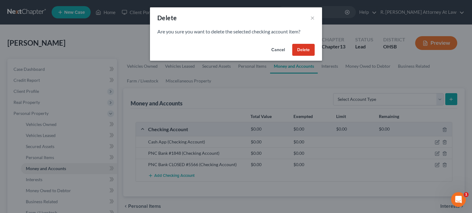
drag, startPoint x: 306, startPoint y: 52, endPoint x: 302, endPoint y: 59, distance: 7.7
click at [305, 51] on button "Delete" at bounding box center [303, 50] width 22 height 12
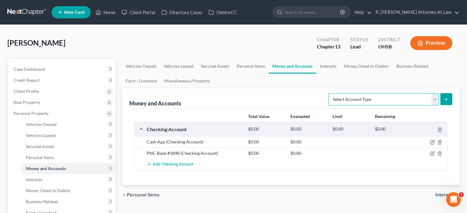
drag, startPoint x: 343, startPoint y: 100, endPoint x: 341, endPoint y: 104, distance: 4.3
click at [344, 99] on select "Select Account Type Brokerage Cash on Hand Certificates of Deposit Checking Acc…" at bounding box center [383, 99] width 111 height 12
click at [329, 93] on select "Select Account Type Brokerage Cash on Hand Certificates of Deposit Checking Acc…" at bounding box center [383, 99] width 111 height 12
drag, startPoint x: 445, startPoint y: 99, endPoint x: 179, endPoint y: 84, distance: 266.7
click at [445, 99] on icon "submit" at bounding box center [446, 99] width 5 height 5
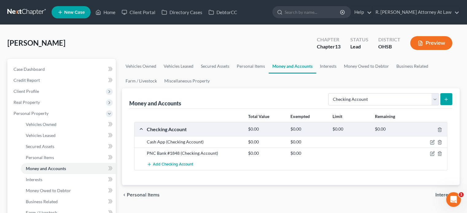
click at [445, 98] on icon "submit" at bounding box center [446, 99] width 5 height 5
click at [168, 165] on span "Add Checking Account" at bounding box center [173, 164] width 40 height 5
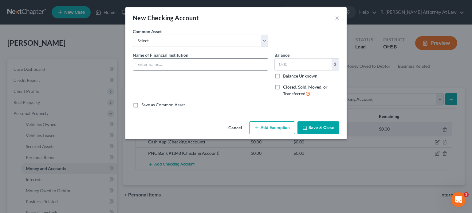
click at [136, 62] on input "text" at bounding box center [200, 65] width 135 height 12
drag, startPoint x: 285, startPoint y: 66, endPoint x: 227, endPoint y: 92, distance: 63.2
click at [285, 66] on input "text" at bounding box center [302, 65] width 57 height 12
click at [263, 129] on button "Add Exemption" at bounding box center [272, 128] width 46 height 13
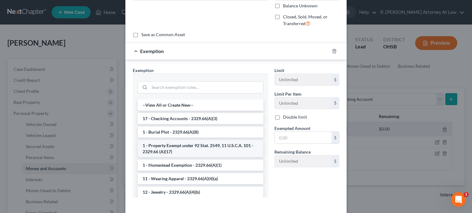
scroll to position [92, 0]
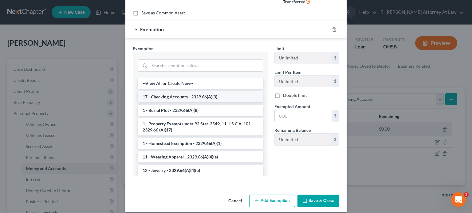
click at [157, 95] on li "17 - Checking Accounts - 2329.66(A)(3)" at bounding box center [201, 96] width 126 height 11
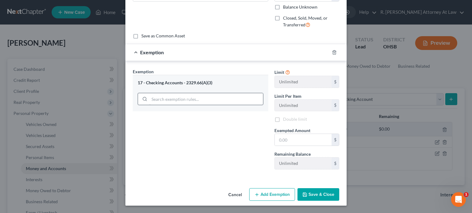
scroll to position [68, 0]
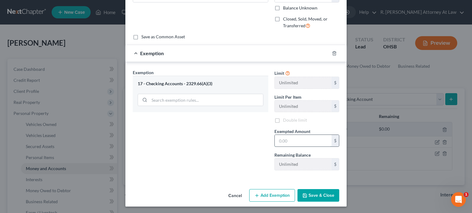
drag, startPoint x: 281, startPoint y: 141, endPoint x: 275, endPoint y: 150, distance: 10.4
click at [280, 141] on input "text" at bounding box center [302, 141] width 57 height 12
drag, startPoint x: 309, startPoint y: 194, endPoint x: 412, endPoint y: 110, distance: 133.1
click at [308, 193] on button "Save & Close" at bounding box center [318, 195] width 42 height 13
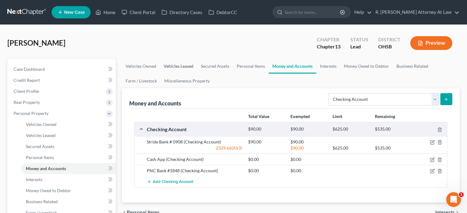
drag, startPoint x: 444, startPoint y: 98, endPoint x: 181, endPoint y: 69, distance: 265.3
click at [442, 97] on button "submit" at bounding box center [446, 99] width 12 height 12
drag, startPoint x: 345, startPoint y: 98, endPoint x: 345, endPoint y: 104, distance: 6.1
click at [345, 98] on select "Select Account Type Brokerage Cash on Hand Certificates of Deposit Checking Acc…" at bounding box center [383, 99] width 111 height 12
click at [329, 93] on select "Select Account Type Brokerage Cash on Hand Certificates of Deposit Checking Acc…" at bounding box center [383, 99] width 111 height 12
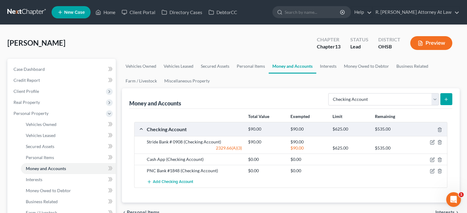
drag, startPoint x: 447, startPoint y: 97, endPoint x: 441, endPoint y: 101, distance: 7.2
click at [447, 97] on icon "submit" at bounding box center [446, 99] width 5 height 5
click at [450, 100] on button "submit" at bounding box center [446, 99] width 12 height 12
click at [174, 183] on span "Add Checking Account" at bounding box center [173, 182] width 40 height 5
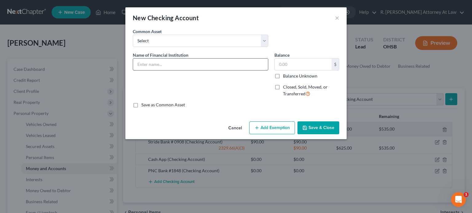
click at [146, 67] on input "text" at bounding box center [200, 65] width 135 height 12
click at [291, 68] on input "text" at bounding box center [302, 65] width 57 height 12
click at [237, 78] on div "Name of Financial Institution * Cash App" at bounding box center [201, 77] width 142 height 50
click at [271, 129] on button "Add Exemption" at bounding box center [272, 128] width 46 height 13
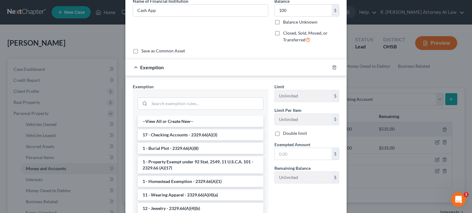
scroll to position [92, 0]
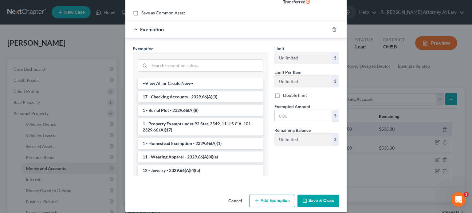
drag, startPoint x: 161, startPoint y: 98, endPoint x: 278, endPoint y: 118, distance: 118.3
click at [161, 98] on li "17 - Checking Accounts - 2329.66(A)(3)" at bounding box center [201, 96] width 126 height 11
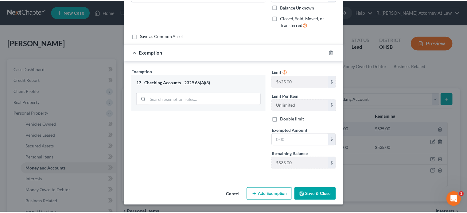
scroll to position [68, 0]
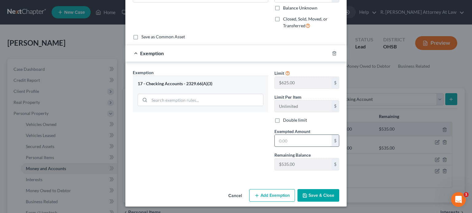
click at [281, 141] on input "text" at bounding box center [302, 141] width 57 height 12
click at [194, 126] on div "Exemption Set must be selected for CA. Exemption * 17 - Checking Accounts - 232…" at bounding box center [201, 122] width 142 height 106
drag, startPoint x: 307, startPoint y: 194, endPoint x: 232, endPoint y: 153, distance: 85.7
click at [306, 194] on button "Save & Close" at bounding box center [318, 195] width 42 height 13
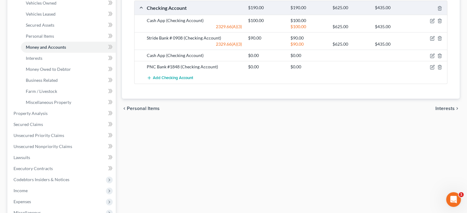
scroll to position [123, 0]
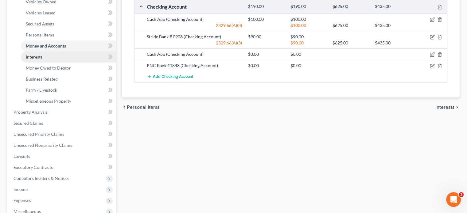
click at [43, 57] on link "Interests" at bounding box center [68, 57] width 95 height 11
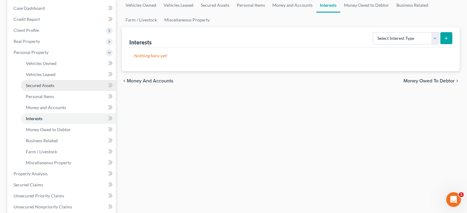
scroll to position [61, 0]
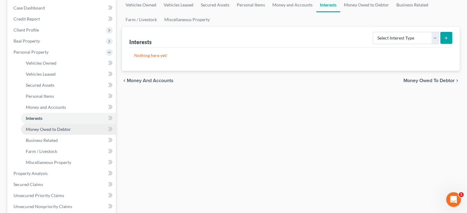
click at [36, 128] on span "Money Owed to Debtor" at bounding box center [48, 129] width 45 height 5
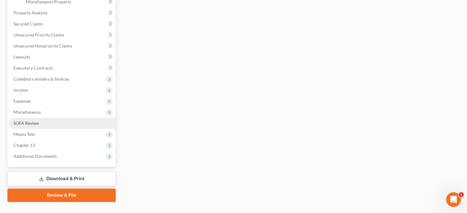
scroll to position [234, 0]
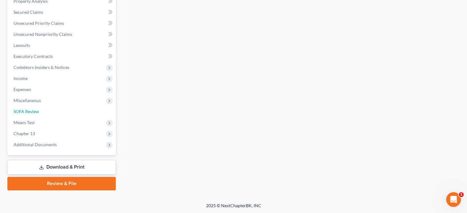
drag, startPoint x: 18, startPoint y: 111, endPoint x: 196, endPoint y: 43, distance: 190.7
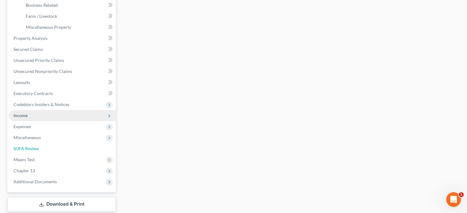
scroll to position [203, 0]
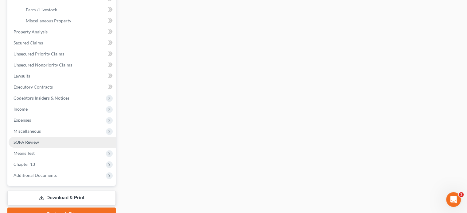
click at [22, 140] on span "SOFA Review" at bounding box center [26, 142] width 25 height 5
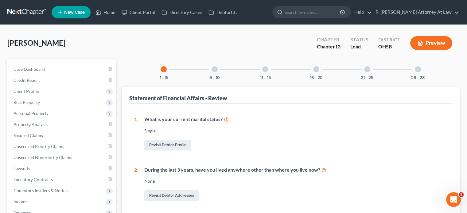
click at [420, 68] on div at bounding box center [418, 69] width 6 height 6
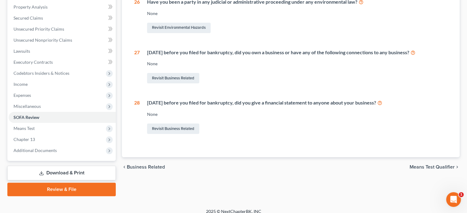
scroll to position [123, 0]
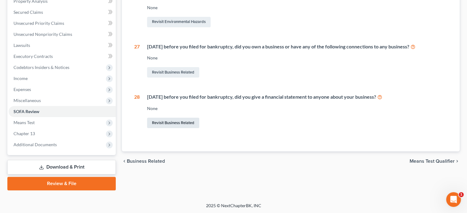
click at [166, 124] on link "Revisit Business Related" at bounding box center [173, 123] width 52 height 10
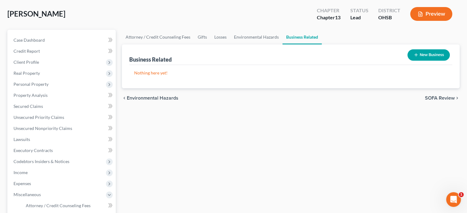
scroll to position [31, 0]
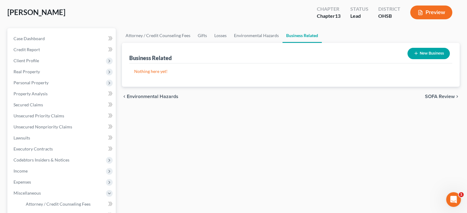
click at [424, 53] on button "New Business" at bounding box center [428, 53] width 42 height 11
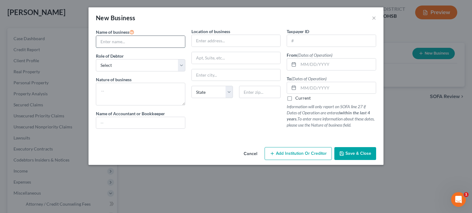
click at [118, 41] on input "text" at bounding box center [140, 42] width 89 height 12
click at [105, 92] on textarea at bounding box center [140, 94] width 89 height 23
click at [209, 37] on input "text" at bounding box center [236, 41] width 89 height 12
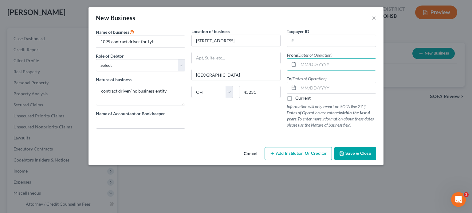
click at [295, 98] on label "Current" at bounding box center [302, 98] width 15 height 6
click at [298, 98] on input "Current" at bounding box center [300, 97] width 4 height 4
click at [309, 65] on input "text" at bounding box center [336, 65] width 77 height 12
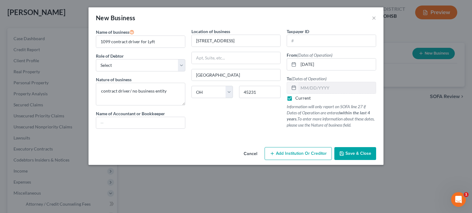
click at [346, 152] on span "Save & Close" at bounding box center [358, 153] width 26 height 5
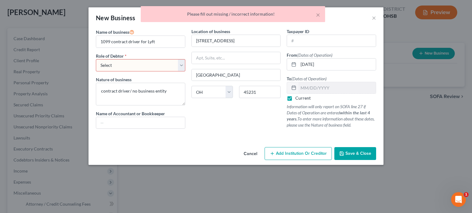
drag, startPoint x: 140, startPoint y: 66, endPoint x: 125, endPoint y: 71, distance: 16.3
click at [140, 66] on select "Select A member of a limited liability company (LLC) or limited liability partn…" at bounding box center [140, 65] width 89 height 12
click at [96, 59] on select "Select A member of a limited liability company (LLC) or limited liability partn…" at bounding box center [140, 65] width 89 height 12
click at [354, 154] on span "Save & Close" at bounding box center [358, 153] width 26 height 5
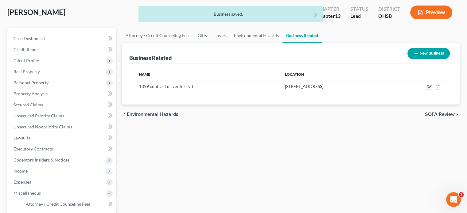
click at [415, 52] on icon "button" at bounding box center [416, 53] width 5 height 5
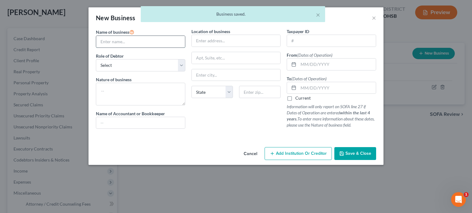
drag, startPoint x: 135, startPoint y: 41, endPoint x: 132, endPoint y: 39, distance: 3.7
click at [134, 41] on input "text" at bounding box center [140, 42] width 89 height 12
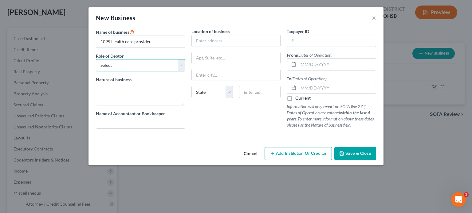
drag, startPoint x: 126, startPoint y: 67, endPoint x: 123, endPoint y: 70, distance: 4.1
click at [126, 66] on select "Select A member of a limited liability company (LLC) or limited liability partn…" at bounding box center [140, 65] width 89 height 12
click at [96, 59] on select "Select A member of a limited liability company (LLC) or limited liability partn…" at bounding box center [140, 65] width 89 height 12
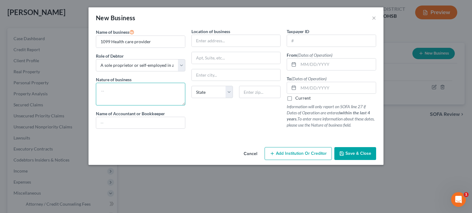
click at [119, 91] on textarea at bounding box center [140, 94] width 89 height 23
click at [205, 39] on input "text" at bounding box center [236, 41] width 89 height 12
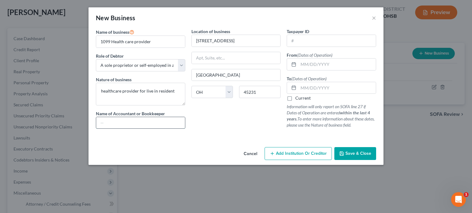
click at [158, 119] on input "text" at bounding box center [140, 123] width 89 height 12
click at [317, 64] on input "text" at bounding box center [336, 65] width 77 height 12
click at [307, 87] on input "text" at bounding box center [336, 88] width 77 height 12
drag, startPoint x: 311, startPoint y: 64, endPoint x: 315, endPoint y: 58, distance: 7.2
click at [311, 64] on input "text" at bounding box center [336, 65] width 77 height 12
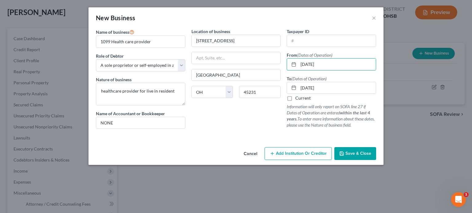
drag, startPoint x: 357, startPoint y: 150, endPoint x: 287, endPoint y: 137, distance: 71.4
click at [357, 149] on button "Save & Close" at bounding box center [355, 153] width 42 height 13
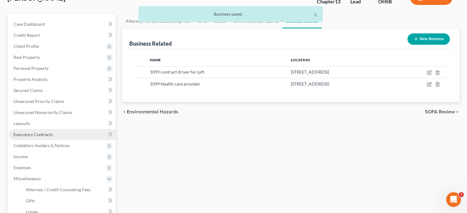
scroll to position [61, 0]
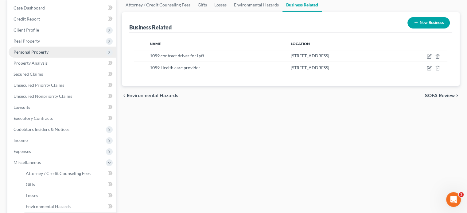
drag, startPoint x: 27, startPoint y: 51, endPoint x: 31, endPoint y: 51, distance: 4.0
click at [27, 51] on span "Personal Property" at bounding box center [31, 51] width 35 height 5
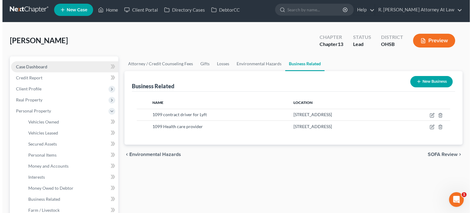
scroll to position [0, 0]
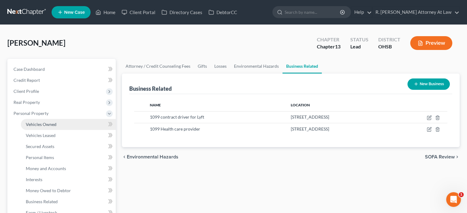
click at [42, 124] on span "Vehicles Owned" at bounding box center [41, 124] width 31 height 5
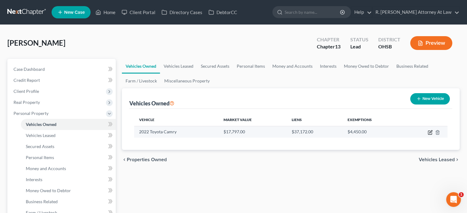
click at [428, 132] on icon "button" at bounding box center [430, 132] width 5 height 5
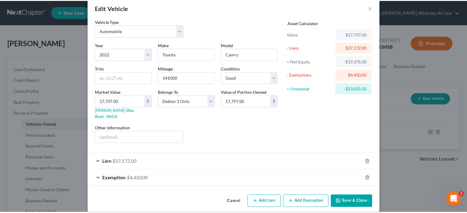
scroll to position [10, 0]
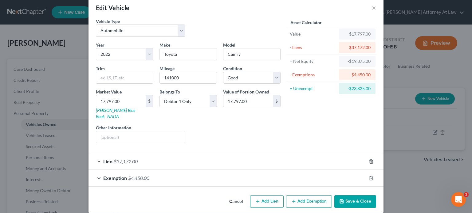
click at [348, 200] on button "Save & Close" at bounding box center [355, 202] width 42 height 13
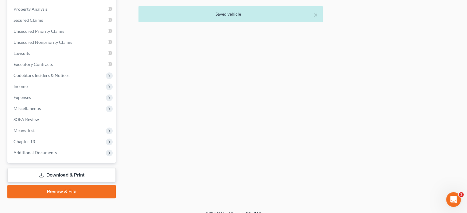
scroll to position [234, 0]
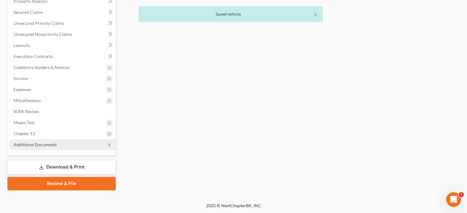
drag, startPoint x: 37, startPoint y: 146, endPoint x: 51, endPoint y: 150, distance: 15.1
click at [37, 146] on span "Additional Documents" at bounding box center [35, 144] width 43 height 5
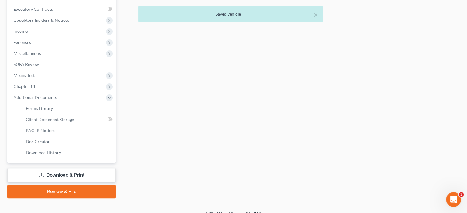
scroll to position [179, 0]
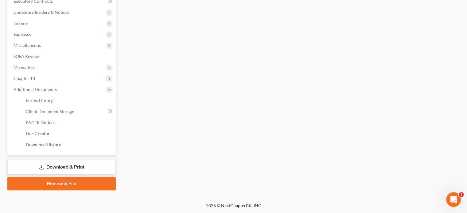
click at [52, 164] on link "Download & Print" at bounding box center [61, 167] width 108 height 14
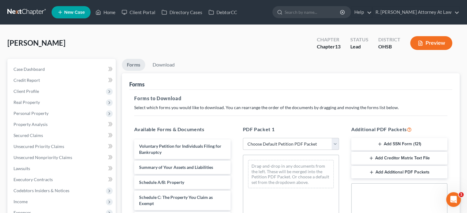
click at [391, 138] on button "Add SSN Form (121)" at bounding box center [399, 144] width 96 height 13
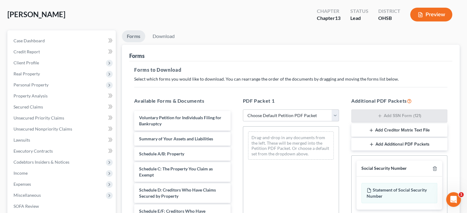
scroll to position [165, 0]
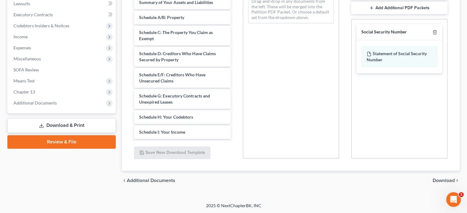
click at [435, 179] on span "Download" at bounding box center [444, 180] width 22 height 5
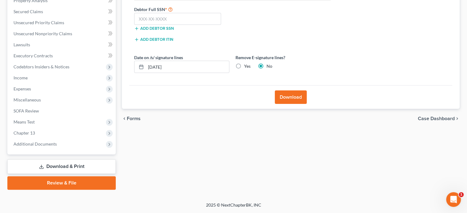
scroll to position [123, 0]
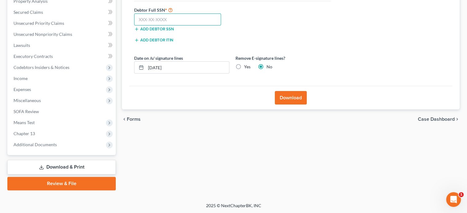
click at [148, 17] on input "text" at bounding box center [177, 20] width 87 height 12
click at [286, 96] on button "Download" at bounding box center [291, 98] width 32 height 14
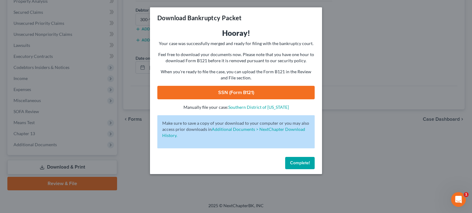
click at [244, 96] on link "SSN (Form B121)" at bounding box center [235, 93] width 157 height 14
click at [301, 166] on button "Complete!" at bounding box center [299, 163] width 29 height 12
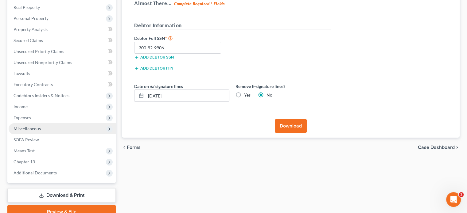
scroll to position [93, 0]
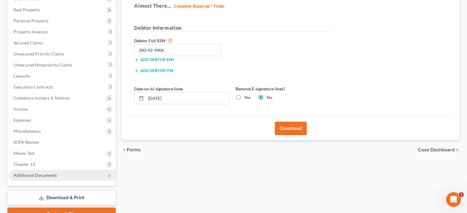
click at [32, 175] on span "Additional Documents" at bounding box center [35, 175] width 43 height 5
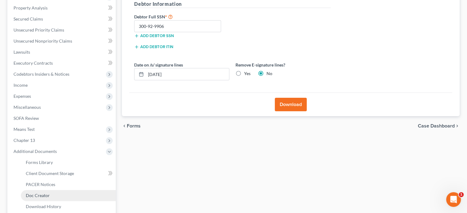
scroll to position [179, 0]
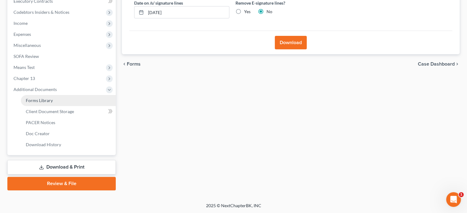
drag, startPoint x: 40, startPoint y: 102, endPoint x: 183, endPoint y: 82, distance: 144.5
click at [40, 102] on span "Forms Library" at bounding box center [39, 100] width 27 height 5
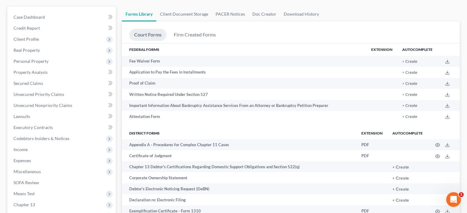
scroll to position [92, 0]
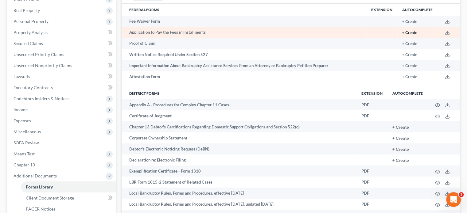
click at [413, 32] on button "+ Create" at bounding box center [409, 33] width 15 height 4
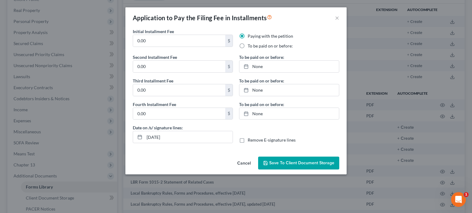
click at [243, 164] on button "Cancel" at bounding box center [243, 164] width 23 height 12
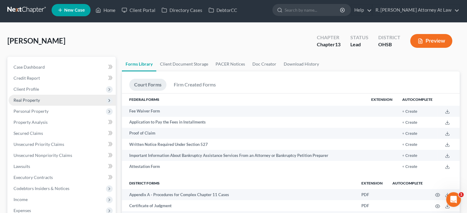
scroll to position [0, 0]
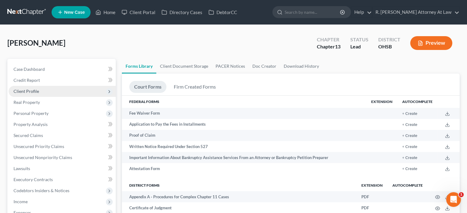
click at [25, 91] on span "Client Profile" at bounding box center [26, 91] width 25 height 5
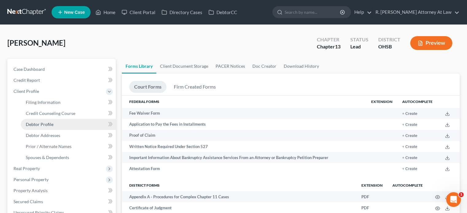
click at [32, 124] on span "Debtor Profile" at bounding box center [40, 124] width 28 height 5
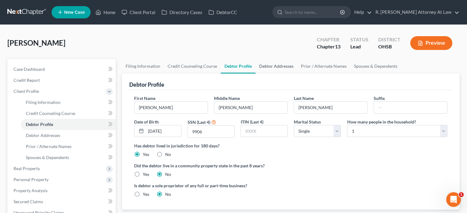
click at [276, 65] on link "Debtor Addresses" at bounding box center [276, 66] width 42 height 15
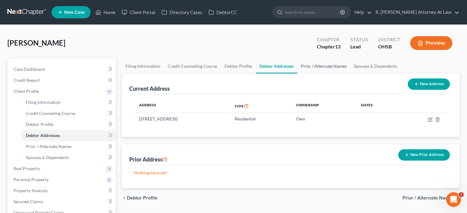
click at [319, 66] on link "Prior / Alternate Names" at bounding box center [323, 66] width 53 height 15
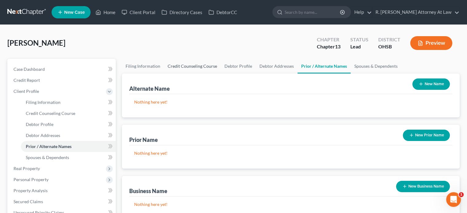
click at [177, 65] on link "Credit Counseling Course" at bounding box center [192, 66] width 57 height 15
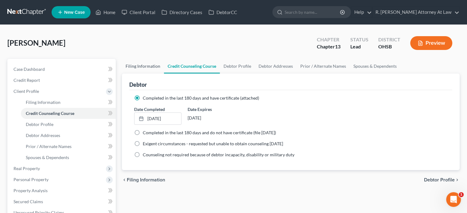
click at [131, 66] on link "Filing Information" at bounding box center [143, 66] width 42 height 15
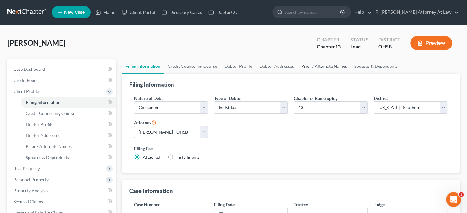
click at [318, 66] on link "Prior / Alternate Names" at bounding box center [324, 66] width 53 height 15
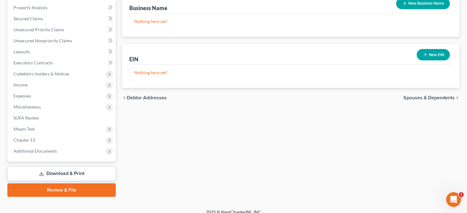
scroll to position [184, 0]
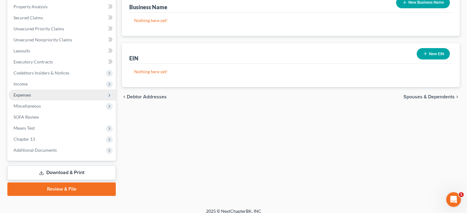
click at [21, 93] on span "Expenses" at bounding box center [23, 94] width 18 height 5
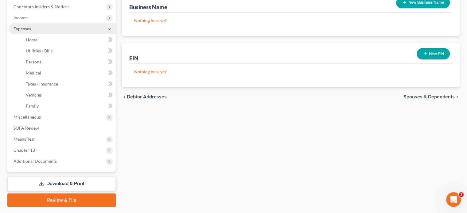
scroll to position [118, 0]
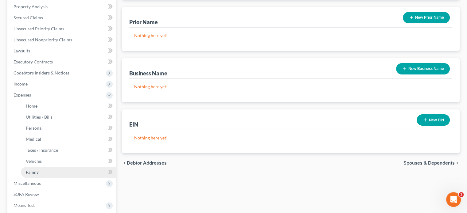
click at [29, 170] on span "Family" at bounding box center [32, 172] width 13 height 5
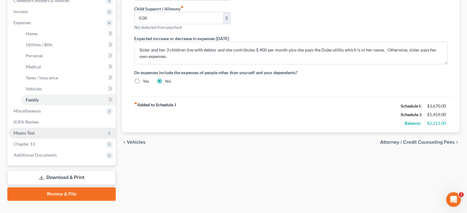
scroll to position [201, 0]
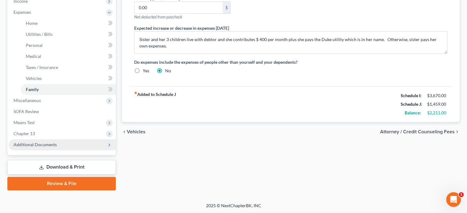
click at [33, 145] on span "Additional Documents" at bounding box center [35, 144] width 43 height 5
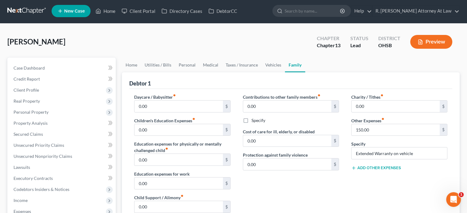
scroll to position [0, 0]
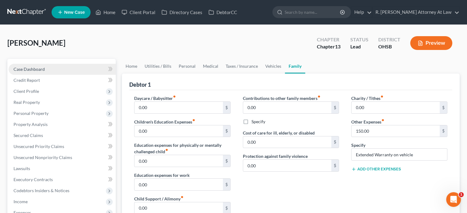
click at [22, 69] on span "Case Dashboard" at bounding box center [29, 69] width 31 height 5
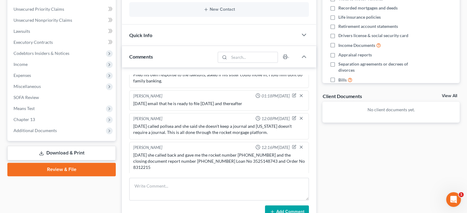
scroll to position [184, 0]
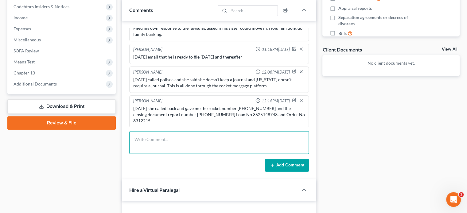
click at [145, 139] on textarea at bounding box center [219, 142] width 180 height 23
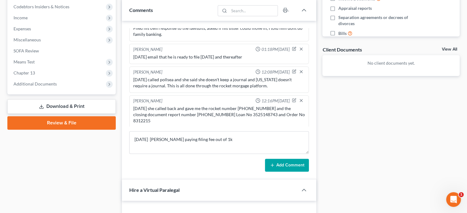
click at [289, 162] on button "Add Comment" at bounding box center [287, 165] width 44 height 13
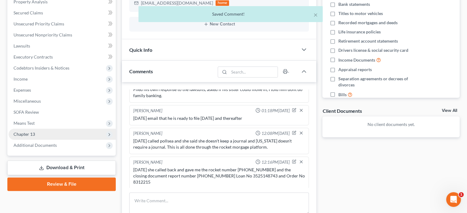
scroll to position [161, 0]
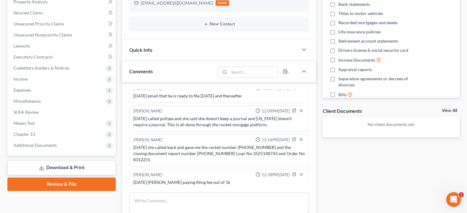
drag, startPoint x: 32, startPoint y: 147, endPoint x: 105, endPoint y: 142, distance: 73.6
click at [32, 147] on span "Additional Documents" at bounding box center [35, 145] width 43 height 5
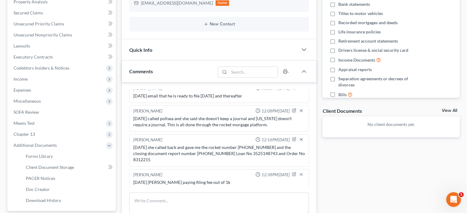
scroll to position [215, 0]
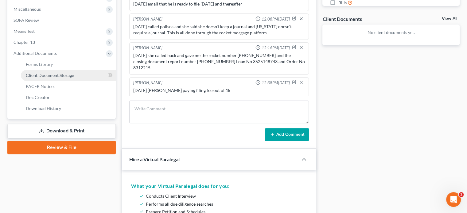
click at [43, 74] on span "Client Document Storage" at bounding box center [50, 75] width 48 height 5
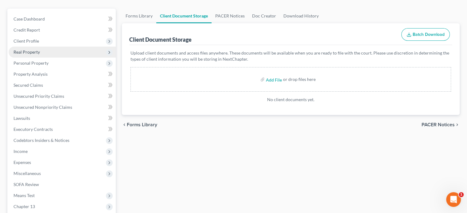
scroll to position [20, 0]
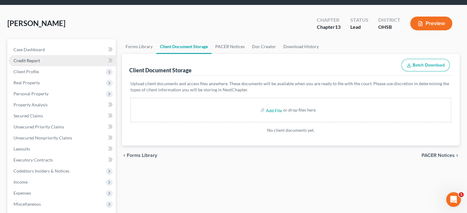
drag, startPoint x: 34, startPoint y: 64, endPoint x: 103, endPoint y: 67, distance: 69.1
click at [33, 64] on ul "Case Dashboard Payments Invoices Payments Payments Credit Report Client Profile" at bounding box center [62, 176] width 107 height 265
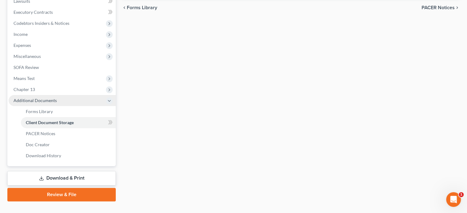
scroll to position [179, 0]
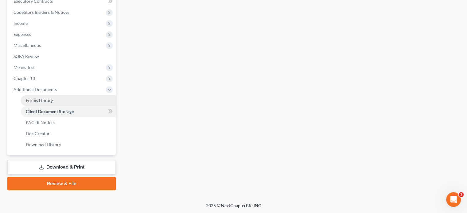
drag, startPoint x: 46, startPoint y: 102, endPoint x: 74, endPoint y: 99, distance: 27.8
click at [46, 101] on span "Forms Library" at bounding box center [39, 100] width 27 height 5
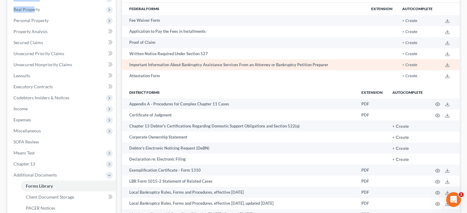
scroll to position [94, 0]
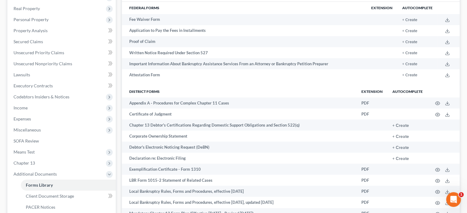
drag, startPoint x: 123, startPoint y: 89, endPoint x: 122, endPoint y: 92, distance: 3.6
click at [123, 88] on th "District forms" at bounding box center [239, 91] width 235 height 12
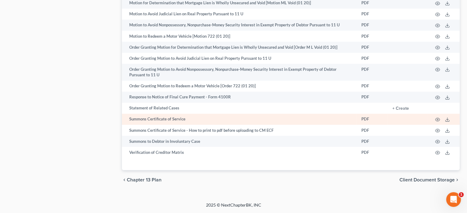
scroll to position [425, 0]
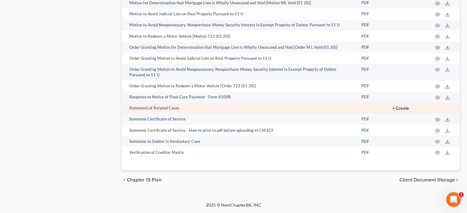
click at [401, 109] on button "+ Create" at bounding box center [400, 109] width 17 height 4
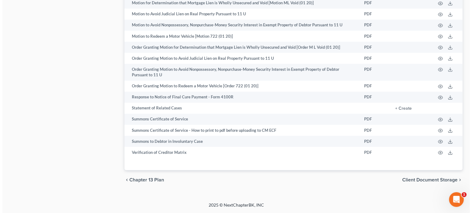
scroll to position [419, 0]
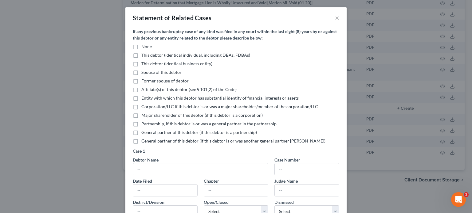
click at [141, 47] on label "None" at bounding box center [146, 47] width 10 height 6
click at [144, 47] on input "None" at bounding box center [146, 46] width 4 height 4
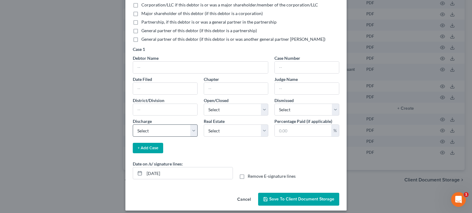
scroll to position [106, 0]
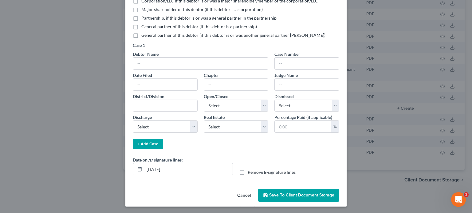
click at [293, 190] on button "Save to Client Document Storage" at bounding box center [298, 195] width 81 height 13
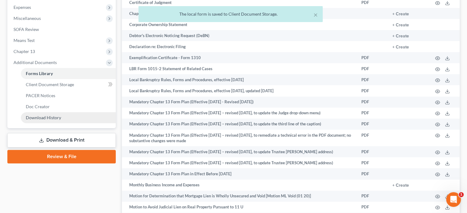
scroll to position [204, 0]
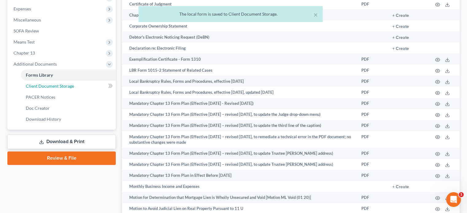
drag, startPoint x: 38, startPoint y: 84, endPoint x: 183, endPoint y: 84, distance: 145.2
click at [38, 84] on span "Client Document Storage" at bounding box center [50, 86] width 48 height 5
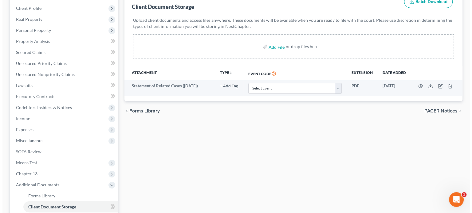
scroll to position [96, 0]
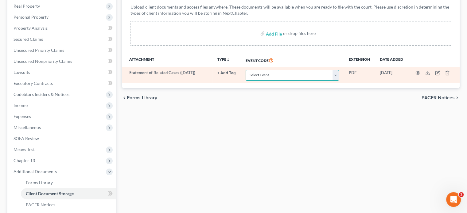
drag, startPoint x: 295, startPoint y: 76, endPoint x: 282, endPoint y: 79, distance: 13.6
click at [295, 76] on select "Select Event 20 Largest Unsecured Creditors Amended Document Amended List of Cr…" at bounding box center [292, 75] width 93 height 11
click at [246, 70] on select "Select Event 20 Largest Unsecured Creditors Amended Document Amended List of Cr…" at bounding box center [292, 75] width 93 height 11
click at [418, 72] on icon "button" at bounding box center [417, 73] width 5 height 5
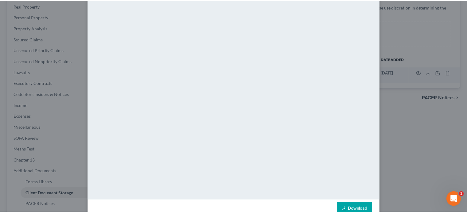
scroll to position [31, 0]
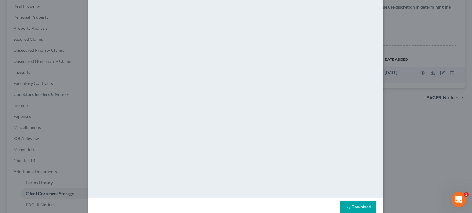
click at [419, 53] on div "Attachment Preview: Statement of Related Cases ([DATE]) [DATE] × <object ng-att…" at bounding box center [236, 106] width 472 height 213
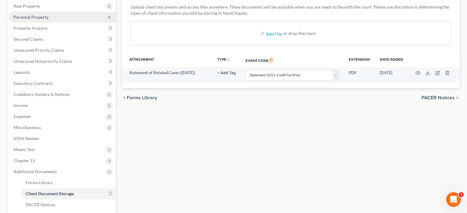
click at [28, 17] on span "Personal Property" at bounding box center [31, 16] width 35 height 5
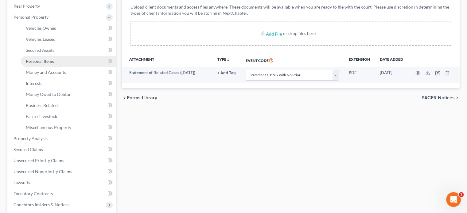
click at [31, 59] on span "Personal Items" at bounding box center [40, 61] width 28 height 5
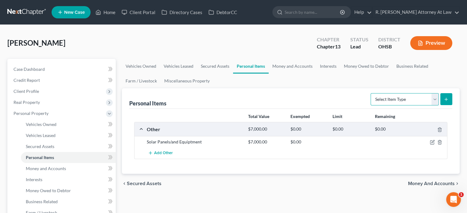
drag, startPoint x: 402, startPoint y: 98, endPoint x: 393, endPoint y: 103, distance: 10.5
click at [402, 98] on select "Select Item Type Clothing Collectibles Of Value Electronics Firearms Household …" at bounding box center [405, 99] width 68 height 12
click at [371, 93] on select "Select Item Type Clothing Collectibles Of Value Electronics Firearms Household …" at bounding box center [405, 99] width 68 height 12
click at [448, 99] on icon "submit" at bounding box center [446, 99] width 5 height 5
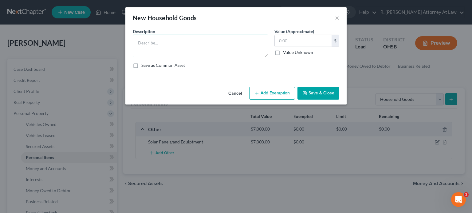
click at [152, 40] on textarea at bounding box center [200, 46] width 135 height 23
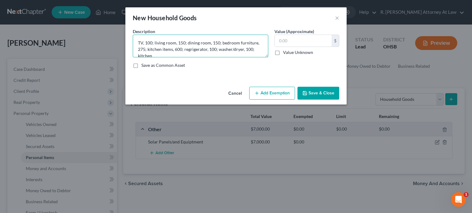
scroll to position [1, 0]
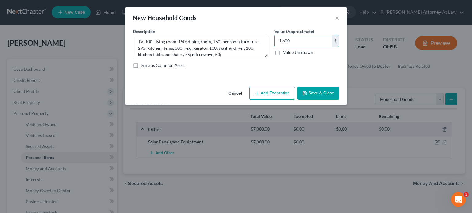
click at [270, 92] on button "Add Exemption" at bounding box center [272, 93] width 46 height 13
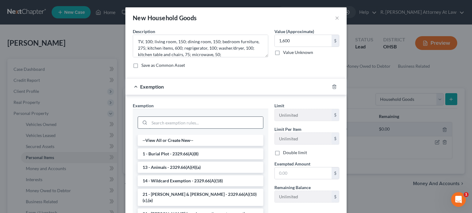
click at [160, 120] on input "search" at bounding box center [206, 123] width 114 height 12
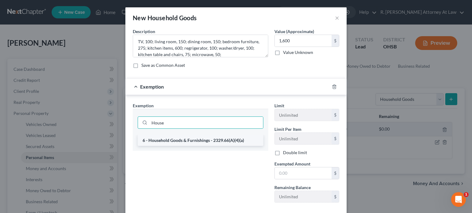
click at [184, 140] on li "6 - Household Goods & Furnishings - 2329.66(A)(4)(a)" at bounding box center [201, 140] width 126 height 11
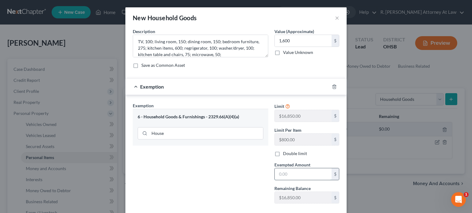
click at [288, 173] on input "text" at bounding box center [302, 175] width 57 height 12
click at [225, 170] on div "Exemption Set must be selected for CA. Exemption * 6 - Household Goods & Furnis…" at bounding box center [201, 156] width 142 height 106
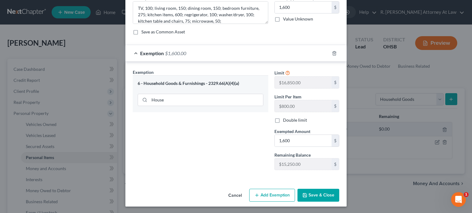
click at [308, 193] on button "Save & Close" at bounding box center [318, 195] width 42 height 13
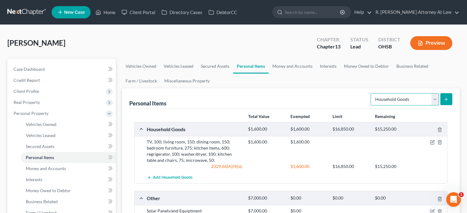
click at [395, 97] on select "Select Item Type Clothing Collectibles Of Value Electronics Firearms Household …" at bounding box center [405, 99] width 68 height 12
click at [400, 102] on select "Select Item Type Clothing Collectibles Of Value Electronics Firearms Household …" at bounding box center [405, 99] width 68 height 12
click at [371, 93] on select "Select Item Type Clothing Collectibles Of Value Electronics Firearms Household …" at bounding box center [405, 99] width 68 height 12
click at [448, 98] on icon "submit" at bounding box center [446, 99] width 5 height 5
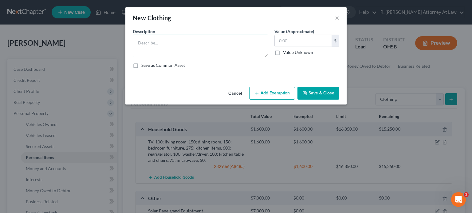
click at [142, 49] on textarea at bounding box center [200, 46] width 135 height 23
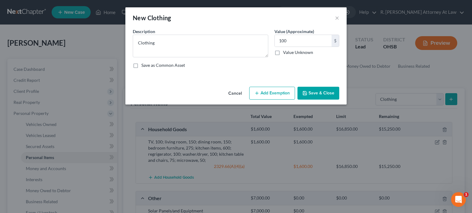
click at [266, 91] on button "Add Exemption" at bounding box center [272, 93] width 46 height 13
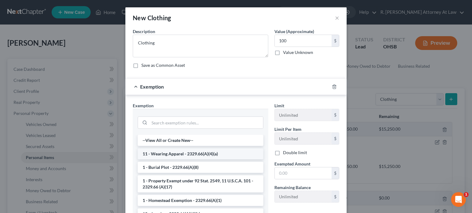
click at [165, 154] on li "11 - Wearing Apparel - 2329.66(A)(4)(a)" at bounding box center [201, 154] width 126 height 11
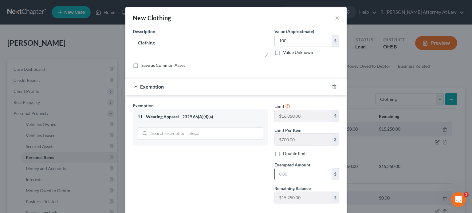
click at [292, 173] on input "text" at bounding box center [302, 175] width 57 height 12
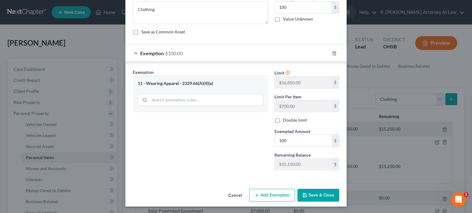
click at [319, 176] on div "Exemption Set must be selected for CA. Exemption * 11 - Wearing Apparel - 2329.…" at bounding box center [235, 121] width 221 height 119
drag, startPoint x: 321, startPoint y: 193, endPoint x: 292, endPoint y: 181, distance: 30.8
click at [321, 193] on button "Save & Close" at bounding box center [318, 195] width 42 height 13
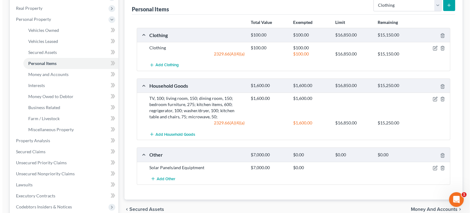
scroll to position [92, 0]
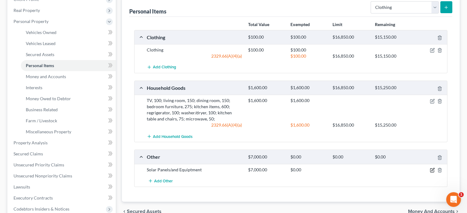
drag, startPoint x: 433, startPoint y: 169, endPoint x: 428, endPoint y: 170, distance: 4.5
click at [433, 169] on icon "button" at bounding box center [432, 169] width 3 height 3
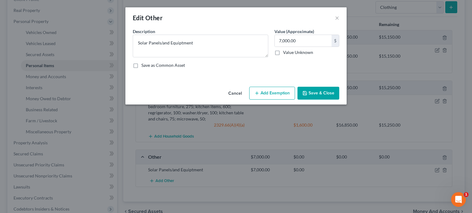
click at [269, 88] on button "Add Exemption" at bounding box center [272, 93] width 46 height 13
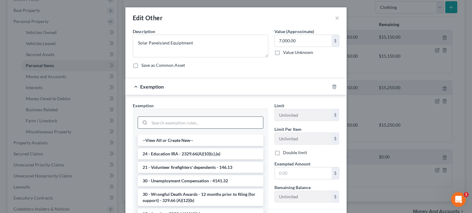
click at [158, 121] on input "search" at bounding box center [206, 123] width 114 height 12
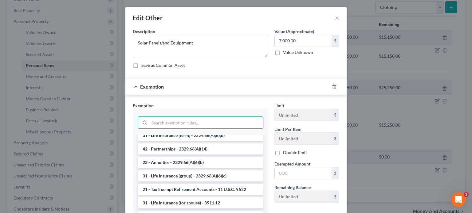
click at [271, 96] on div "Exemption Set must be selected for CA. Exemption * --View All or Create New-- 2…" at bounding box center [235, 169] width 221 height 148
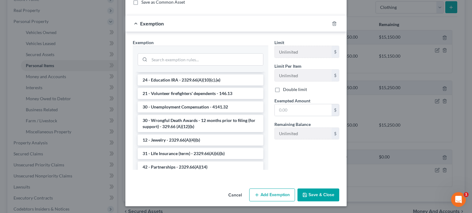
scroll to position [0, 0]
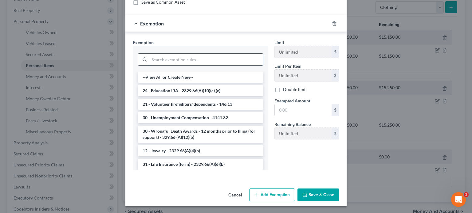
click at [181, 60] on input "search" at bounding box center [206, 60] width 114 height 12
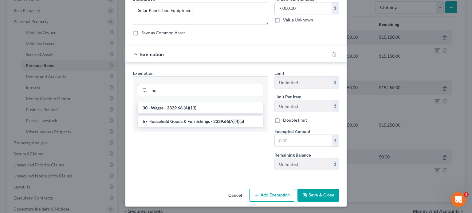
scroll to position [63, 0]
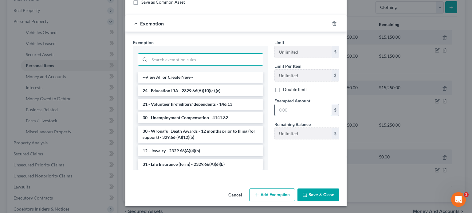
click at [283, 110] on input "text" at bounding box center [302, 110] width 57 height 12
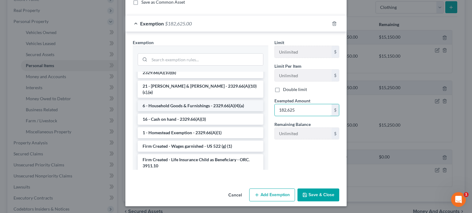
scroll to position [796, 0]
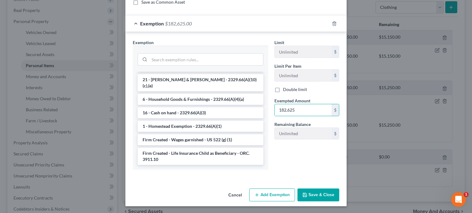
drag, startPoint x: 188, startPoint y: 129, endPoint x: 267, endPoint y: 179, distance: 94.1
click at [188, 128] on li "1 - Homestead Exemption - 2329.66(A)(1)" at bounding box center [201, 126] width 126 height 11
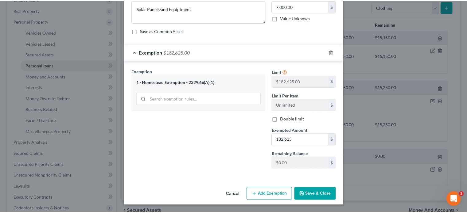
scroll to position [33, 0]
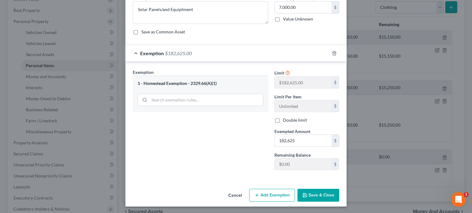
click at [307, 197] on button "Save & Close" at bounding box center [318, 195] width 42 height 13
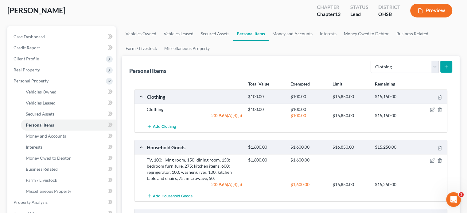
scroll to position [31, 0]
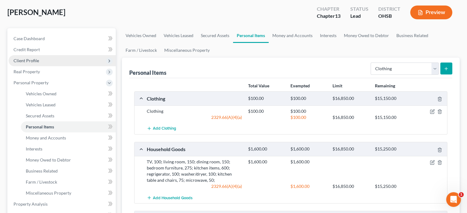
click at [25, 58] on span "Client Profile" at bounding box center [26, 60] width 25 height 5
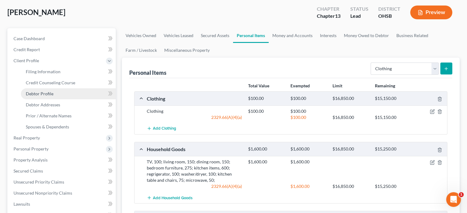
click at [38, 94] on span "Debtor Profile" at bounding box center [40, 93] width 28 height 5
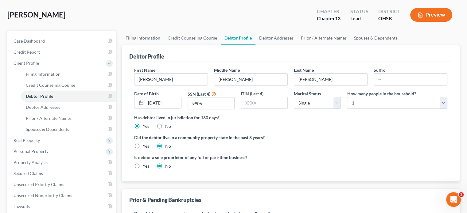
scroll to position [31, 0]
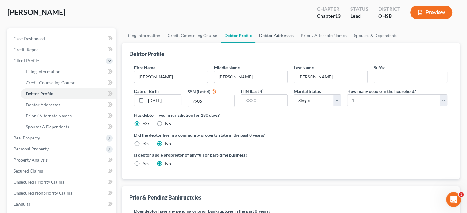
click at [267, 35] on link "Debtor Addresses" at bounding box center [276, 35] width 42 height 15
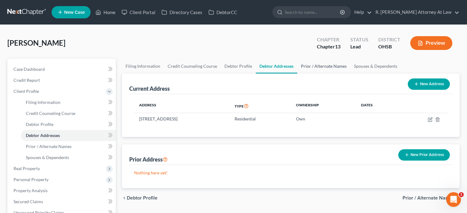
click at [312, 66] on link "Prior / Alternate Names" at bounding box center [323, 66] width 53 height 15
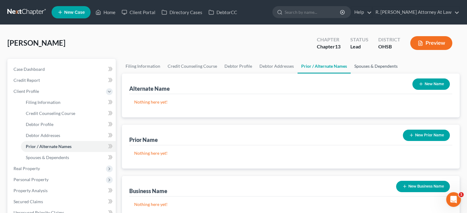
click at [363, 67] on link "Spouses & Dependents" at bounding box center [376, 66] width 51 height 15
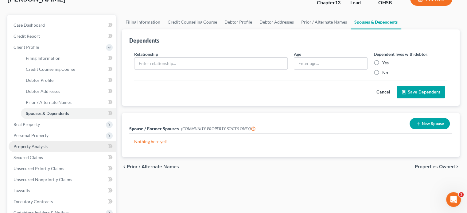
scroll to position [61, 0]
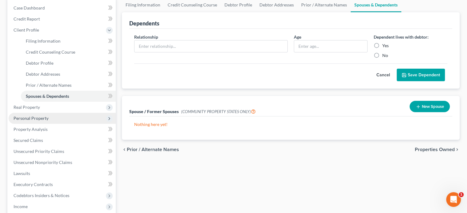
click at [22, 117] on span "Personal Property" at bounding box center [31, 118] width 35 height 5
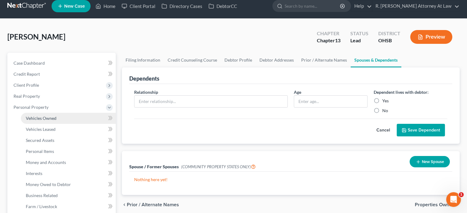
scroll to position [0, 0]
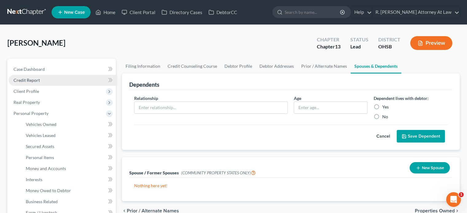
click at [28, 78] on span "Credit Report" at bounding box center [27, 80] width 26 height 5
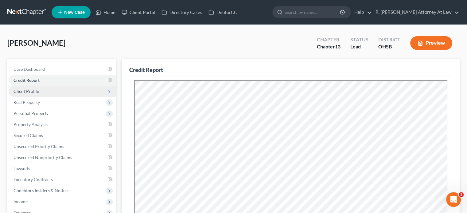
click at [26, 92] on span "Client Profile" at bounding box center [26, 91] width 25 height 5
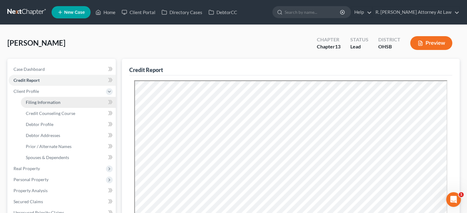
click at [29, 103] on span "Filing Information" at bounding box center [43, 102] width 35 height 5
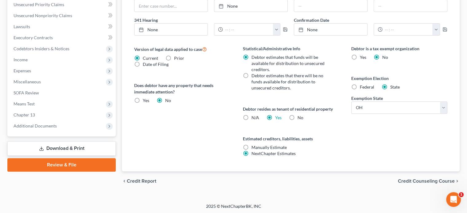
scroll to position [209, 0]
drag, startPoint x: 244, startPoint y: 115, endPoint x: 189, endPoint y: 132, distance: 57.3
click at [251, 115] on label "N/A" at bounding box center [255, 118] width 8 height 6
click at [254, 115] on input "N/A" at bounding box center [256, 117] width 4 height 4
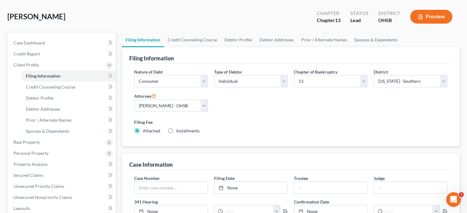
scroll to position [25, 0]
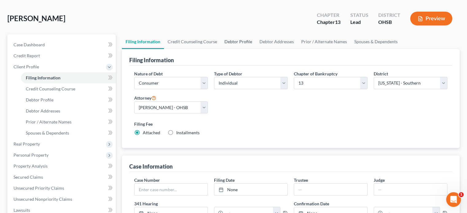
click at [240, 41] on link "Debtor Profile" at bounding box center [238, 41] width 35 height 15
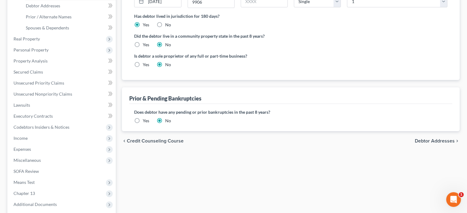
scroll to position [128, 0]
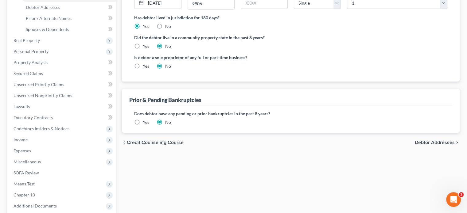
click at [143, 64] on label "Yes" at bounding box center [146, 66] width 6 height 6
click at [145, 64] on input "Yes" at bounding box center [147, 65] width 4 height 4
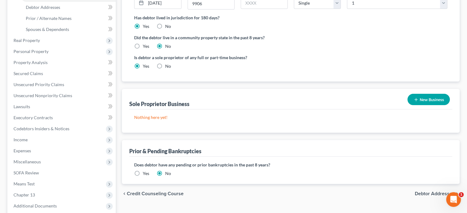
click at [419, 100] on button "New Business" at bounding box center [428, 99] width 42 height 11
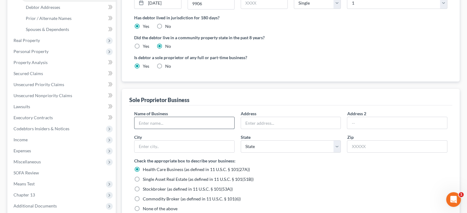
drag, startPoint x: 149, startPoint y: 124, endPoint x: 153, endPoint y: 117, distance: 8.7
click at [149, 124] on input "text" at bounding box center [184, 123] width 100 height 12
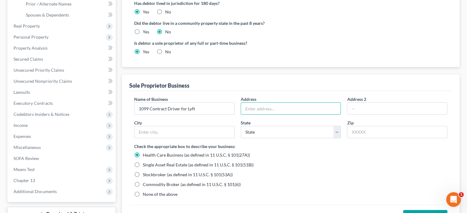
scroll to position [190, 0]
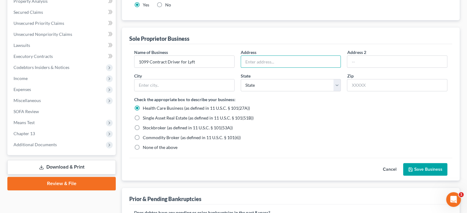
drag, startPoint x: 136, startPoint y: 145, endPoint x: 293, endPoint y: 101, distance: 162.8
click at [143, 145] on label "None of the above" at bounding box center [160, 148] width 35 height 6
click at [145, 145] on input "None of the above" at bounding box center [147, 147] width 4 height 4
click at [257, 62] on input "text" at bounding box center [291, 62] width 100 height 12
click at [419, 169] on button "Save Business" at bounding box center [425, 169] width 44 height 13
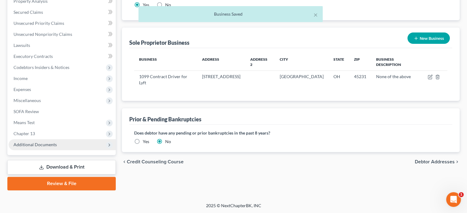
click at [33, 145] on span "Additional Documents" at bounding box center [35, 144] width 43 height 5
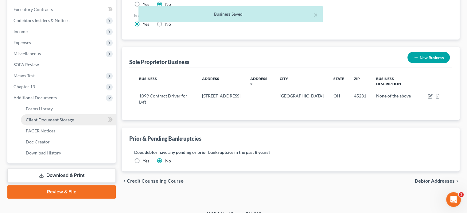
scroll to position [179, 0]
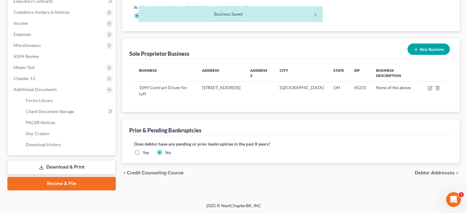
click at [54, 165] on link "Download & Print" at bounding box center [61, 167] width 108 height 14
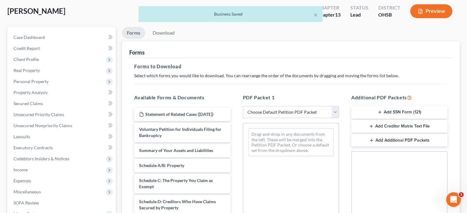
scroll to position [61, 0]
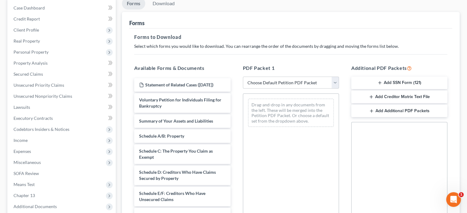
click at [259, 85] on select "Choose Default Petition PDF Packet Complete Bankruptcy Petition (all forms and …" at bounding box center [291, 83] width 96 height 12
click at [243, 77] on select "Choose Default Petition PDF Packet Complete Bankruptcy Petition (all forms and …" at bounding box center [291, 83] width 96 height 12
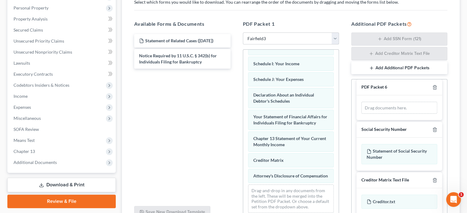
scroll to position [166, 0]
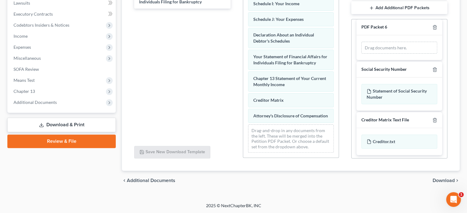
click at [452, 182] on span "Download" at bounding box center [444, 180] width 22 height 5
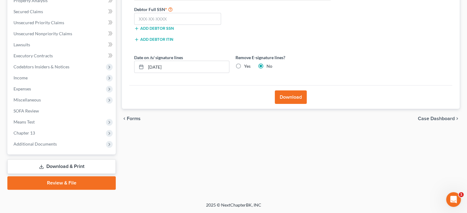
scroll to position [123, 0]
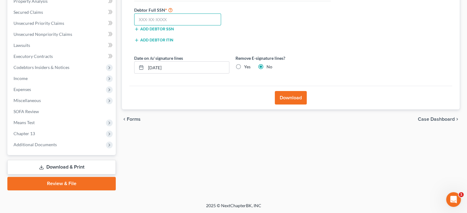
click at [161, 22] on input "text" at bounding box center [177, 20] width 87 height 12
click at [287, 98] on button "Download" at bounding box center [291, 98] width 32 height 14
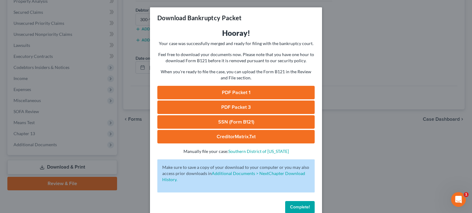
click at [224, 92] on link "PDF Packet 1" at bounding box center [235, 93] width 157 height 14
click at [220, 110] on link "PDF Packet 3" at bounding box center [235, 108] width 157 height 14
click at [355, 122] on div "Download Bankruptcy Packet Hooray! Your case was successfully merged and ready …" at bounding box center [236, 106] width 472 height 213
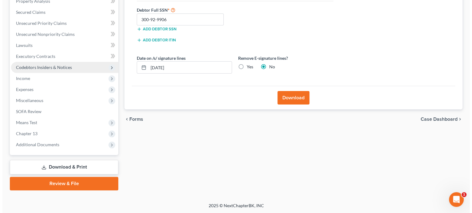
scroll to position [0, 0]
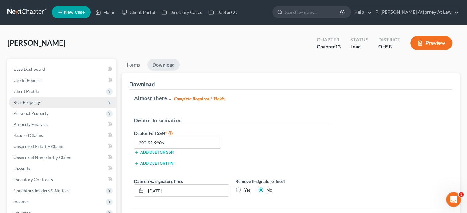
click at [25, 101] on span "Real Property" at bounding box center [27, 102] width 26 height 5
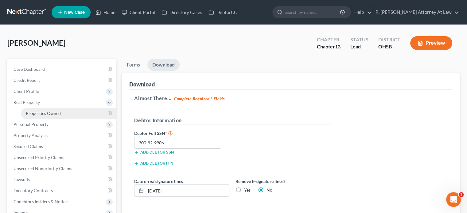
click at [32, 113] on span "Properties Owned" at bounding box center [43, 113] width 35 height 5
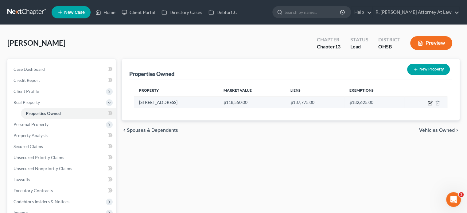
click at [429, 102] on icon "button" at bounding box center [430, 103] width 5 height 5
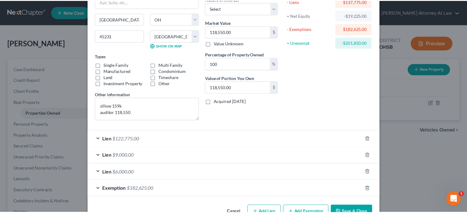
scroll to position [73, 0]
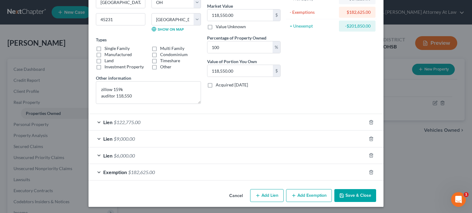
drag, startPoint x: 349, startPoint y: 195, endPoint x: 471, endPoint y: 5, distance: 225.9
click at [349, 193] on button "Save & Close" at bounding box center [355, 195] width 42 height 13
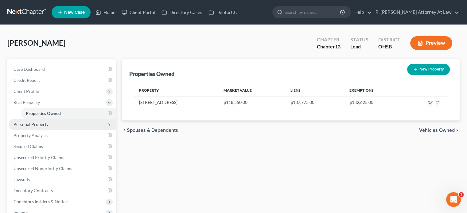
drag, startPoint x: 16, startPoint y: 126, endPoint x: 21, endPoint y: 129, distance: 5.8
click at [17, 126] on span "Personal Property" at bounding box center [31, 124] width 35 height 5
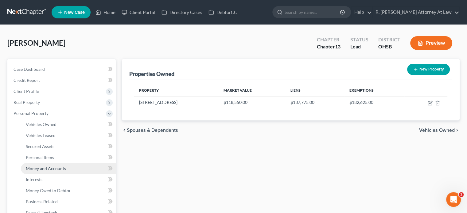
click at [41, 167] on span "Money and Accounts" at bounding box center [46, 168] width 40 height 5
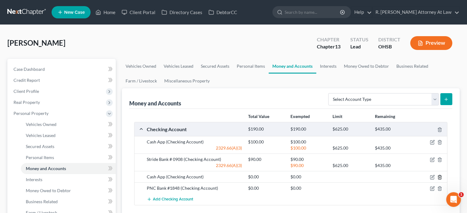
click at [438, 177] on icon "button" at bounding box center [439, 177] width 5 height 5
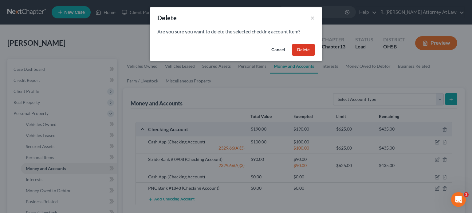
drag, startPoint x: 299, startPoint y: 47, endPoint x: 317, endPoint y: 28, distance: 25.6
click at [300, 46] on button "Delete" at bounding box center [303, 50] width 22 height 12
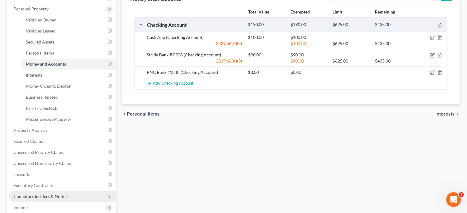
scroll to position [123, 0]
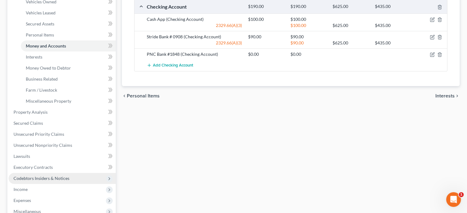
drag, startPoint x: 26, startPoint y: 191, endPoint x: 34, endPoint y: 181, distance: 12.9
click at [26, 191] on span "Income" at bounding box center [21, 189] width 14 height 5
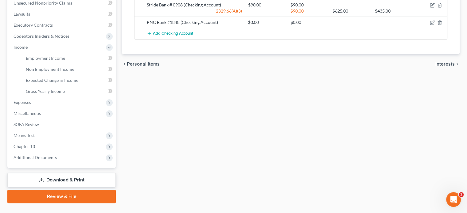
scroll to position [168, 0]
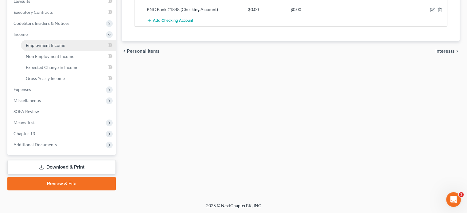
click at [35, 47] on span "Employment Income" at bounding box center [45, 45] width 39 height 5
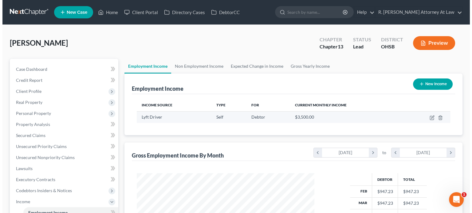
scroll to position [109, 189]
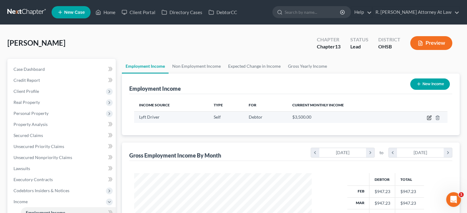
click at [429, 119] on icon "button" at bounding box center [429, 117] width 5 height 5
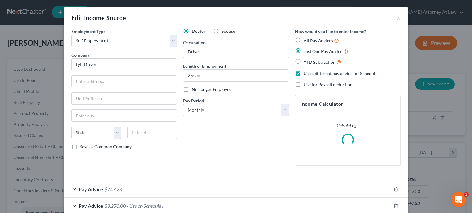
scroll to position [109, 192]
drag, startPoint x: 79, startPoint y: 85, endPoint x: 78, endPoint y: 66, distance: 19.4
click at [79, 85] on input "text" at bounding box center [124, 82] width 105 height 12
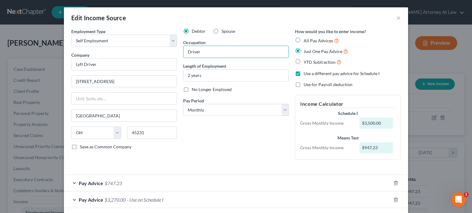
drag, startPoint x: 189, startPoint y: 167, endPoint x: 276, endPoint y: 171, distance: 87.0
click at [188, 165] on div "Employment Type * Select Full or [DEMOGRAPHIC_DATA] Employment Self Employment …" at bounding box center [235, 99] width 335 height 142
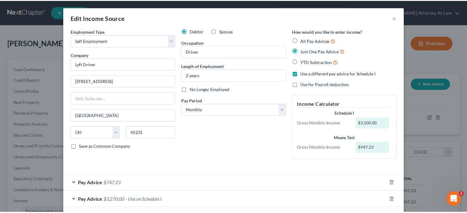
scroll to position [28, 0]
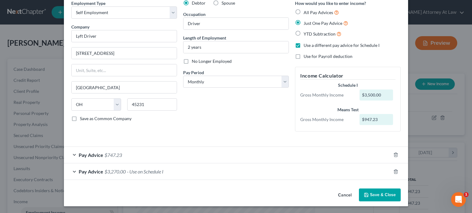
click at [367, 194] on button "Save & Close" at bounding box center [380, 195] width 42 height 13
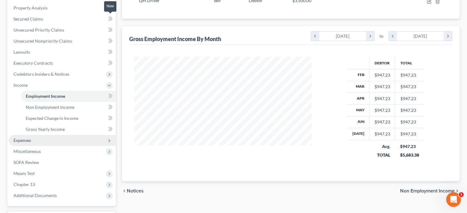
scroll to position [123, 0]
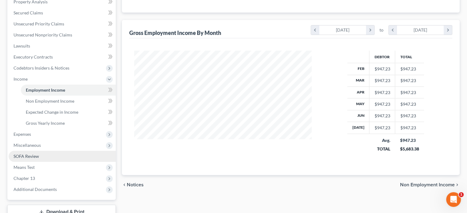
click at [19, 157] on span "SOFA Review" at bounding box center [26, 156] width 25 height 5
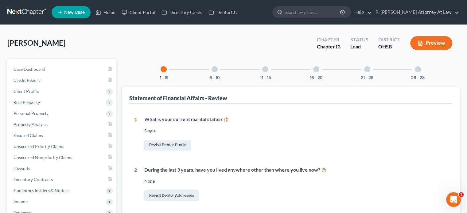
click at [317, 68] on div at bounding box center [316, 69] width 6 height 6
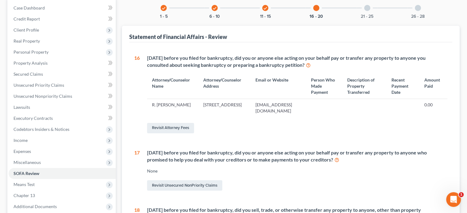
scroll to position [61, 0]
click at [265, 9] on icon "check" at bounding box center [265, 8] width 4 height 4
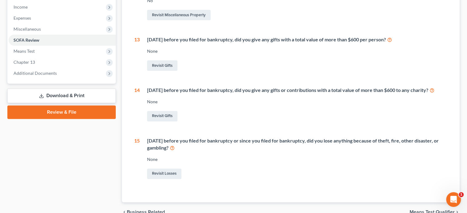
scroll to position [215, 0]
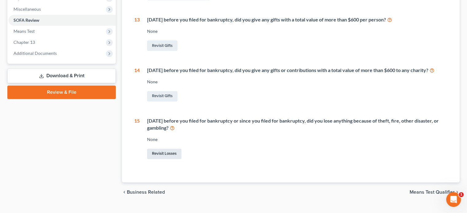
click at [163, 157] on link "Revisit Losses" at bounding box center [164, 154] width 34 height 10
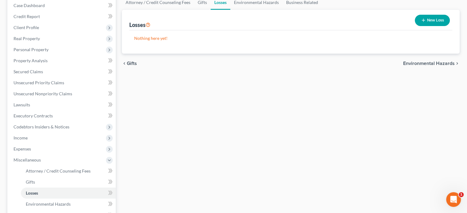
scroll to position [65, 0]
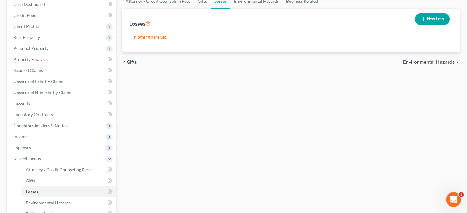
click at [419, 17] on button "New Loss" at bounding box center [432, 19] width 35 height 11
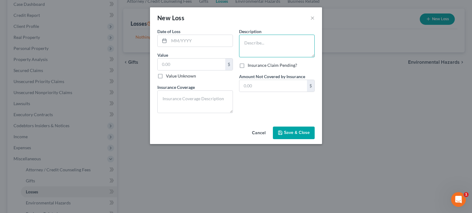
click at [257, 45] on textarea at bounding box center [277, 46] width 76 height 23
drag, startPoint x: 178, startPoint y: 43, endPoint x: 174, endPoint y: 39, distance: 5.6
click at [178, 43] on input "text" at bounding box center [201, 41] width 64 height 12
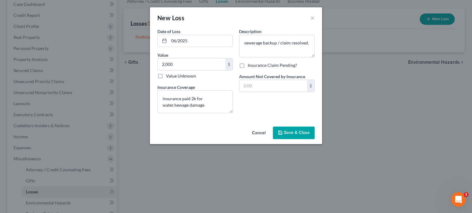
click at [293, 130] on span "Save & Close" at bounding box center [297, 132] width 26 height 5
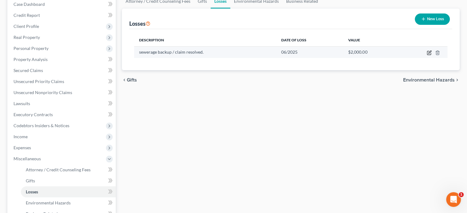
click at [429, 52] on icon "button" at bounding box center [429, 52] width 3 height 3
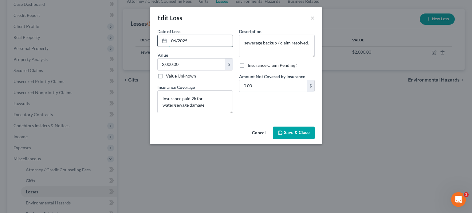
click at [198, 44] on input "06/2025" at bounding box center [201, 41] width 64 height 12
drag, startPoint x: 292, startPoint y: 128, endPoint x: 305, endPoint y: 126, distance: 12.5
click at [295, 126] on div "Cancel Save & Close" at bounding box center [236, 134] width 172 height 20
click at [284, 132] on span "Save & Close" at bounding box center [297, 132] width 26 height 5
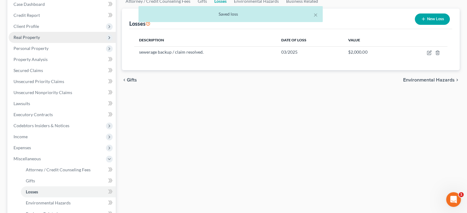
click at [22, 36] on span "Real Property" at bounding box center [27, 37] width 26 height 5
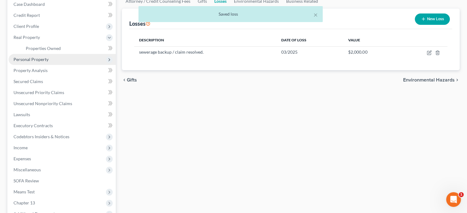
click at [22, 57] on span "Personal Property" at bounding box center [31, 59] width 35 height 5
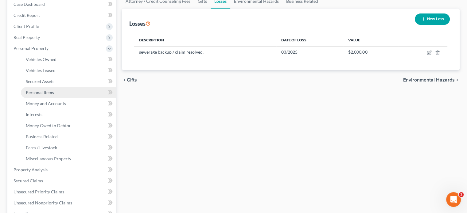
click at [31, 89] on link "Personal Items" at bounding box center [68, 92] width 95 height 11
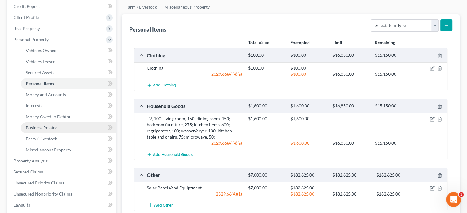
scroll to position [123, 0]
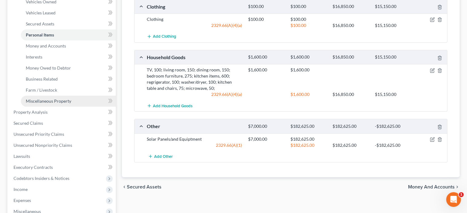
click at [30, 100] on span "Miscellaneous Property" at bounding box center [48, 101] width 45 height 5
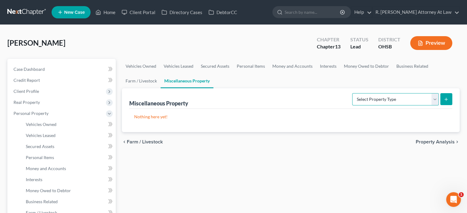
click at [365, 100] on select "Select Property Type Assigned for Creditor Benefit [DATE] Holding for Another N…" at bounding box center [395, 99] width 87 height 12
click at [352, 93] on select "Select Property Type Assigned for Creditor Benefit [DATE] Holding for Another N…" at bounding box center [395, 99] width 87 height 12
click at [445, 98] on icon "submit" at bounding box center [446, 99] width 5 height 5
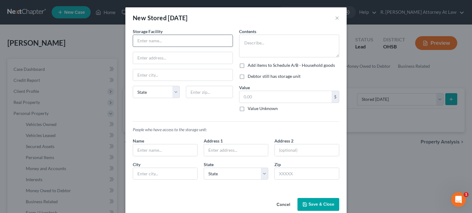
click at [138, 41] on input "text" at bounding box center [182, 41] width 99 height 12
click at [247, 45] on textarea at bounding box center [289, 46] width 100 height 23
click at [245, 95] on input "text" at bounding box center [285, 97] width 92 height 12
click at [146, 40] on input "text" at bounding box center [182, 41] width 99 height 12
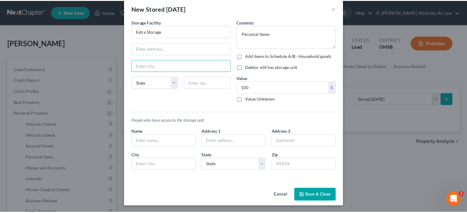
scroll to position [10, 0]
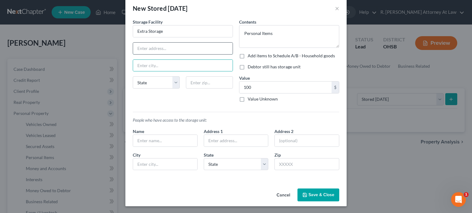
click at [137, 47] on input "text" at bounding box center [182, 49] width 99 height 12
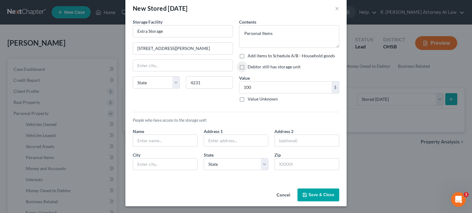
click at [316, 195] on button "Save & Close" at bounding box center [318, 195] width 42 height 13
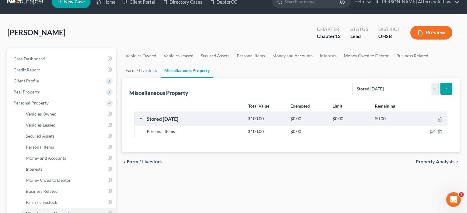
scroll to position [154, 0]
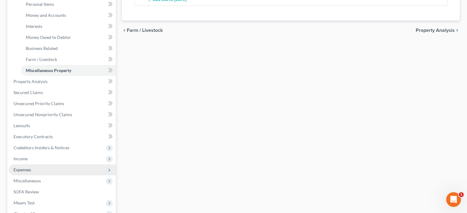
click at [25, 167] on span "Expenses" at bounding box center [23, 169] width 18 height 5
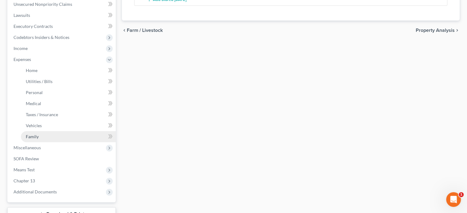
click at [37, 134] on span "Family" at bounding box center [32, 136] width 13 height 5
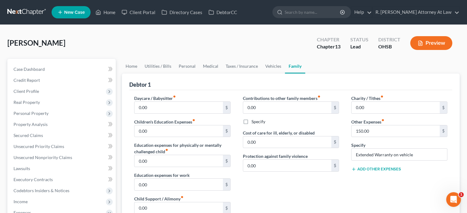
click at [371, 170] on button "Add Other Expenses" at bounding box center [376, 169] width 50 height 5
click at [365, 179] on input "0.00" at bounding box center [396, 179] width 88 height 12
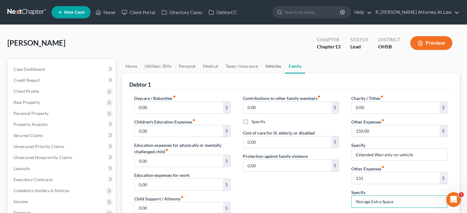
click at [271, 67] on link "Vehicles" at bounding box center [273, 66] width 23 height 15
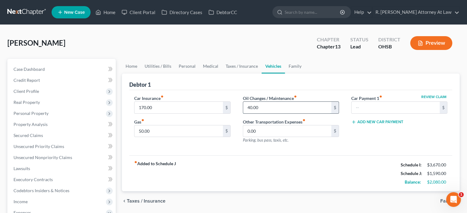
click at [265, 107] on input "40.00" at bounding box center [287, 108] width 88 height 12
drag, startPoint x: 230, startPoint y: 65, endPoint x: 210, endPoint y: 67, distance: 20.7
click at [231, 65] on link "Taxes / Insurance" at bounding box center [242, 66] width 40 height 15
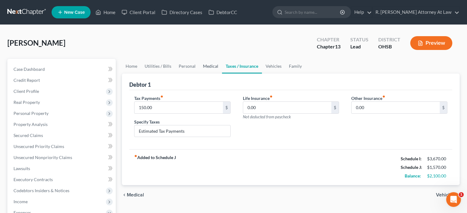
click at [209, 67] on link "Medical" at bounding box center [210, 66] width 23 height 15
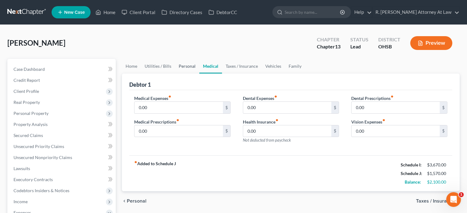
click at [187, 65] on link "Personal" at bounding box center [187, 66] width 24 height 15
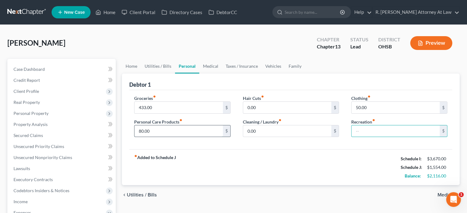
click at [158, 132] on input "80.00" at bounding box center [178, 132] width 88 height 12
click at [153, 66] on link "Utilities / Bills" at bounding box center [158, 66] width 34 height 15
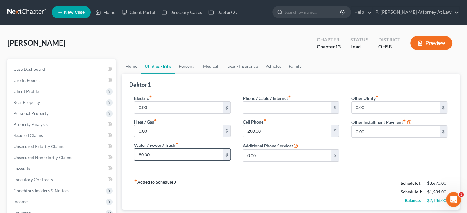
click at [160, 157] on input "80.00" at bounding box center [178, 155] width 88 height 12
drag, startPoint x: 132, startPoint y: 64, endPoint x: 333, endPoint y: 122, distance: 209.1
click at [132, 64] on link "Home" at bounding box center [131, 66] width 19 height 15
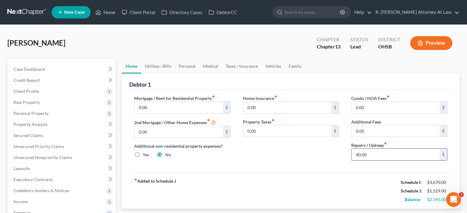
click at [377, 155] on input "40.00" at bounding box center [396, 155] width 88 height 12
click at [307, 156] on div "Home Insurance fiber_manual_record 0.00 $ Property Taxes fiber_manual_record 0.…" at bounding box center [291, 130] width 108 height 71
click at [181, 67] on link "Personal" at bounding box center [187, 66] width 24 height 15
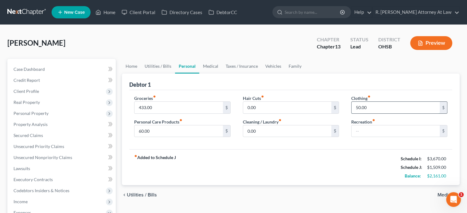
click at [369, 107] on input "50.00" at bounding box center [396, 108] width 88 height 12
click at [157, 105] on input "433.00" at bounding box center [178, 108] width 88 height 12
click at [169, 129] on input "60.00" at bounding box center [178, 132] width 88 height 12
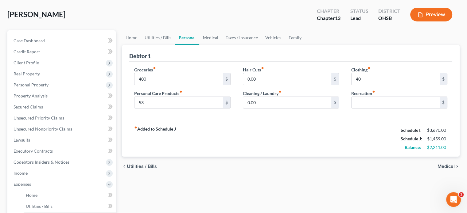
scroll to position [31, 0]
